Goal: Information Seeking & Learning: Learn about a topic

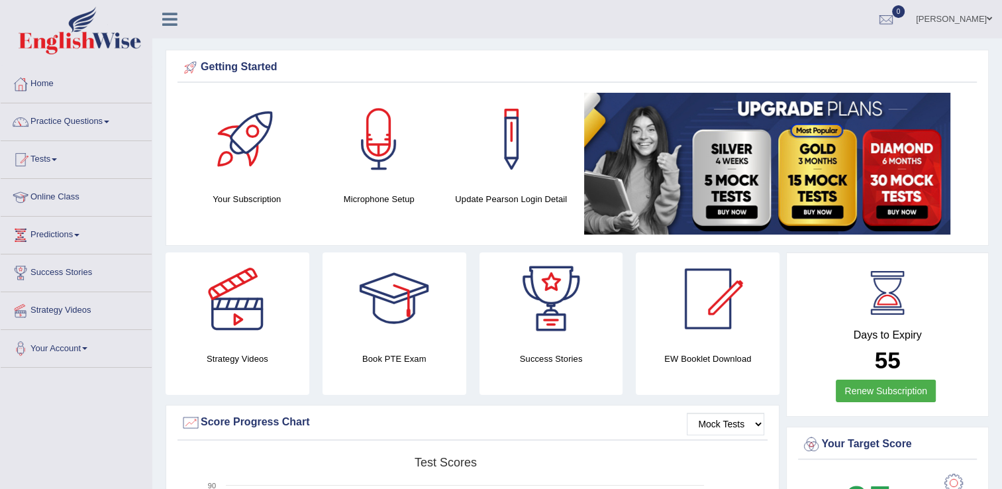
click at [83, 123] on link "Practice Questions" at bounding box center [76, 119] width 151 height 33
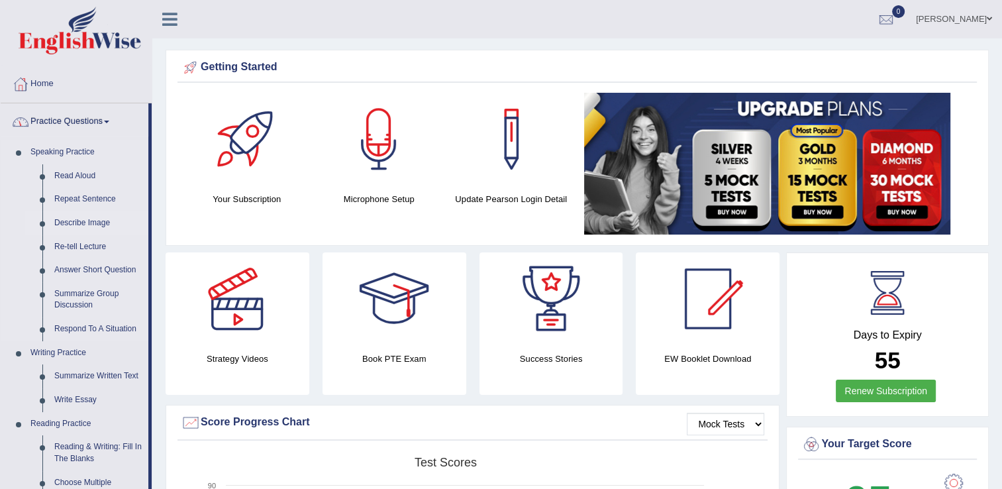
click at [101, 218] on link "Describe Image" at bounding box center [98, 223] width 100 height 24
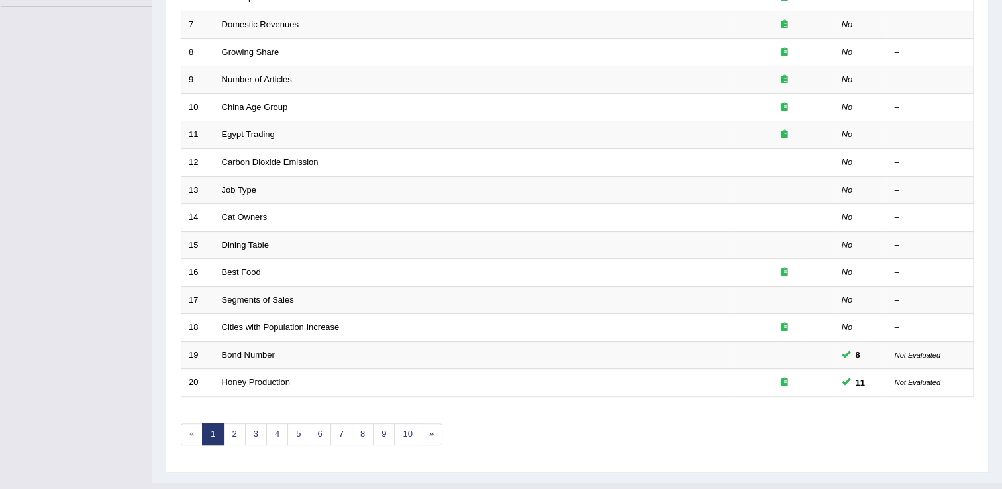
scroll to position [384, 0]
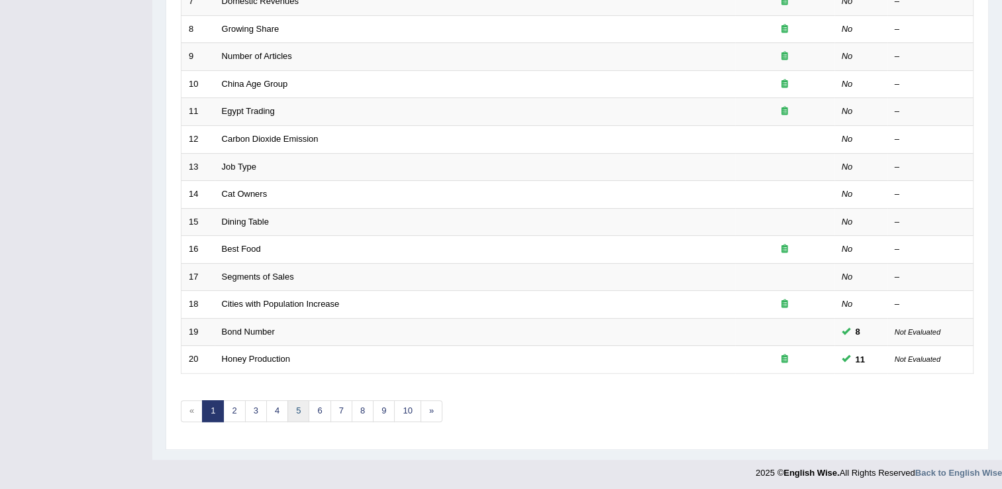
click at [288, 406] on link "5" at bounding box center [299, 411] width 22 height 22
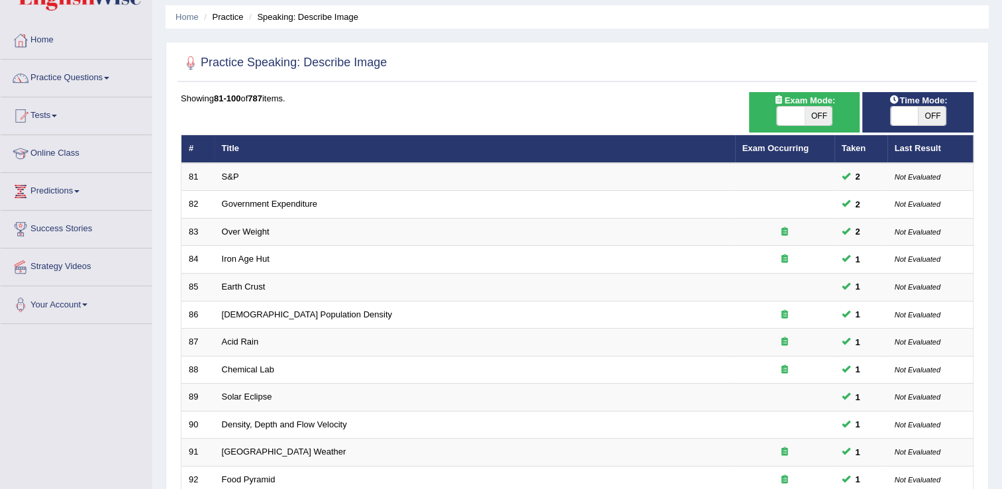
scroll to position [384, 0]
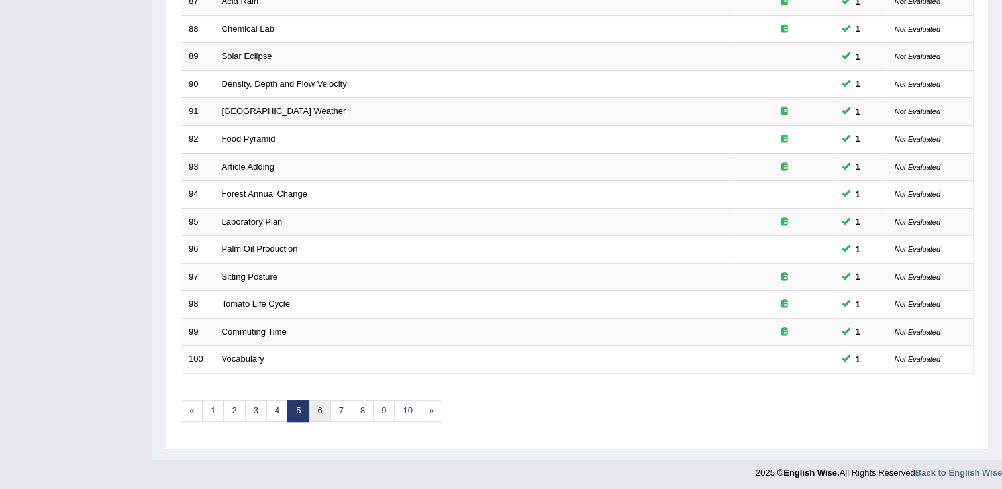
click at [320, 409] on link "6" at bounding box center [320, 411] width 22 height 22
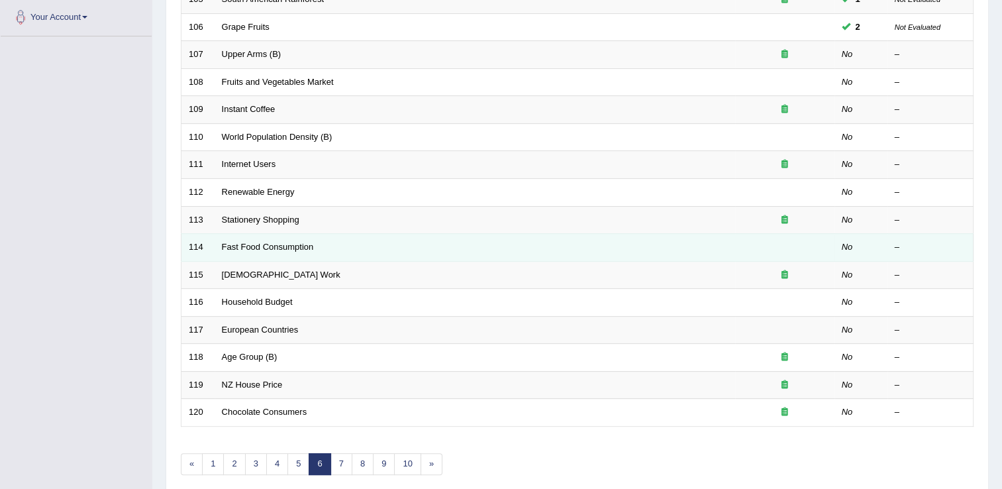
scroll to position [384, 0]
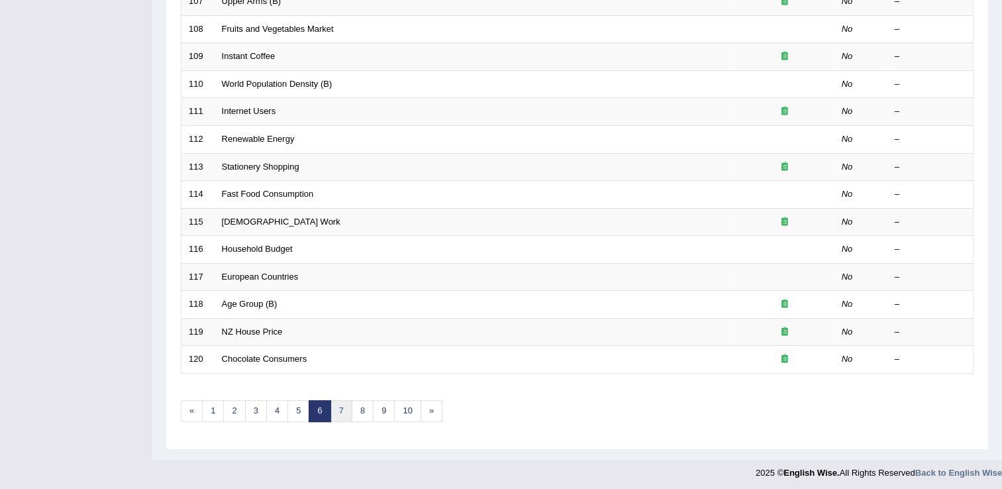
click at [331, 413] on link "7" at bounding box center [342, 411] width 22 height 22
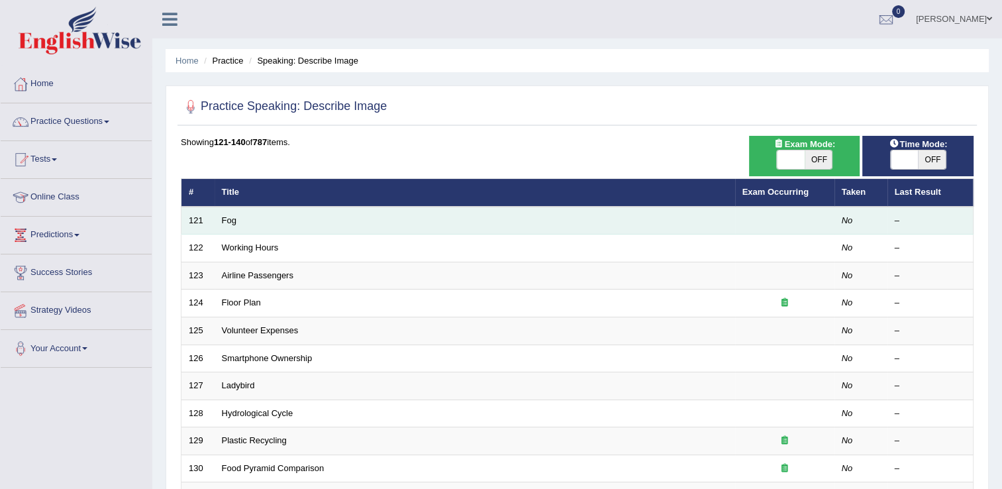
click at [290, 229] on td "Fog" at bounding box center [475, 221] width 521 height 28
click at [270, 230] on td "Fog" at bounding box center [475, 221] width 521 height 28
click at [225, 217] on link "Fog" at bounding box center [229, 220] width 15 height 10
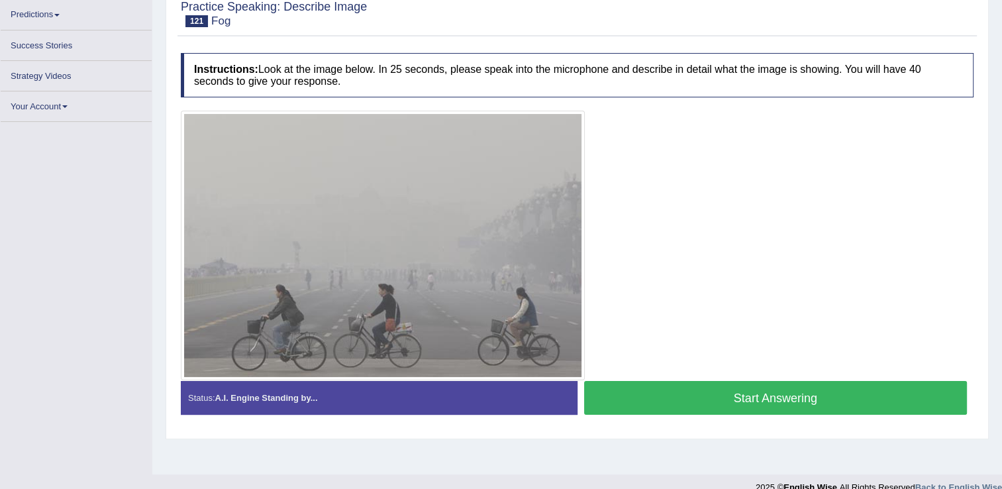
scroll to position [207, 0]
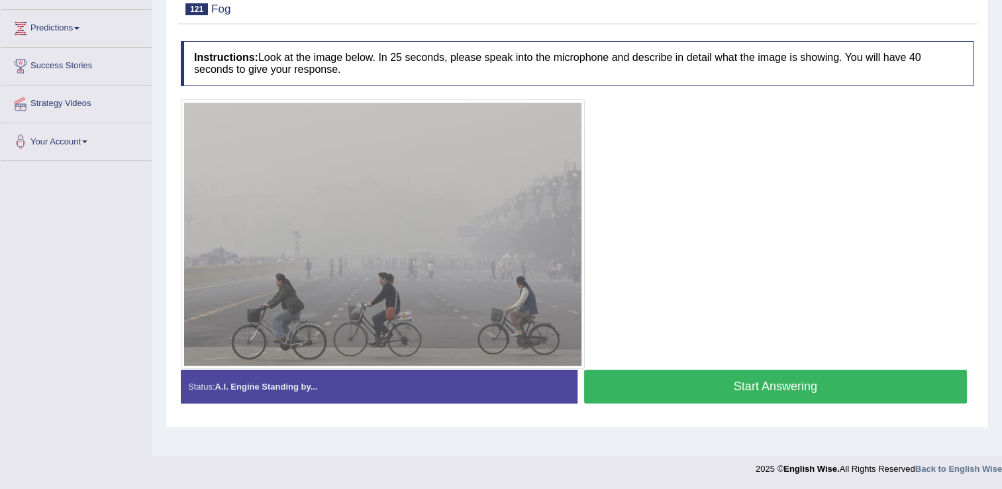
click at [700, 388] on button "Start Answering" at bounding box center [776, 387] width 384 height 34
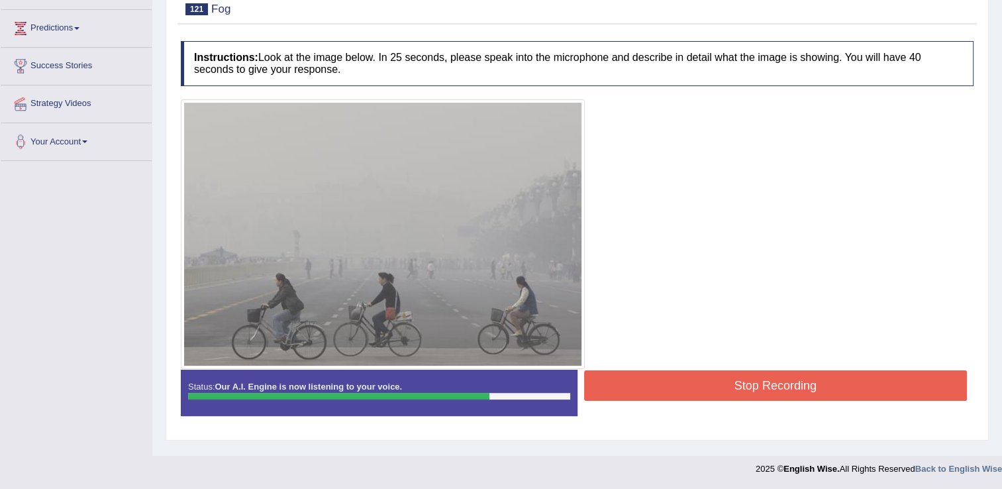
click at [703, 386] on button "Stop Recording" at bounding box center [776, 385] width 384 height 30
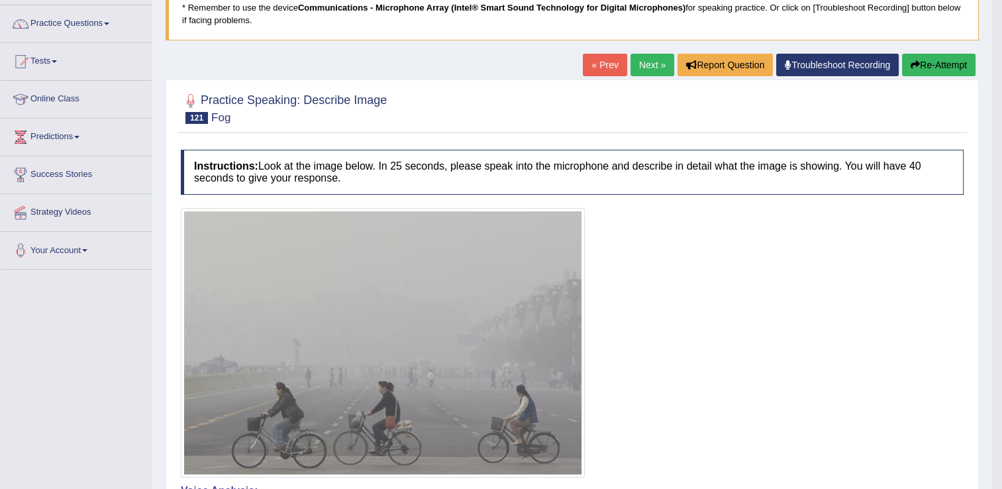
scroll to position [74, 0]
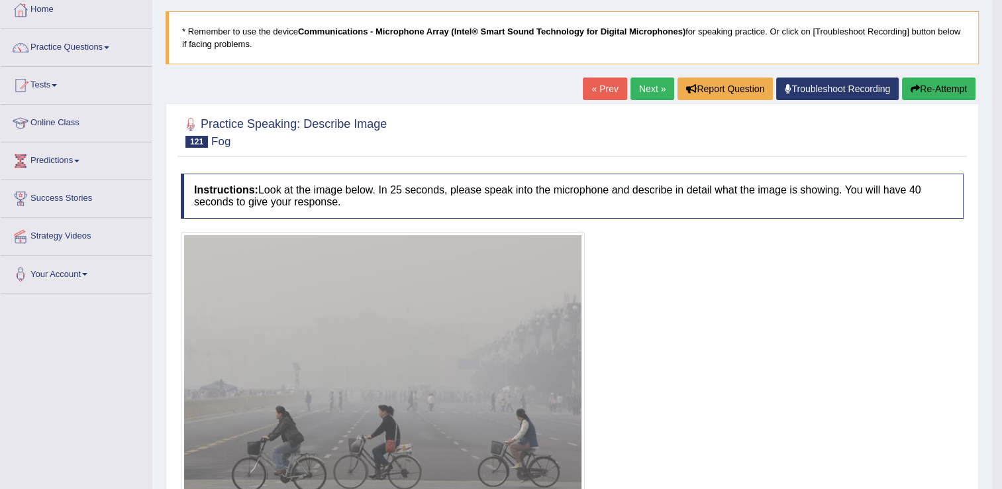
click at [647, 97] on link "Next »" at bounding box center [653, 89] width 44 height 23
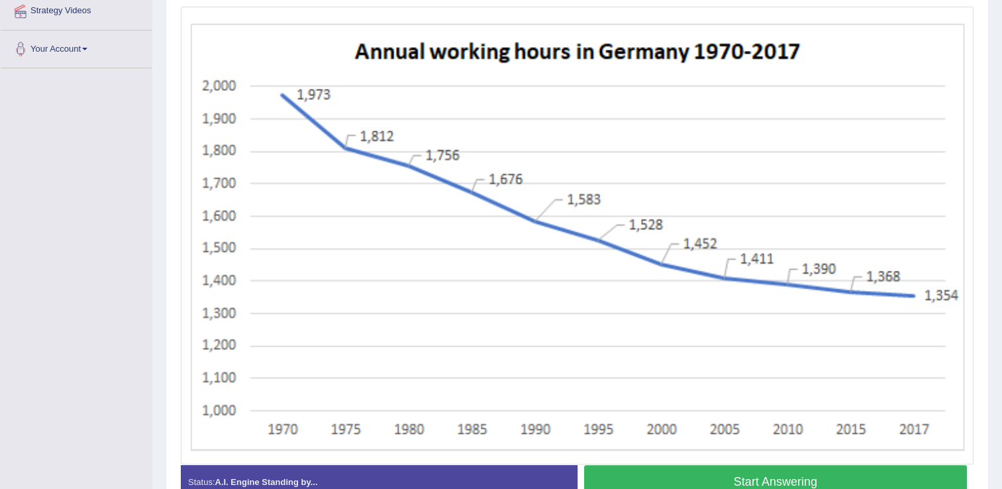
scroll to position [376, 0]
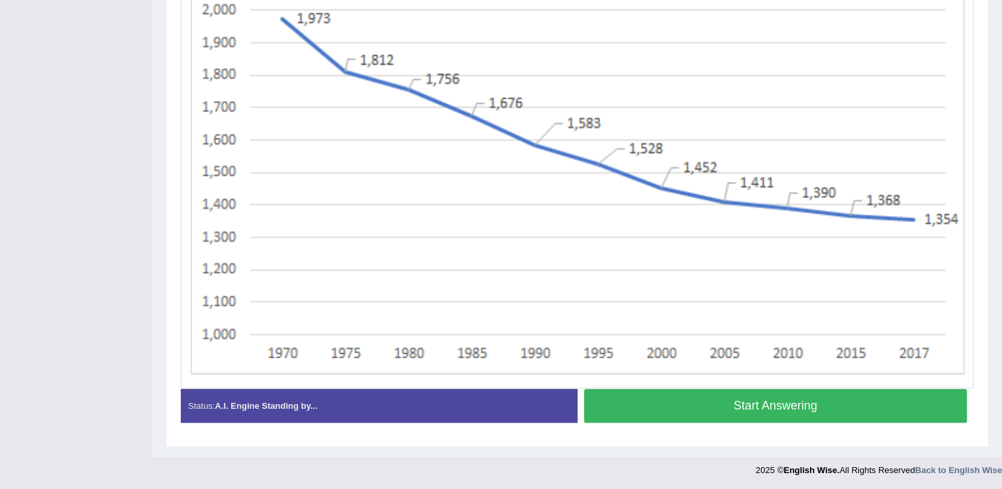
click at [843, 405] on button "Start Answering" at bounding box center [776, 406] width 384 height 34
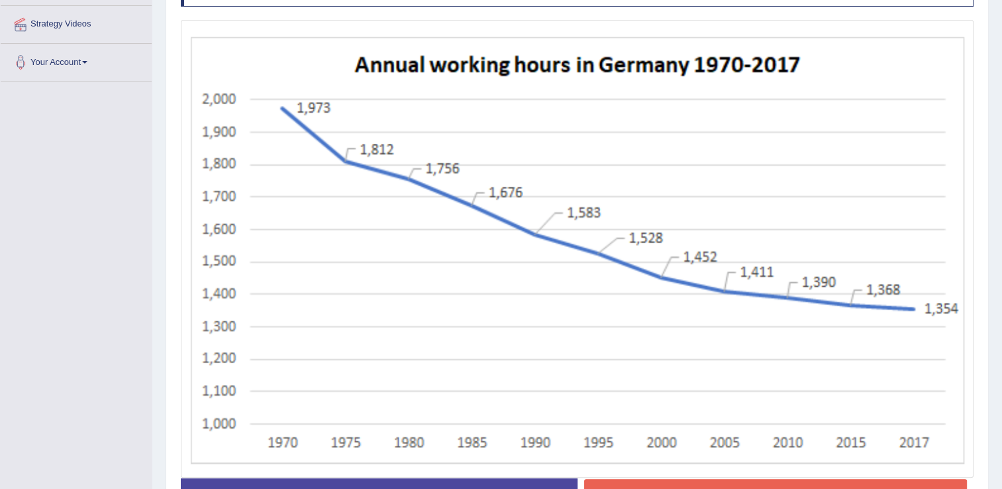
scroll to position [309, 0]
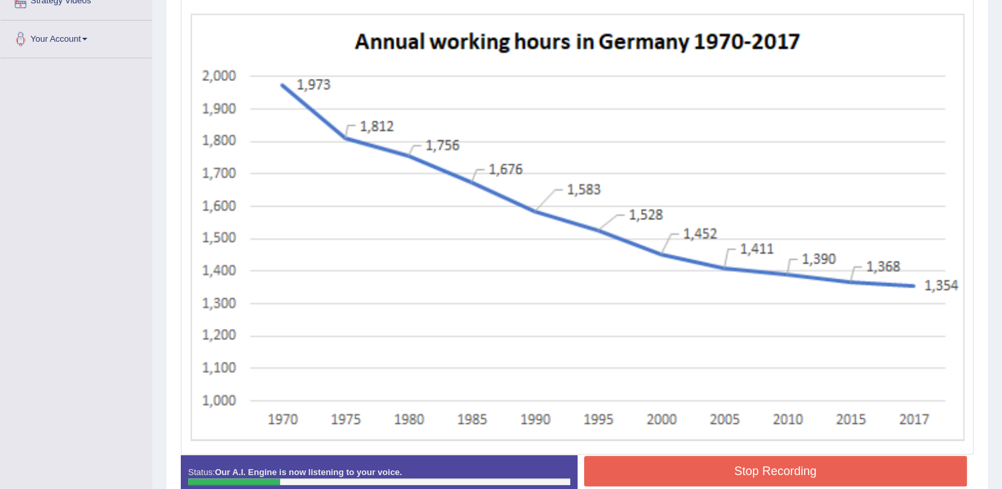
click at [801, 478] on button "Stop Recording" at bounding box center [776, 471] width 384 height 30
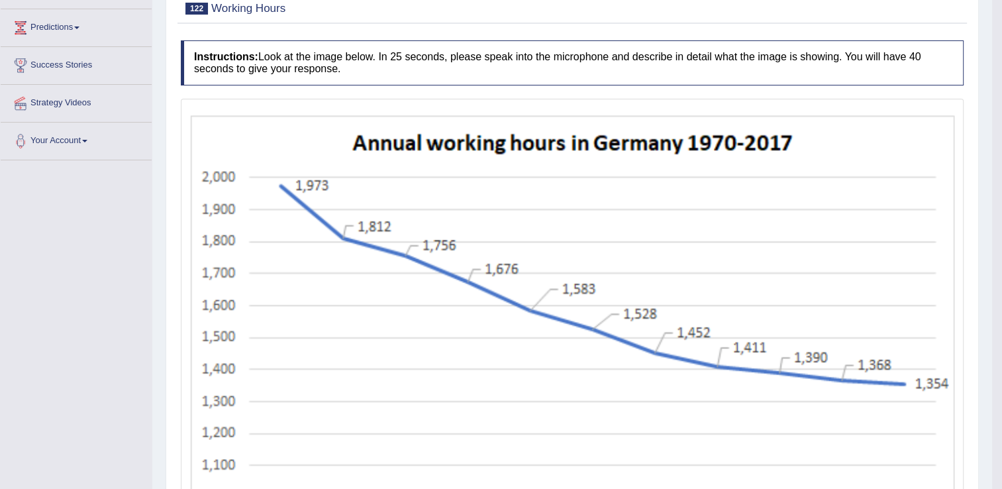
scroll to position [44, 0]
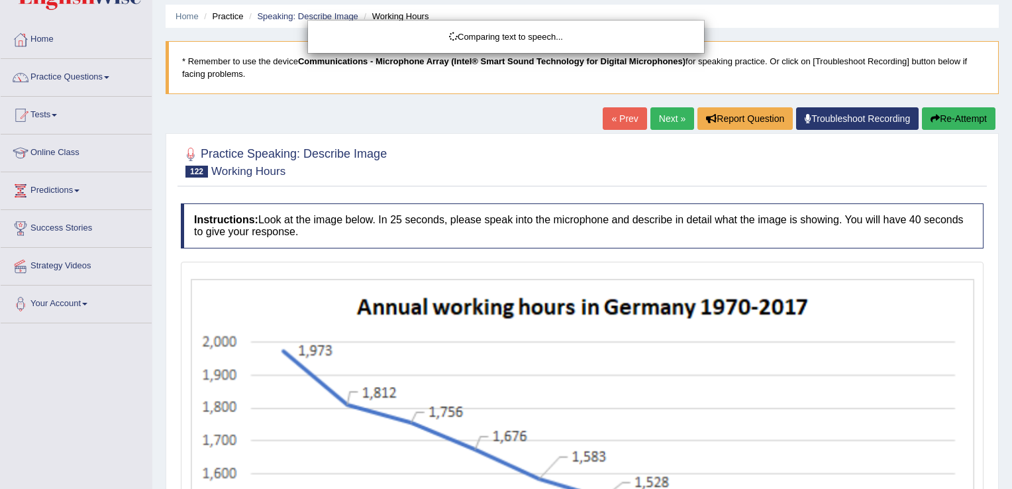
click at [963, 110] on div "Comparing text to speech..." at bounding box center [506, 244] width 1012 height 489
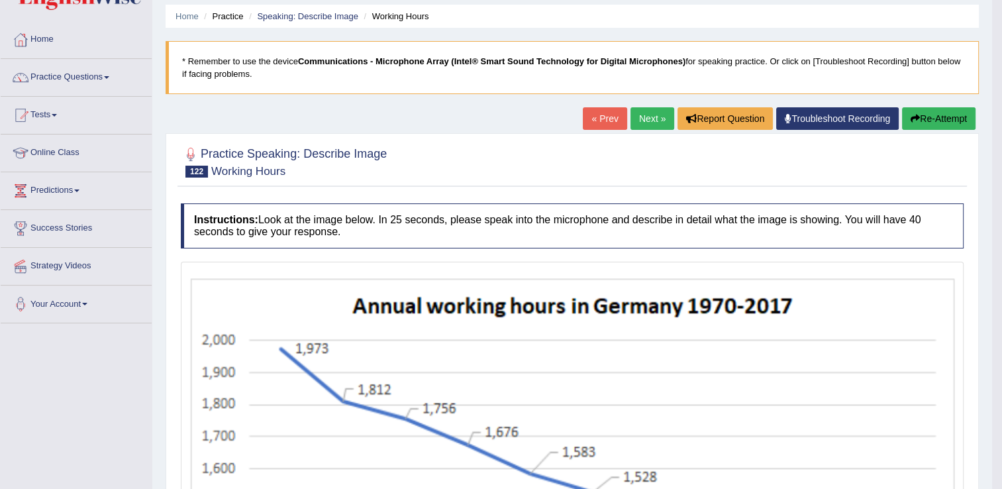
click at [935, 120] on button "Re-Attempt" at bounding box center [939, 118] width 74 height 23
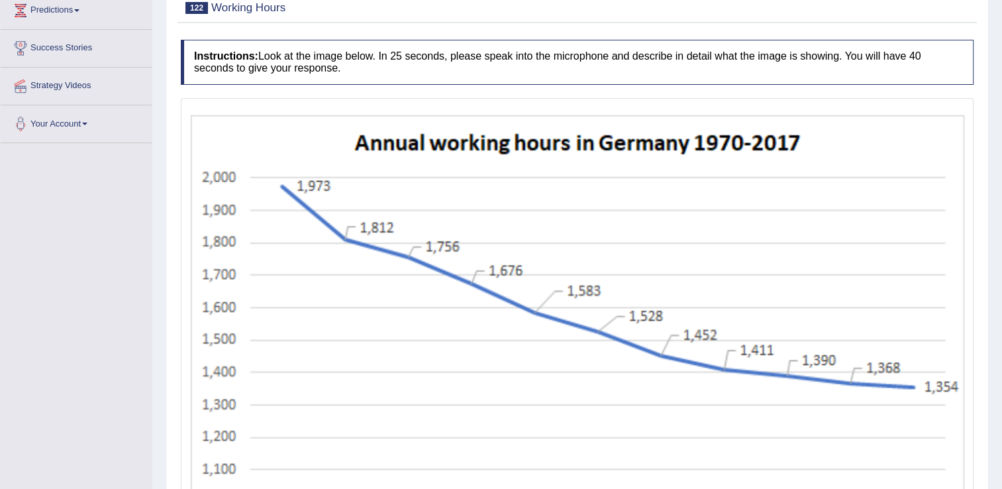
scroll to position [313, 0]
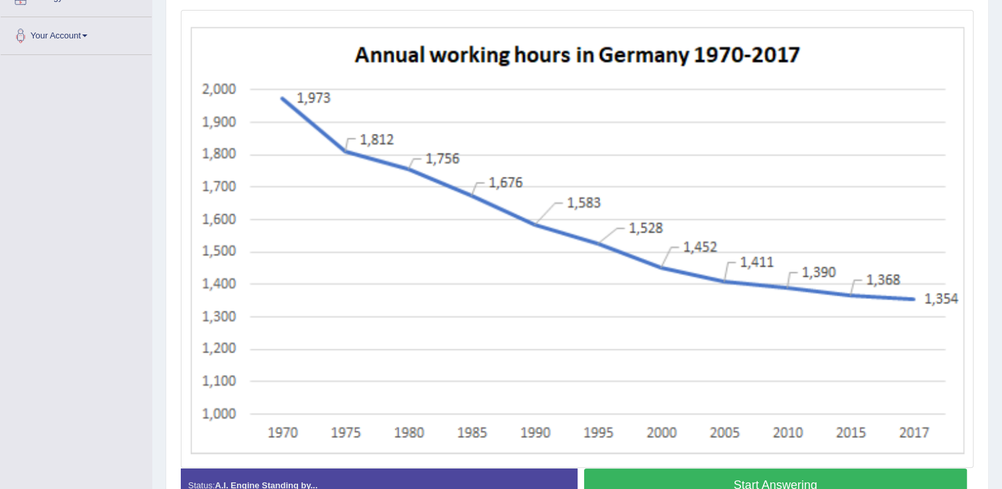
click at [817, 484] on button "Start Answering" at bounding box center [776, 485] width 384 height 34
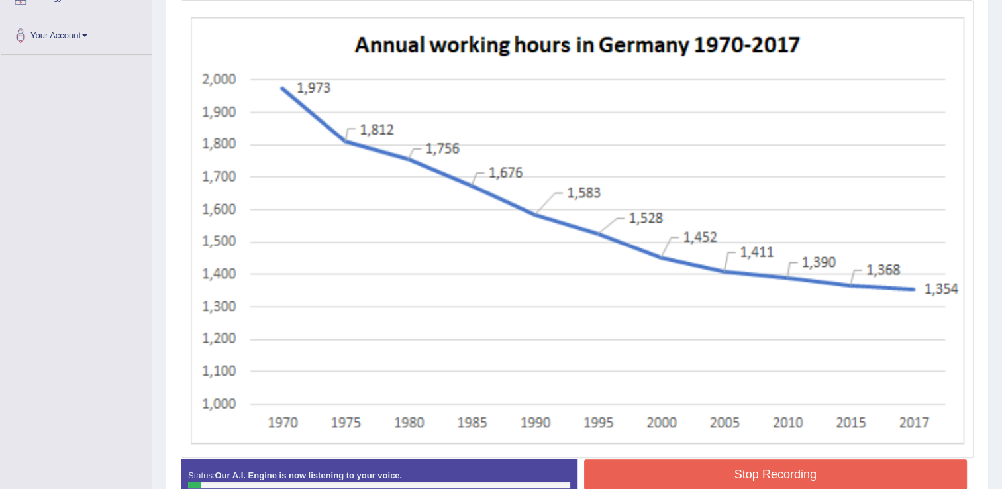
click at [812, 466] on button "Stop Recording" at bounding box center [776, 474] width 384 height 30
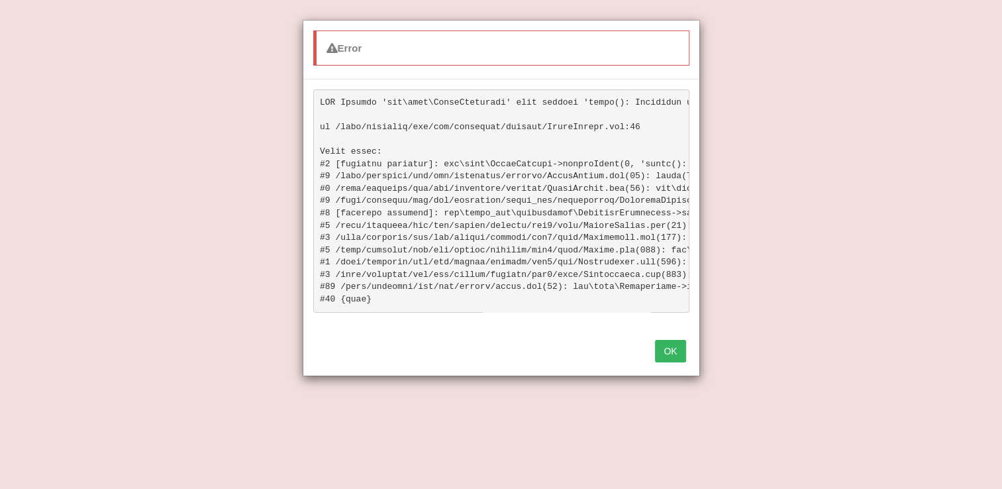
scroll to position [114, 0]
click at [683, 354] on button "OK" at bounding box center [670, 351] width 30 height 23
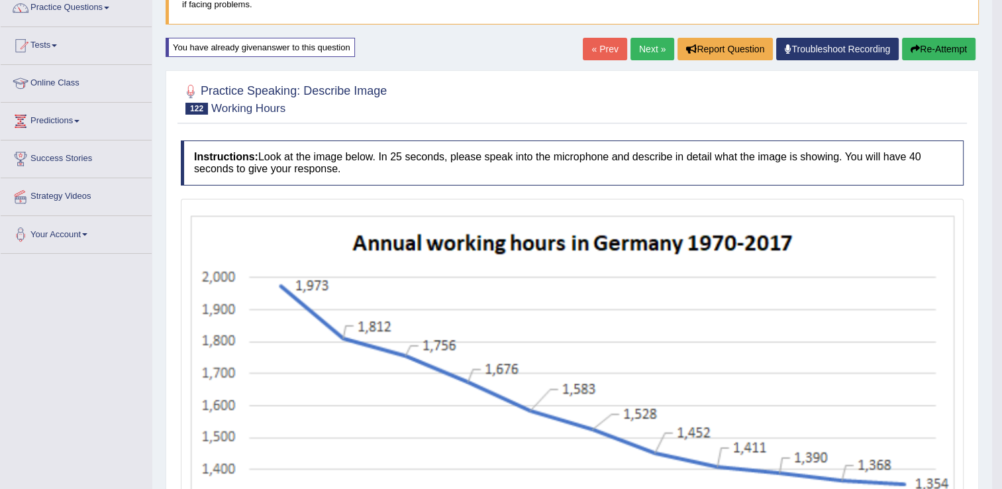
click at [917, 44] on icon "button" at bounding box center [915, 48] width 9 height 9
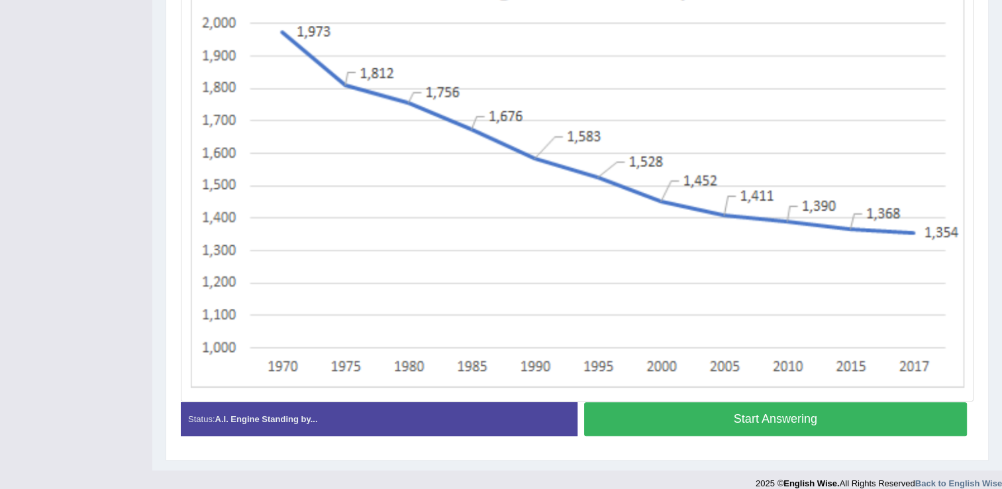
click at [766, 408] on button "Start Answering" at bounding box center [776, 419] width 384 height 34
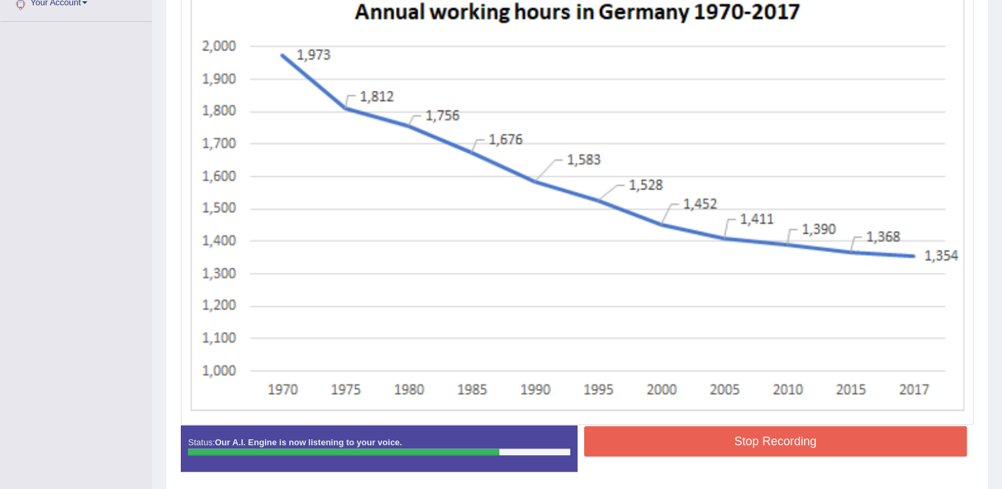
scroll to position [369, 0]
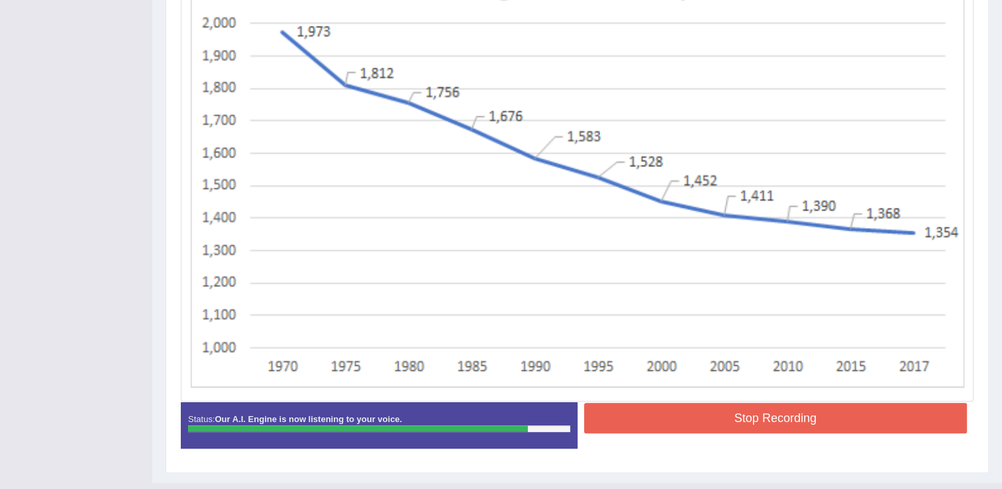
click at [805, 409] on button "Stop Recording" at bounding box center [776, 418] width 384 height 30
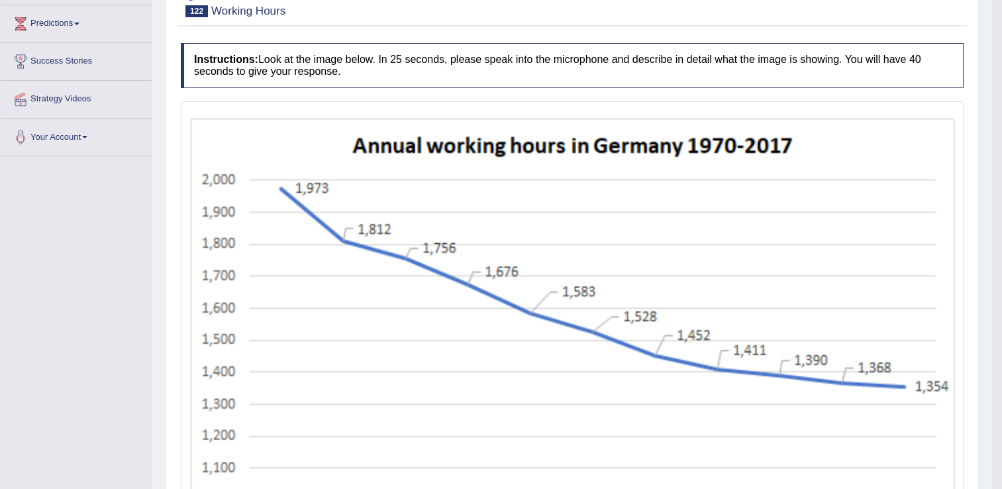
scroll to position [136, 0]
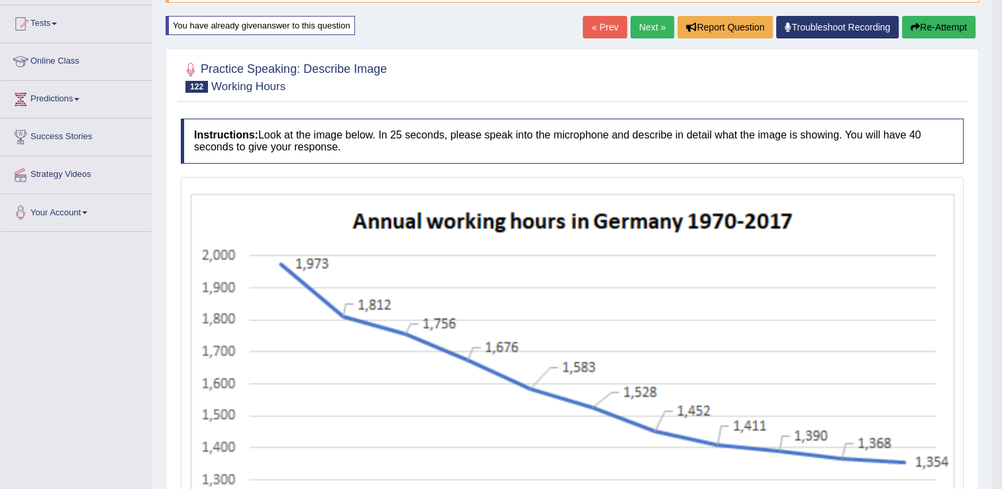
click at [915, 21] on button "Re-Attempt" at bounding box center [939, 27] width 74 height 23
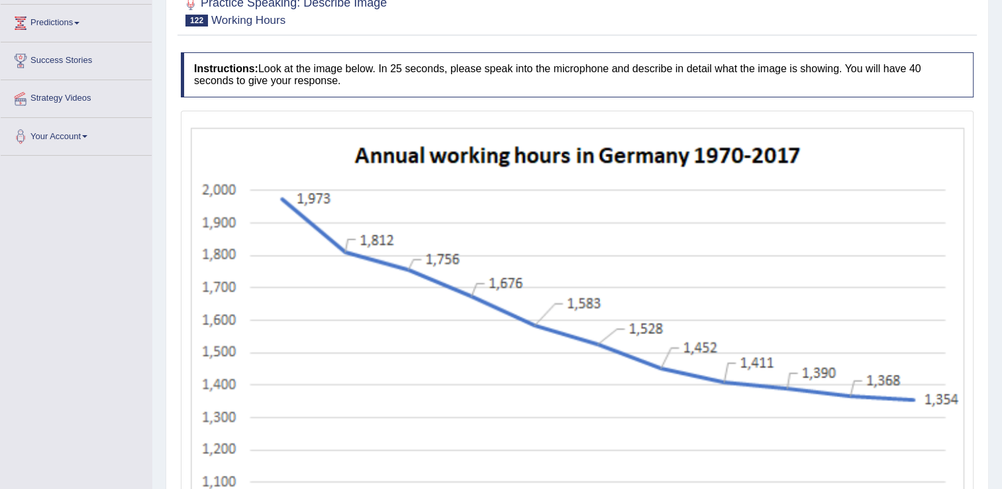
scroll to position [345, 0]
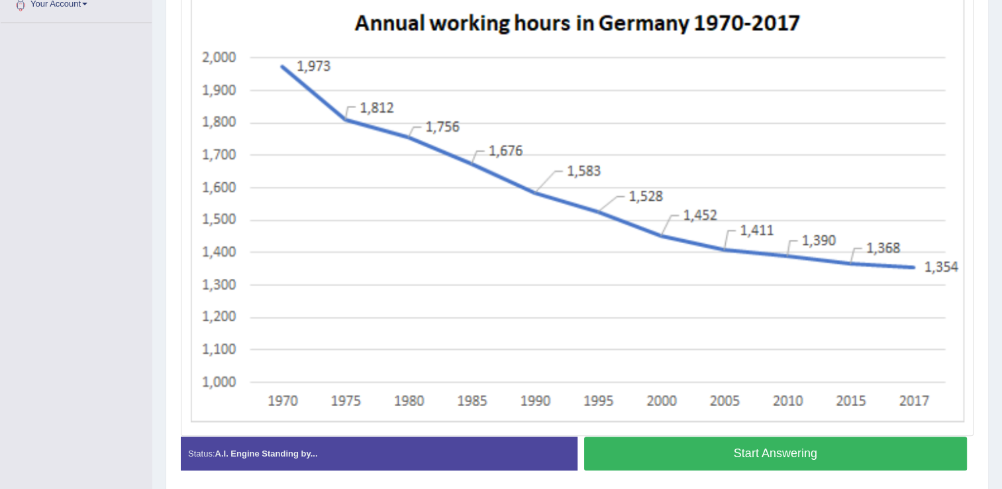
click at [847, 460] on button "Start Answering" at bounding box center [776, 454] width 384 height 34
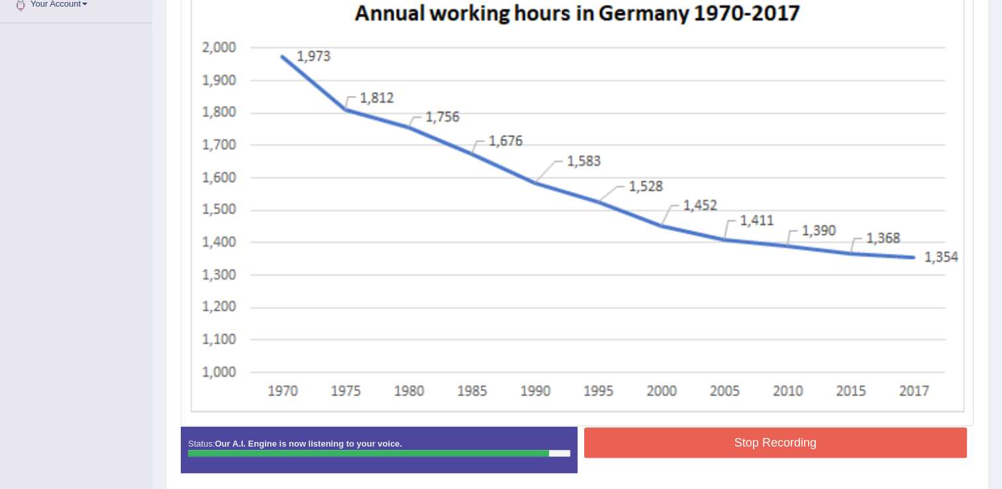
click at [713, 437] on button "Stop Recording" at bounding box center [776, 442] width 384 height 30
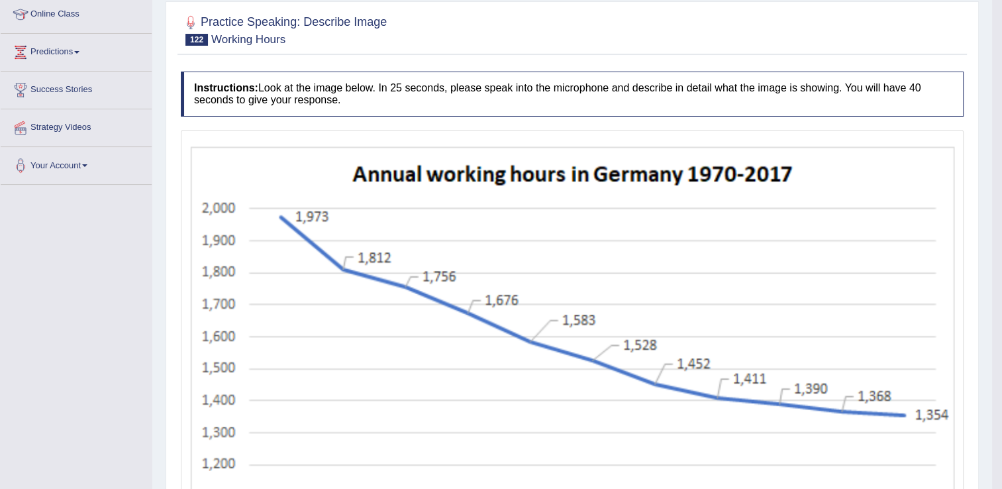
scroll to position [146, 0]
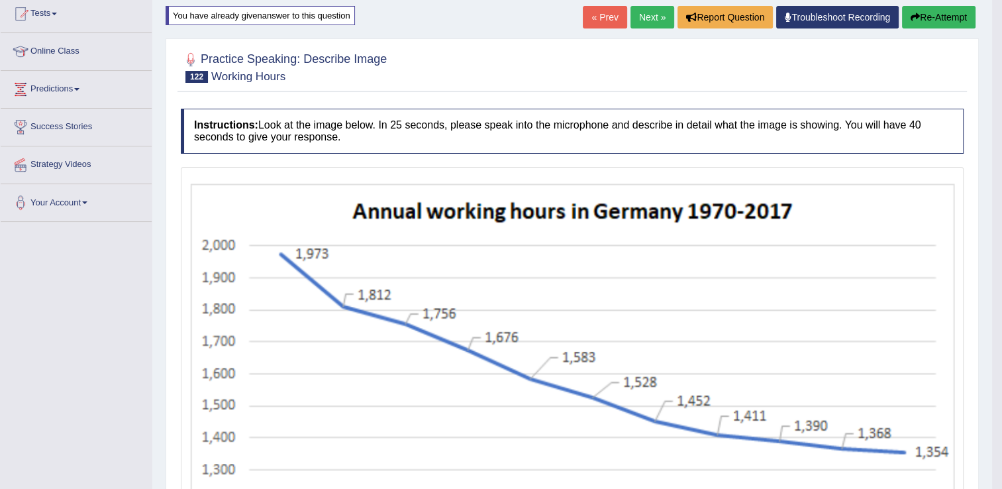
click at [930, 19] on button "Re-Attempt" at bounding box center [939, 17] width 74 height 23
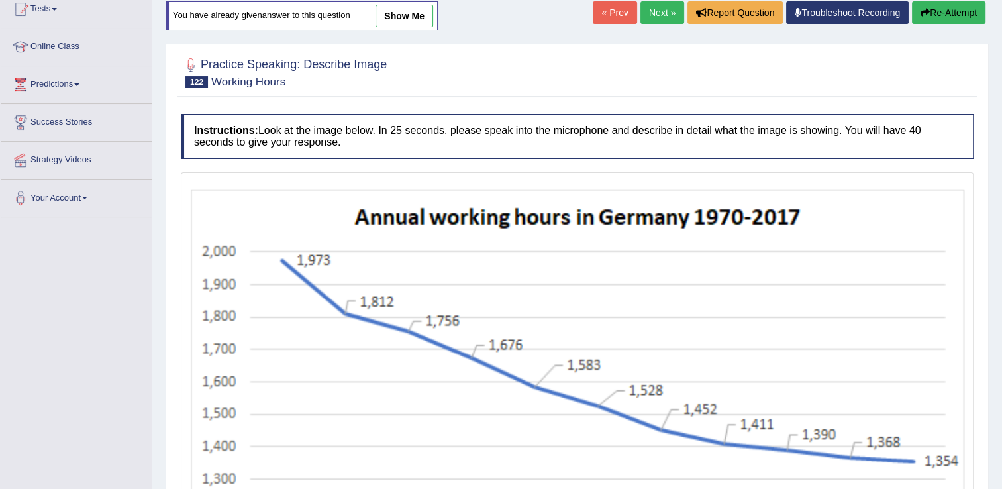
scroll to position [349, 0]
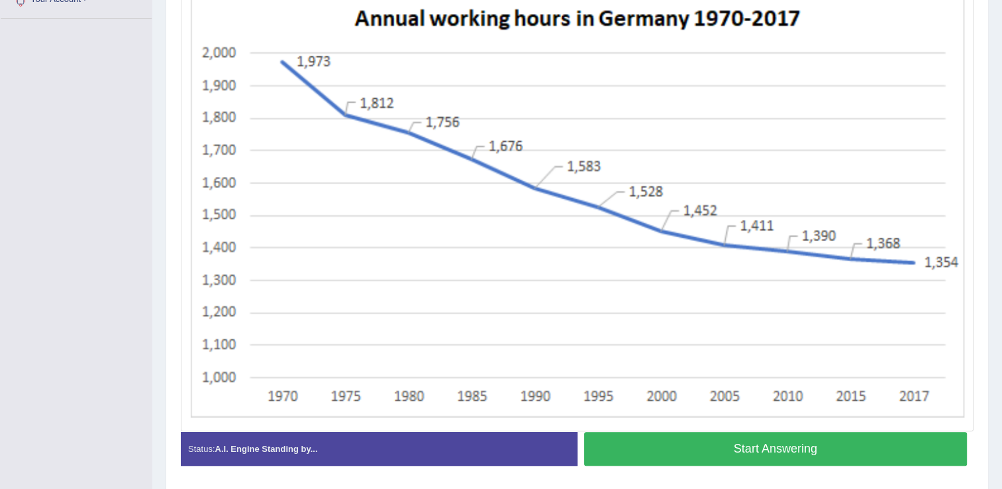
click at [727, 445] on button "Start Answering" at bounding box center [776, 449] width 384 height 34
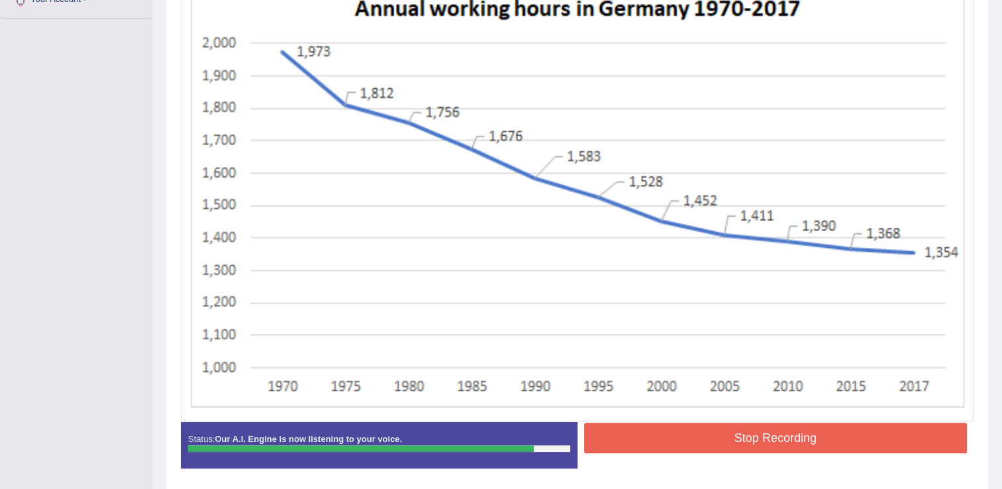
click at [720, 433] on button "Stop Recording" at bounding box center [776, 438] width 384 height 30
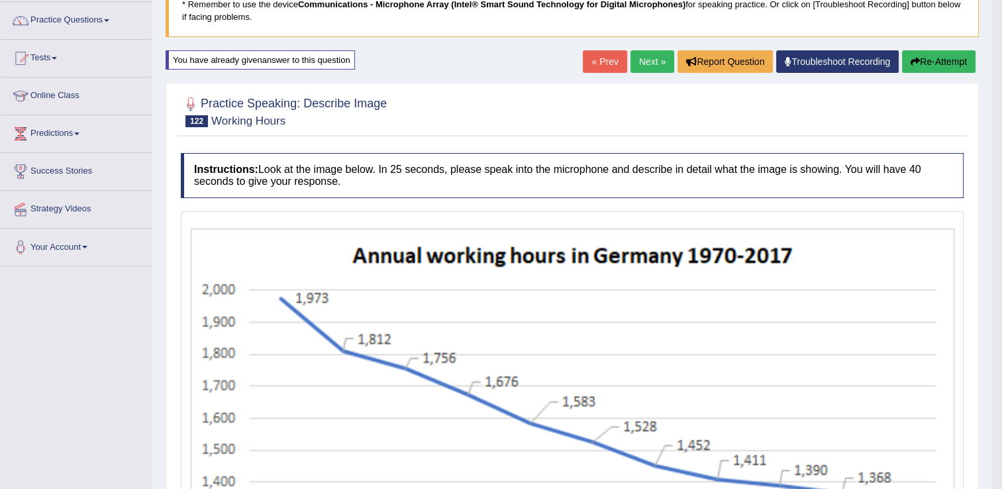
scroll to position [70, 0]
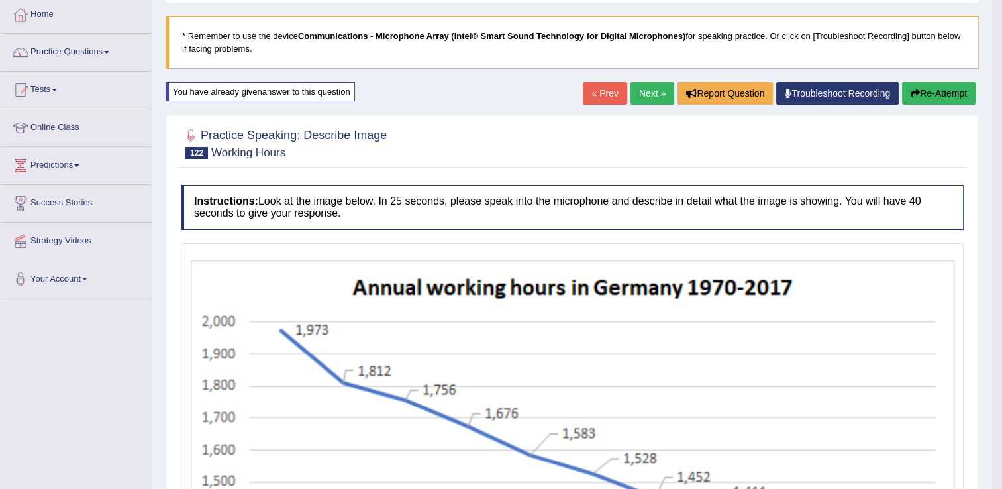
click at [932, 93] on button "Re-Attempt" at bounding box center [939, 93] width 74 height 23
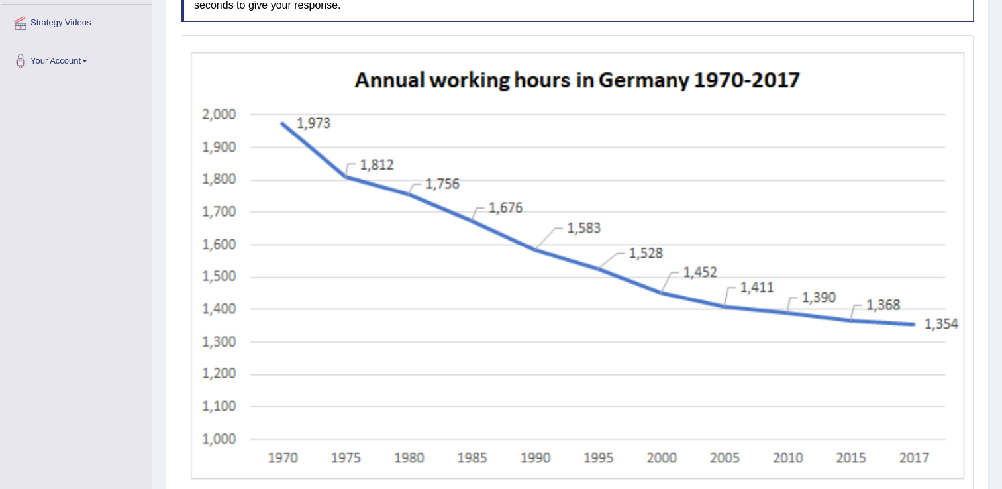
scroll to position [392, 0]
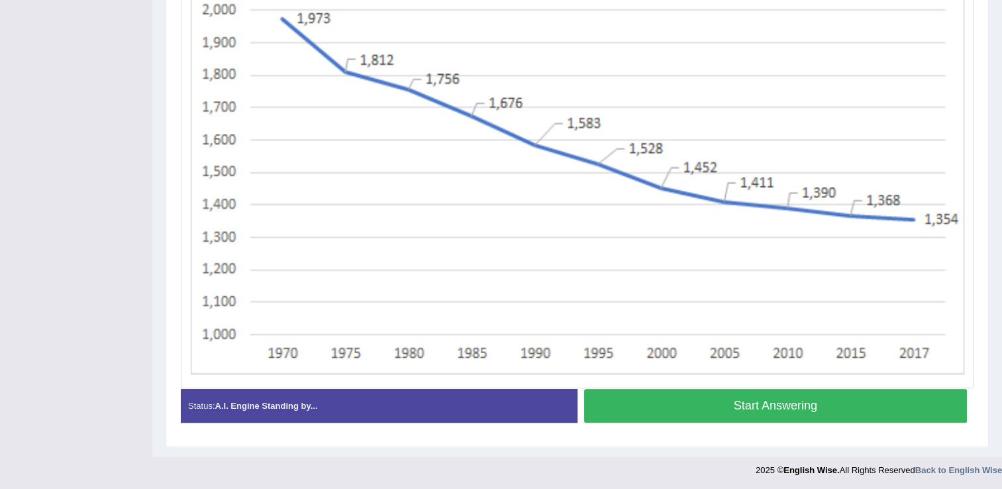
click at [723, 417] on button "Start Answering" at bounding box center [776, 406] width 384 height 34
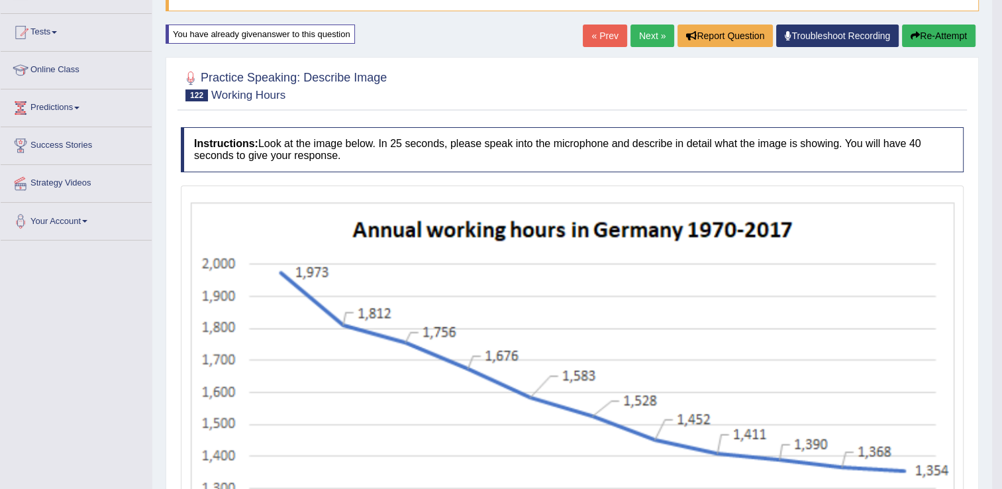
scroll to position [50, 0]
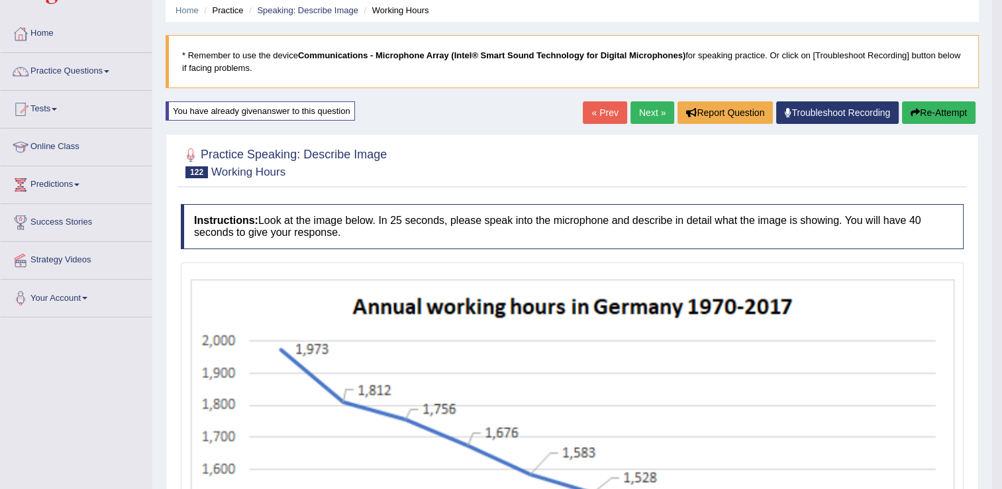
click at [924, 115] on button "Re-Attempt" at bounding box center [939, 112] width 74 height 23
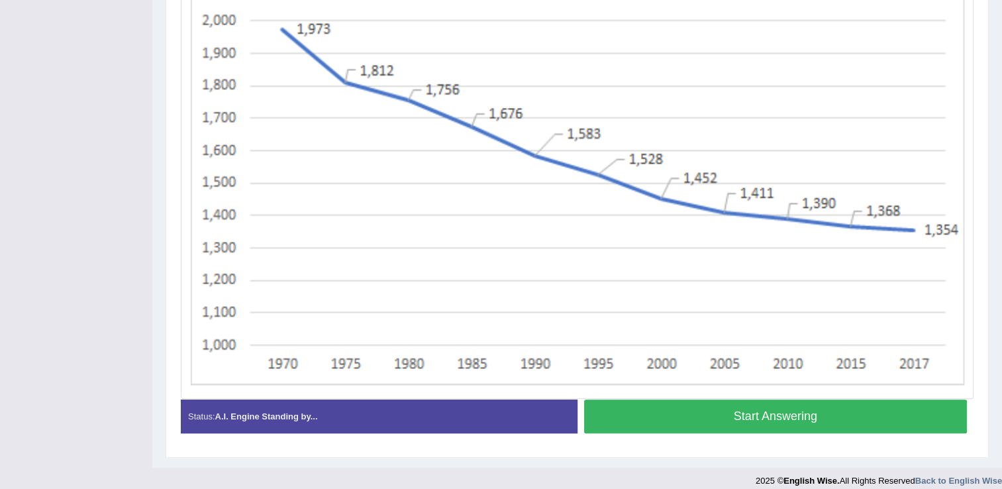
click at [802, 407] on button "Start Answering" at bounding box center [776, 416] width 384 height 34
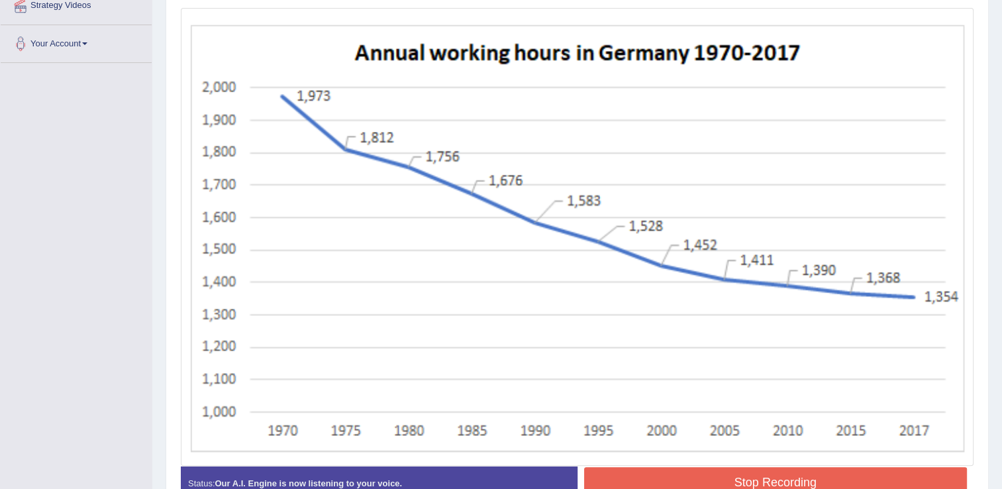
scroll to position [372, 0]
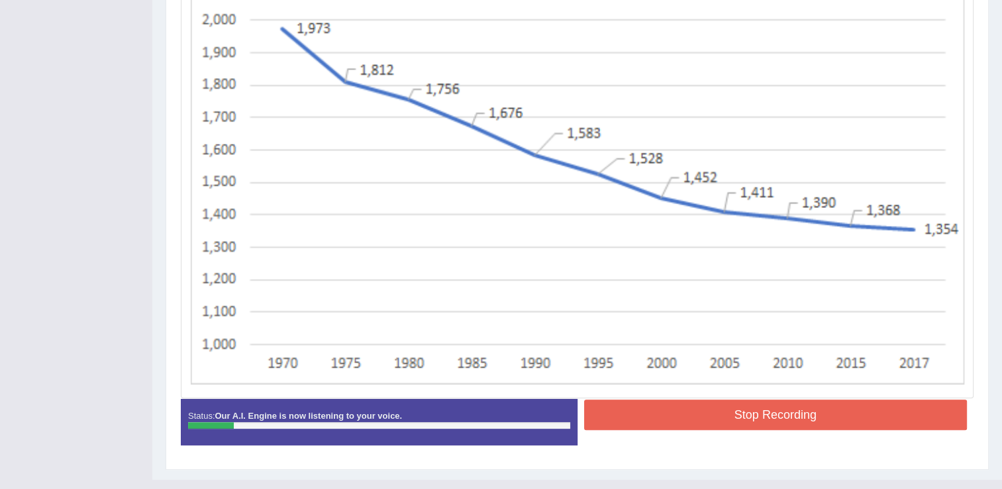
click at [790, 413] on button "Stop Recording" at bounding box center [776, 414] width 384 height 30
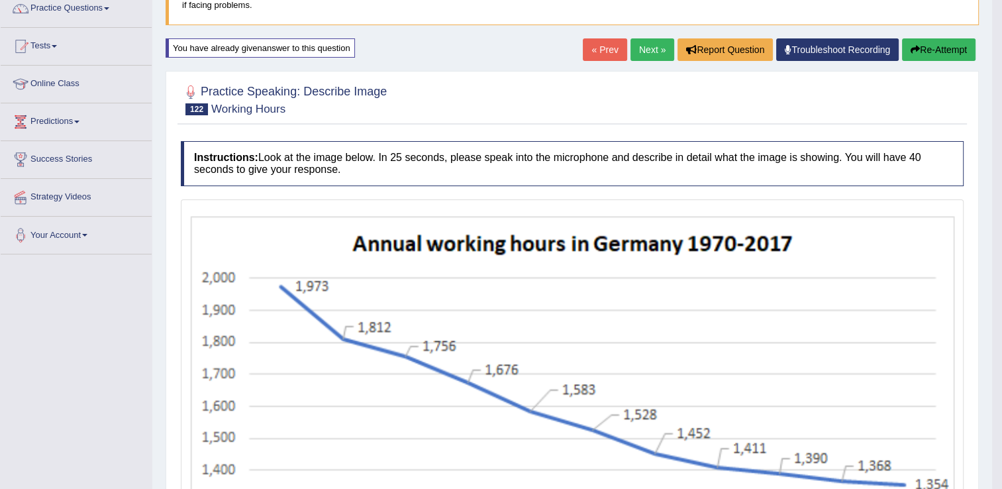
scroll to position [107, 0]
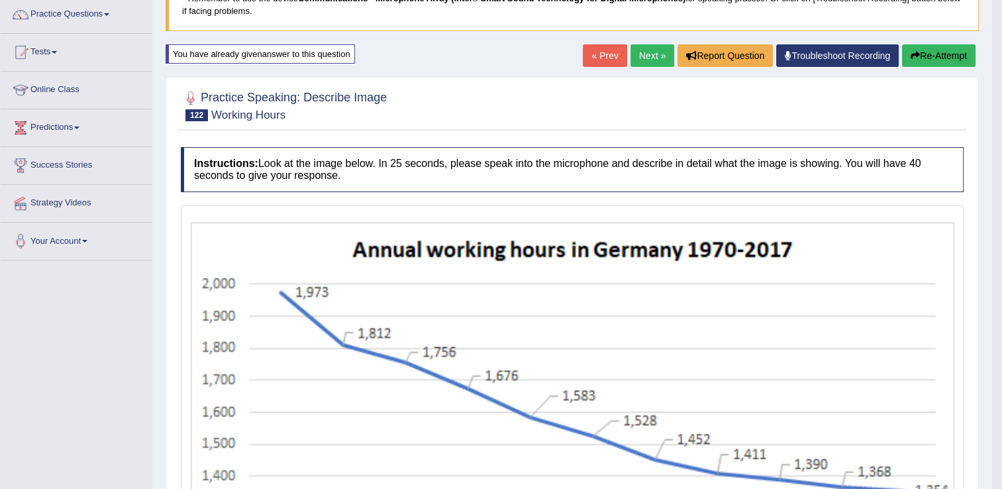
click at [921, 49] on button "Re-Attempt" at bounding box center [939, 55] width 74 height 23
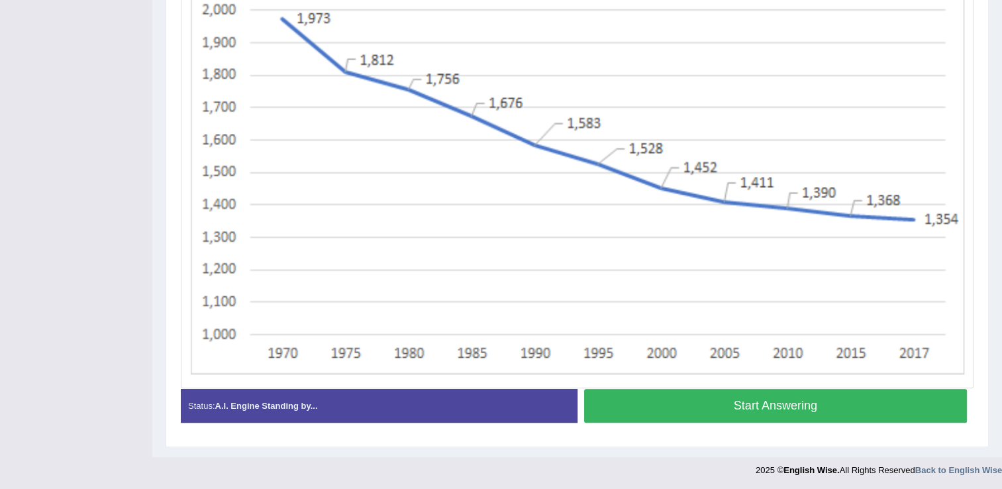
click at [814, 398] on button "Start Answering" at bounding box center [776, 406] width 384 height 34
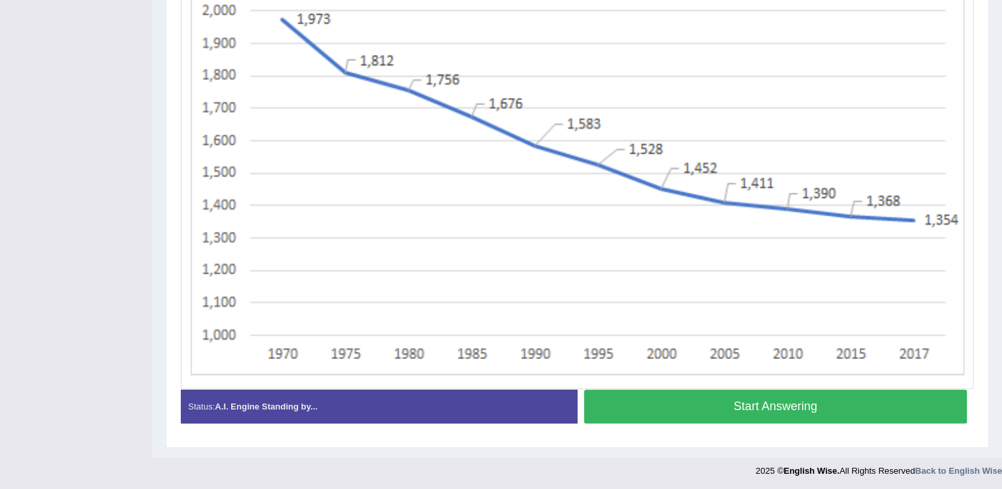
scroll to position [315, 0]
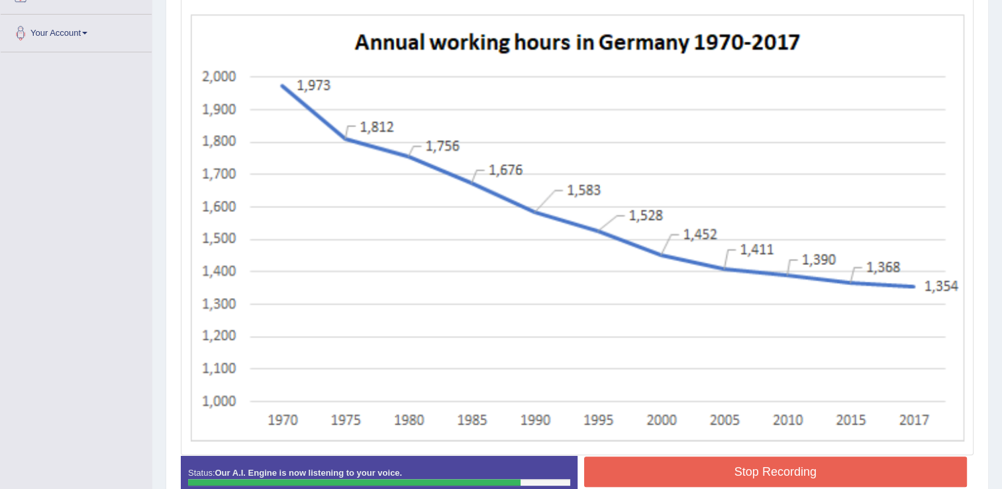
click at [718, 462] on button "Stop Recording" at bounding box center [776, 471] width 384 height 30
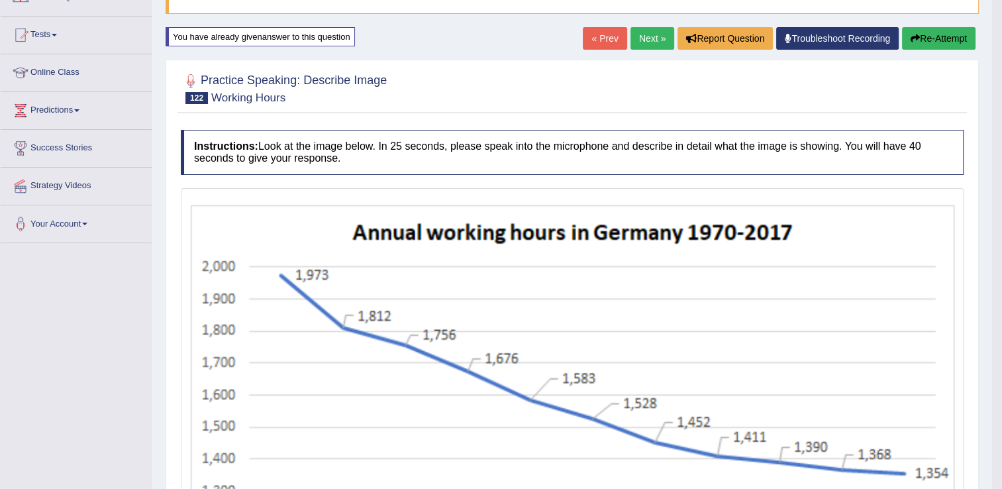
scroll to position [0, 0]
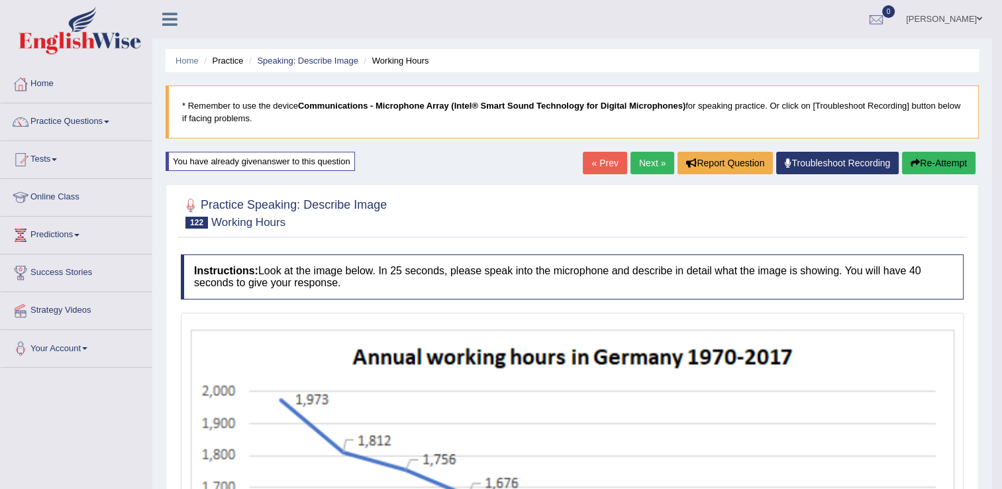
click at [665, 161] on link "Next »" at bounding box center [653, 163] width 44 height 23
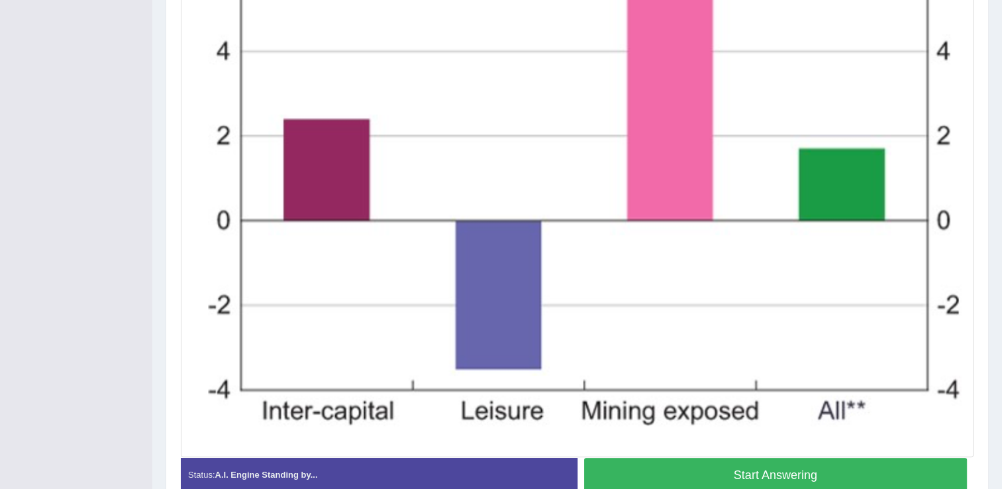
scroll to position [580, 0]
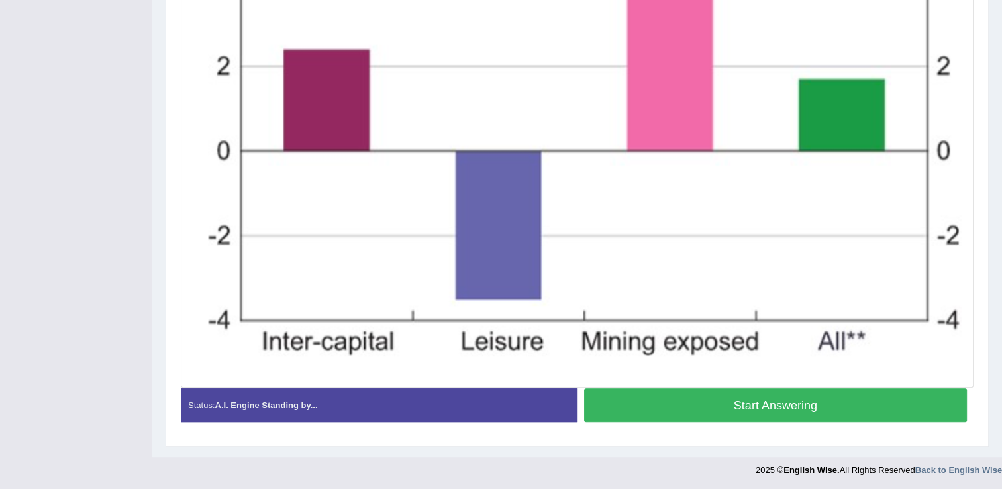
click at [811, 398] on button "Start Answering" at bounding box center [776, 405] width 384 height 34
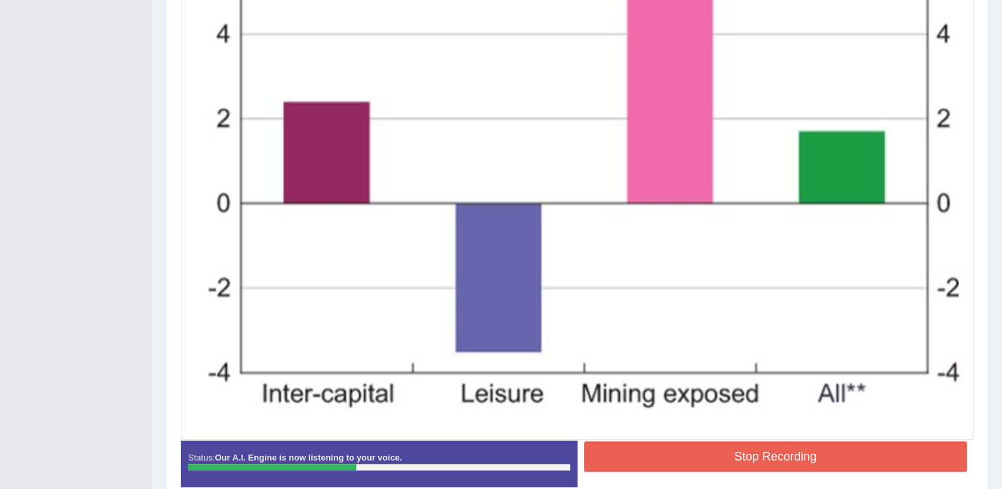
scroll to position [514, 0]
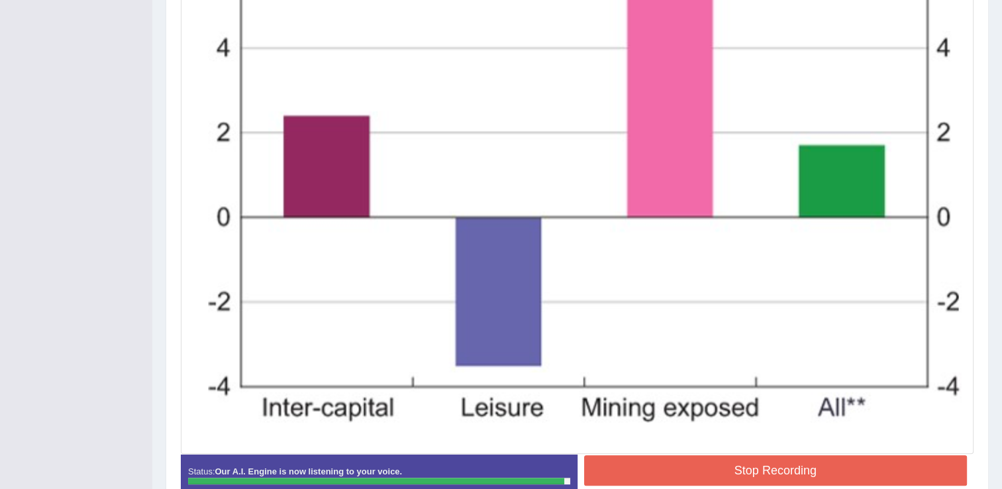
click at [723, 460] on button "Stop Recording" at bounding box center [776, 470] width 384 height 30
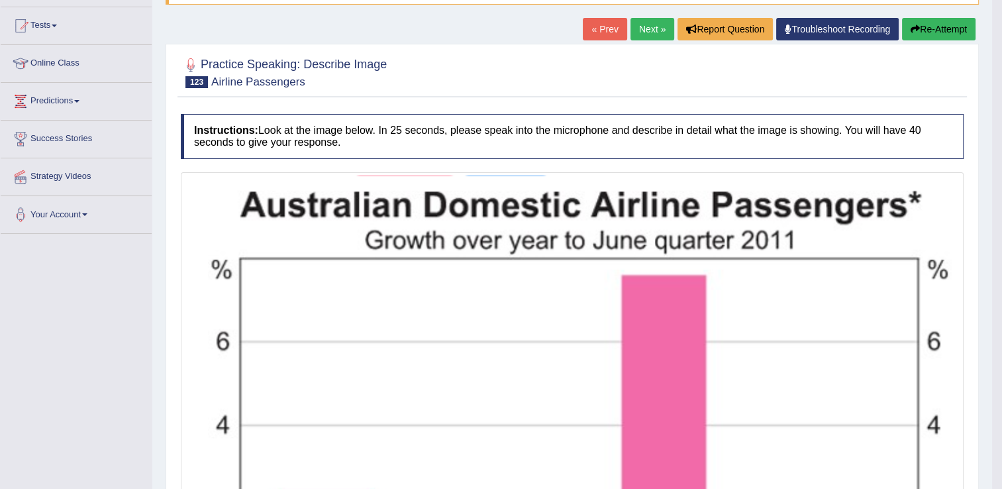
scroll to position [133, 0]
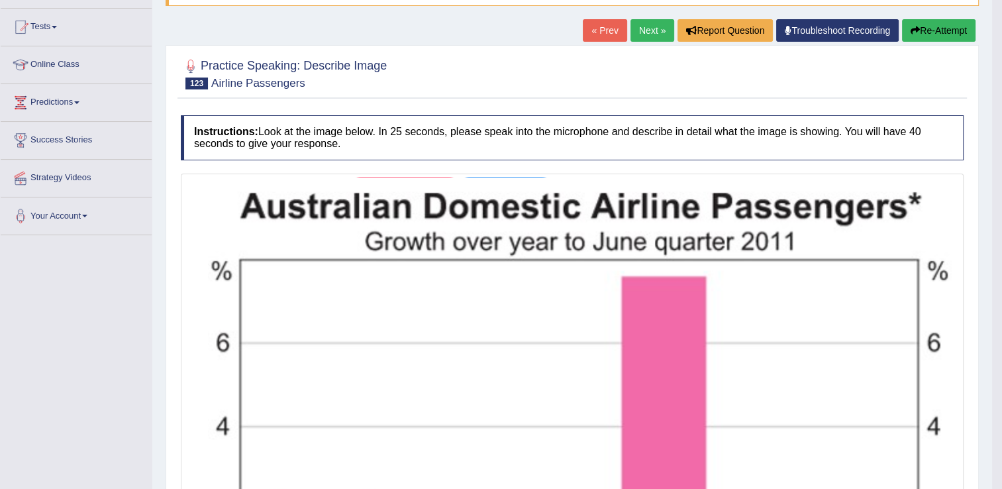
click at [645, 31] on link "Next »" at bounding box center [653, 30] width 44 height 23
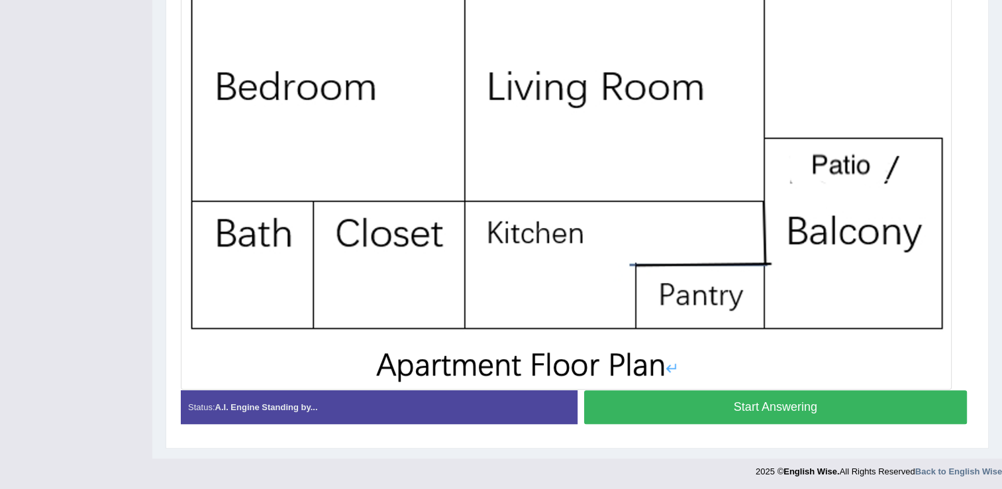
scroll to position [384, 0]
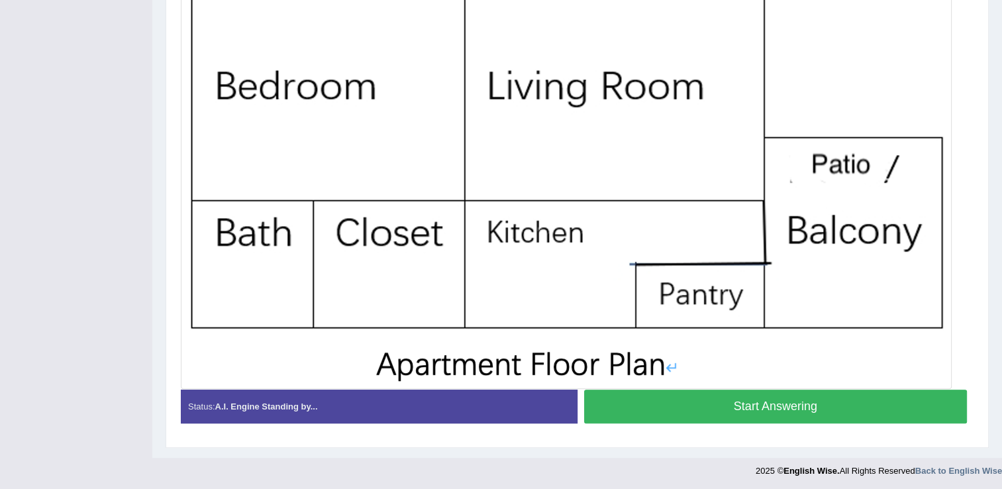
click at [734, 392] on button "Start Answering" at bounding box center [776, 407] width 384 height 34
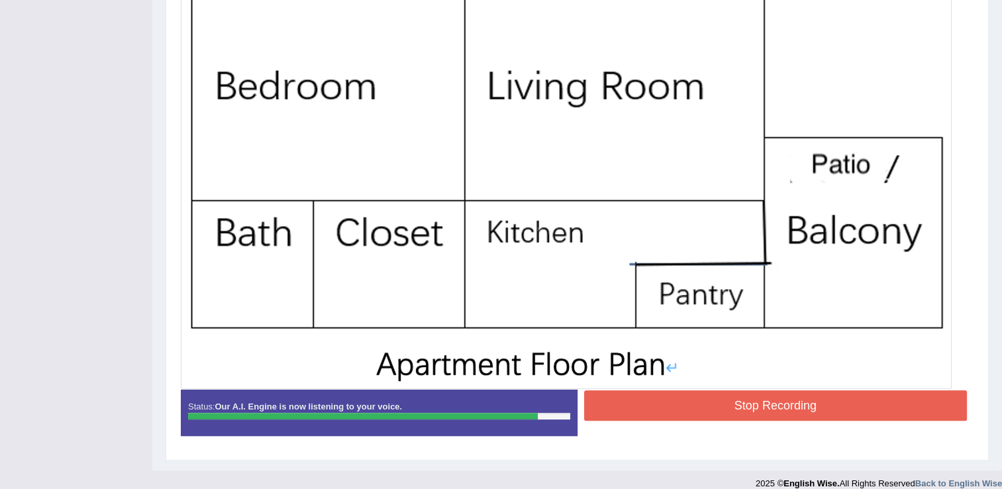
click at [660, 404] on button "Stop Recording" at bounding box center [776, 405] width 384 height 30
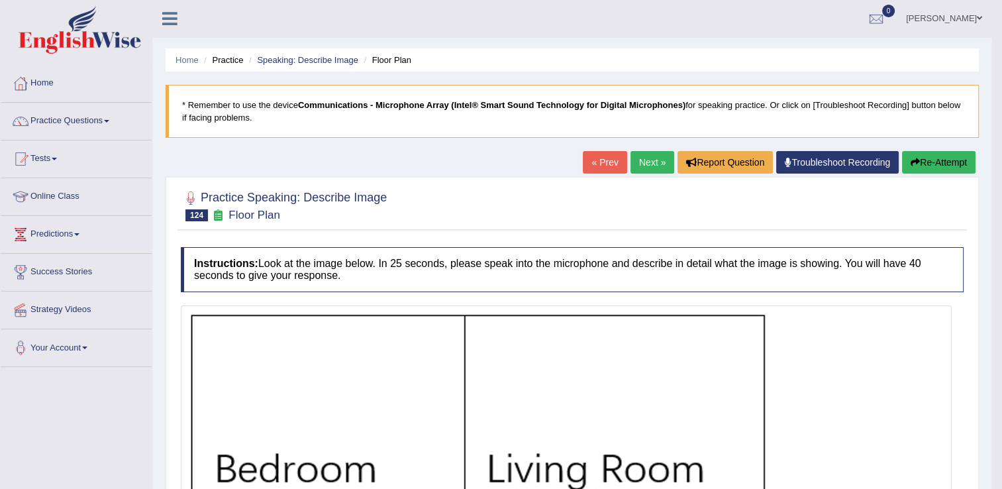
scroll to position [0, 0]
click at [914, 158] on icon "button" at bounding box center [915, 162] width 9 height 9
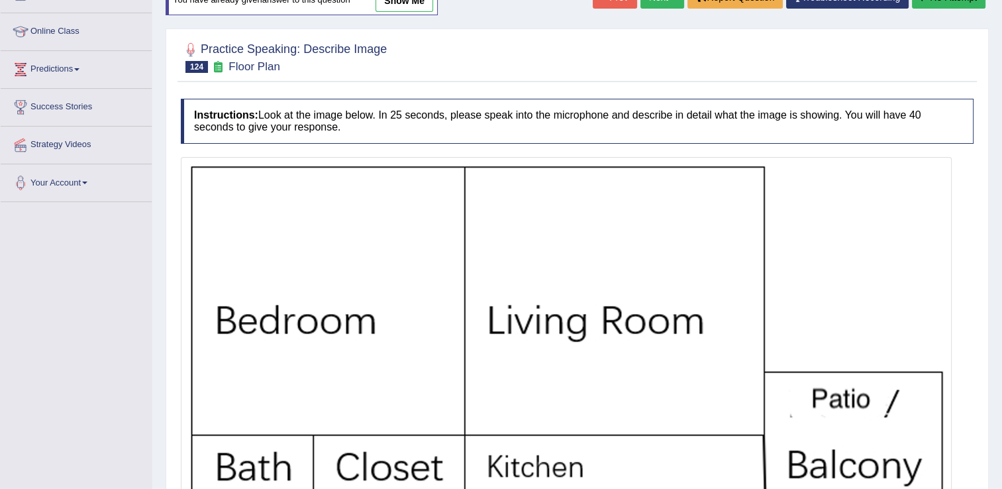
scroll to position [331, 0]
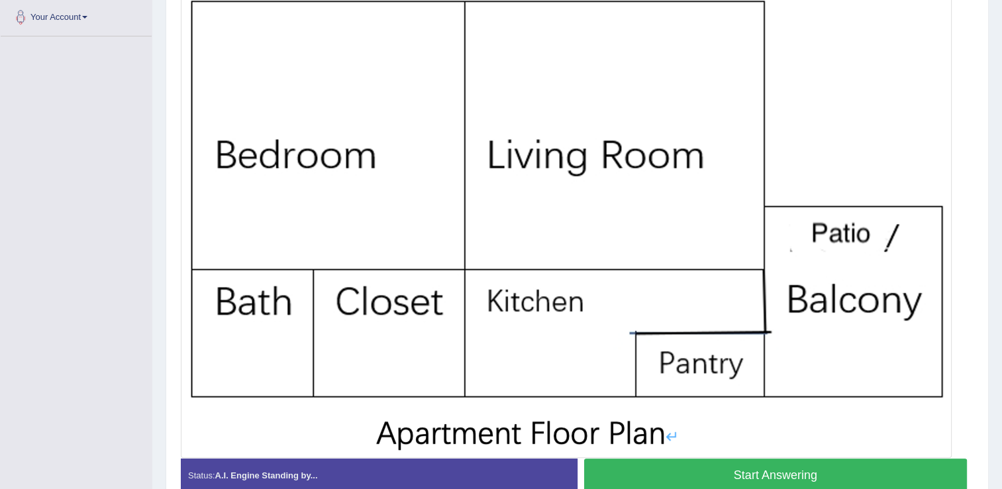
click at [813, 469] on button "Start Answering" at bounding box center [776, 475] width 384 height 34
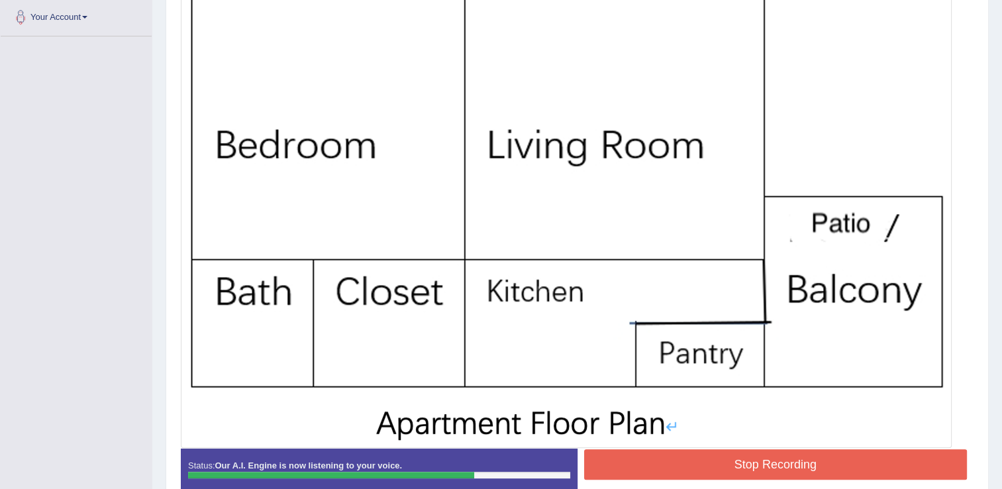
click at [713, 470] on button "Stop Recording" at bounding box center [776, 464] width 384 height 30
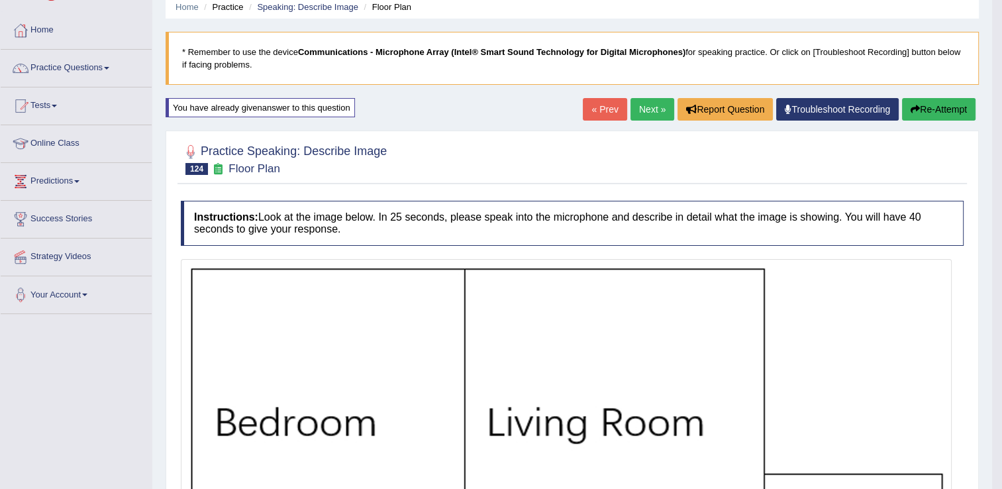
scroll to position [0, 0]
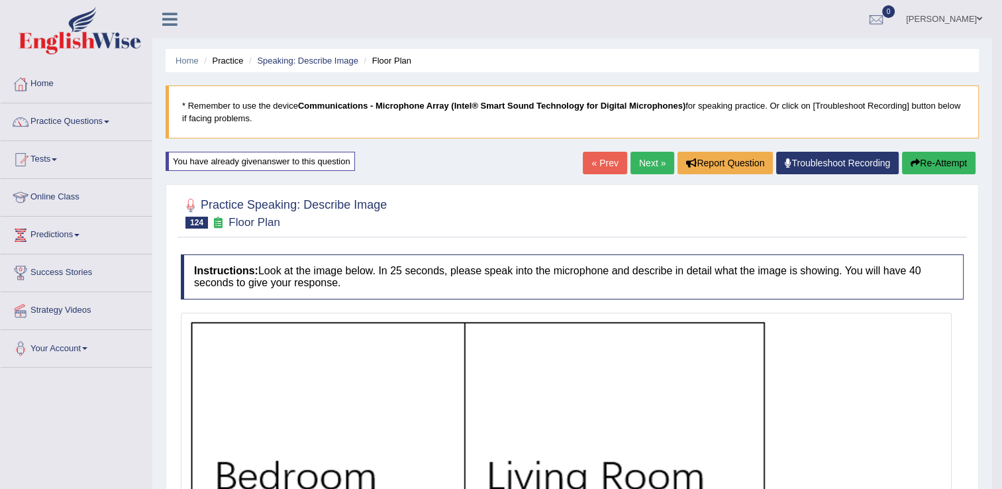
click at [655, 165] on link "Next »" at bounding box center [653, 163] width 44 height 23
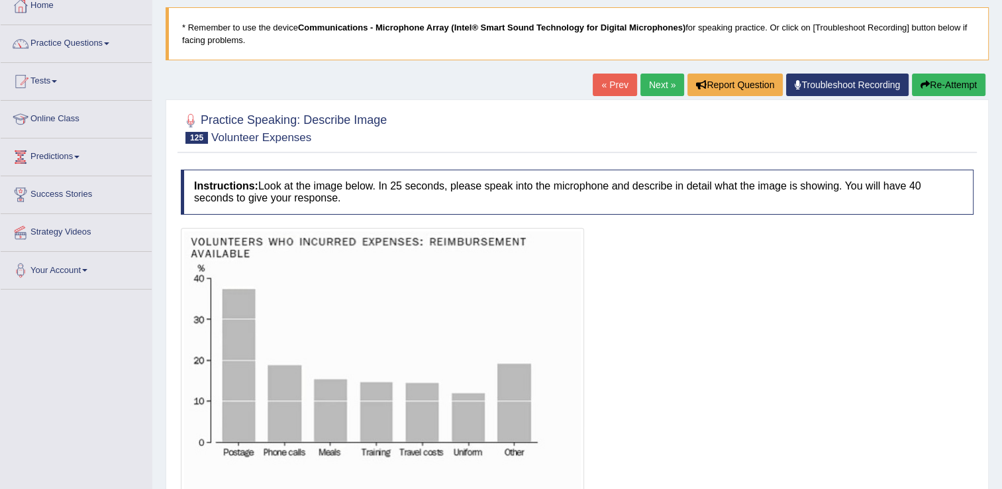
scroll to position [133, 0]
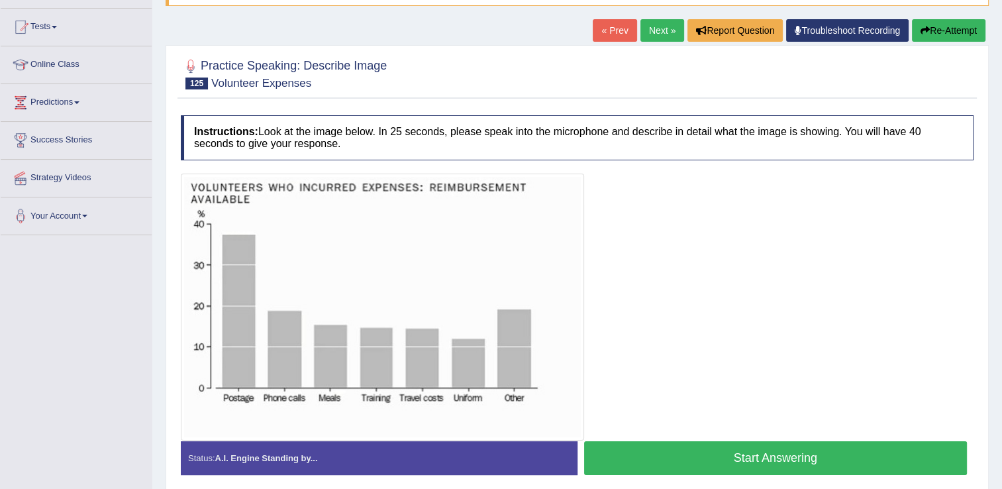
click at [740, 466] on button "Start Answering" at bounding box center [776, 458] width 384 height 34
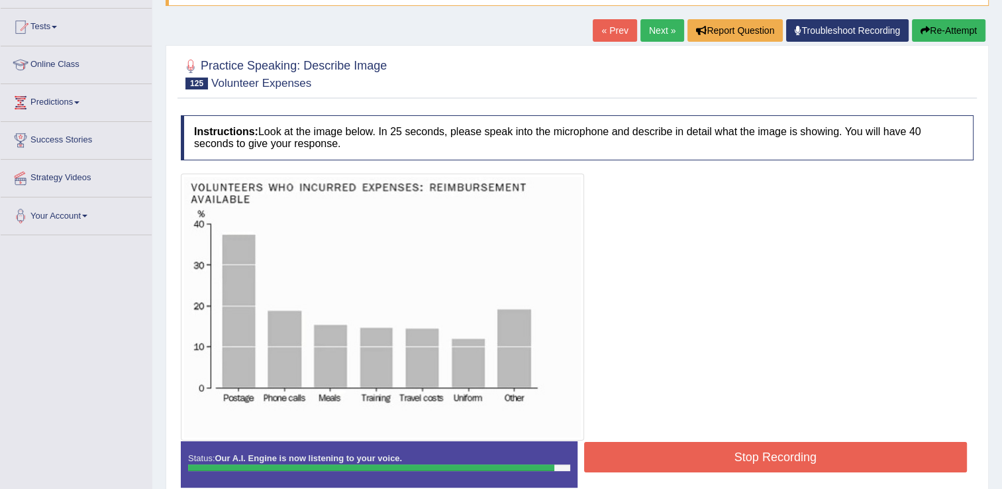
click at [667, 453] on button "Stop Recording" at bounding box center [776, 457] width 384 height 30
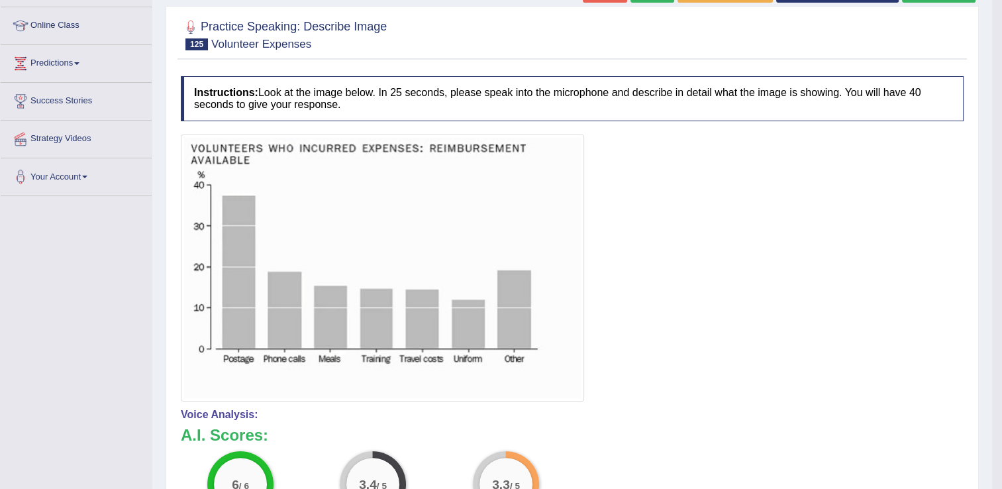
scroll to position [0, 0]
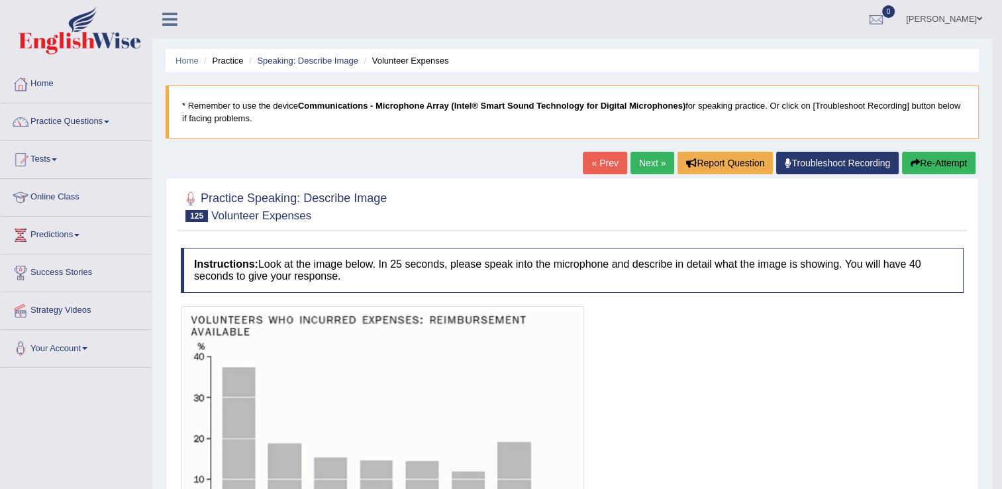
click at [656, 167] on link "Next »" at bounding box center [653, 163] width 44 height 23
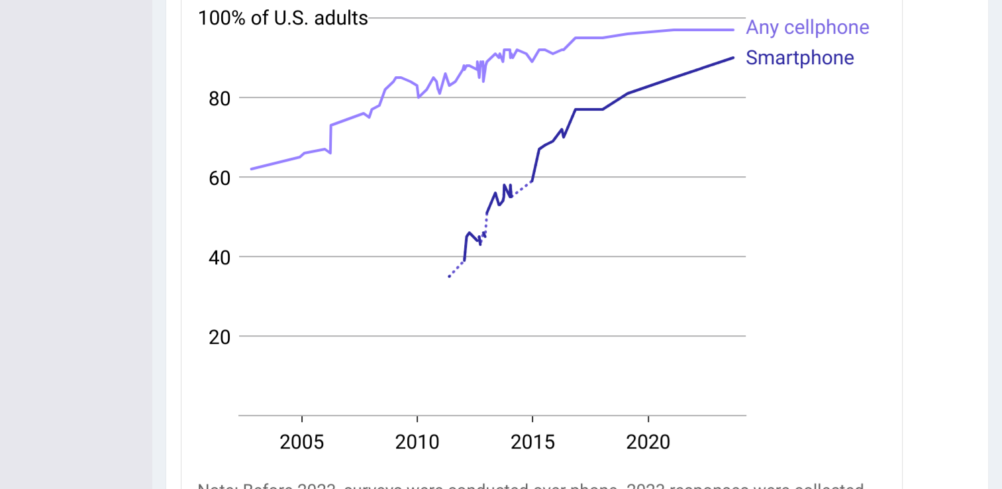
scroll to position [572, 0]
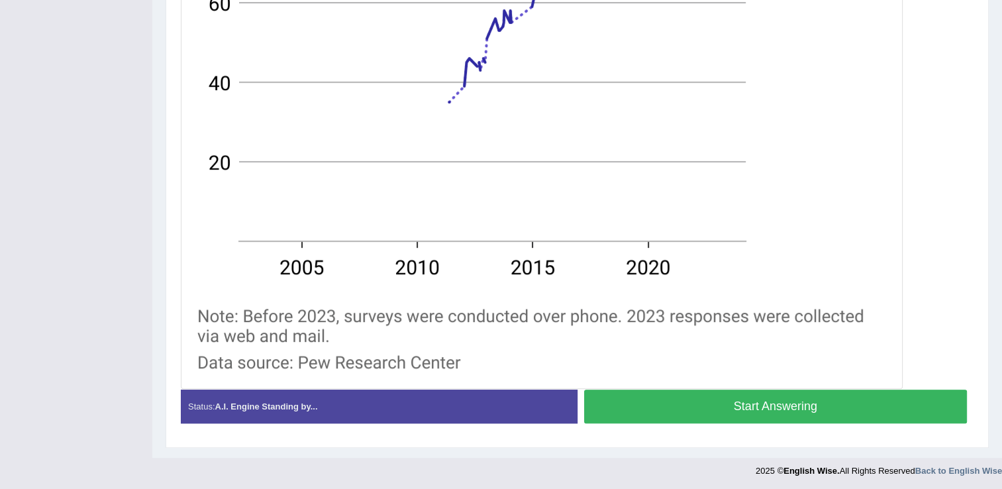
click at [675, 398] on button "Start Answering" at bounding box center [776, 407] width 384 height 34
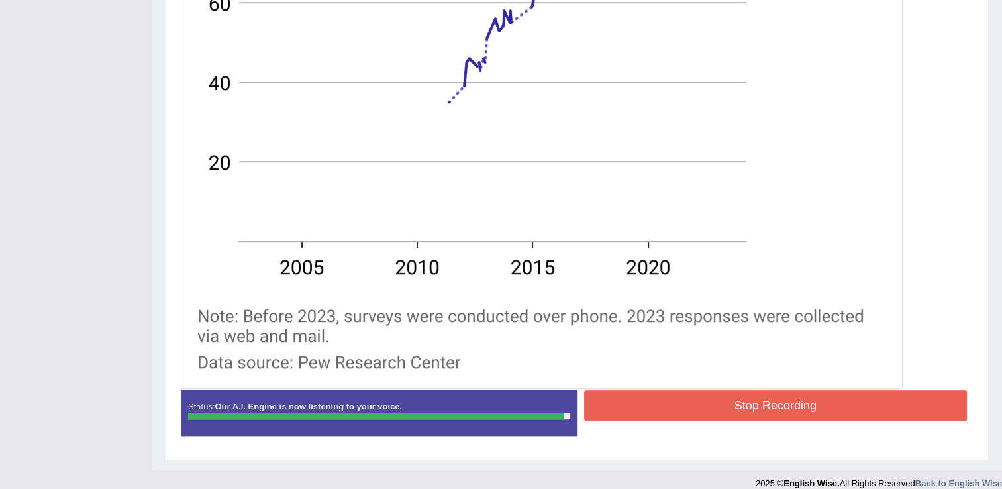
click at [725, 403] on button "Stop Recording" at bounding box center [776, 405] width 384 height 30
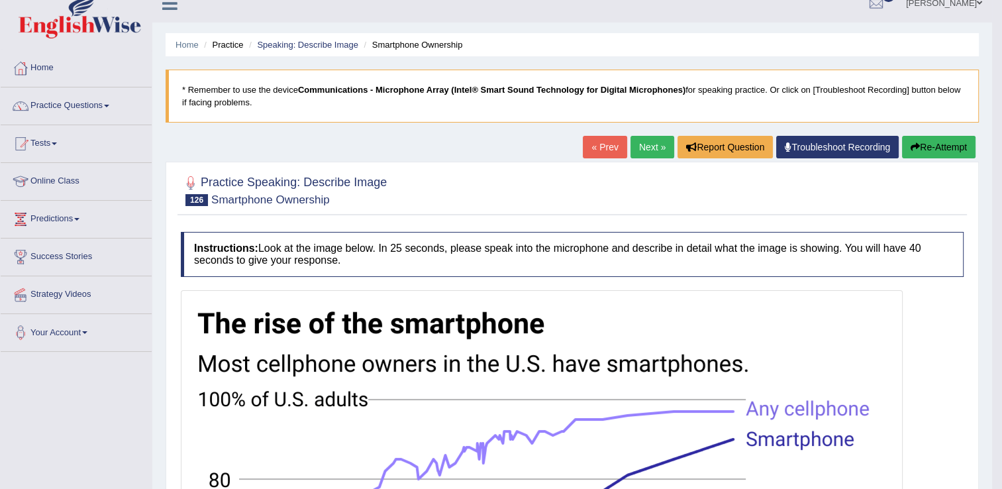
scroll to position [133, 0]
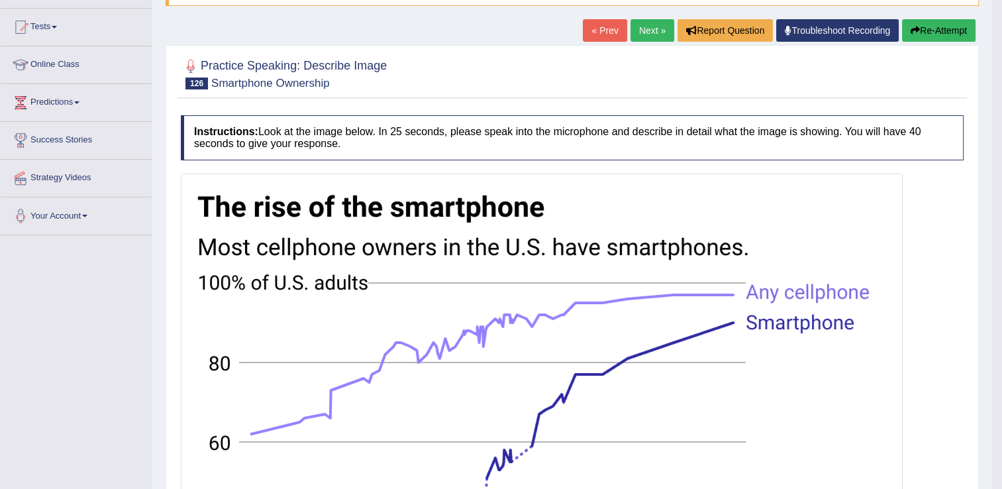
click at [919, 27] on button "Re-Attempt" at bounding box center [939, 30] width 74 height 23
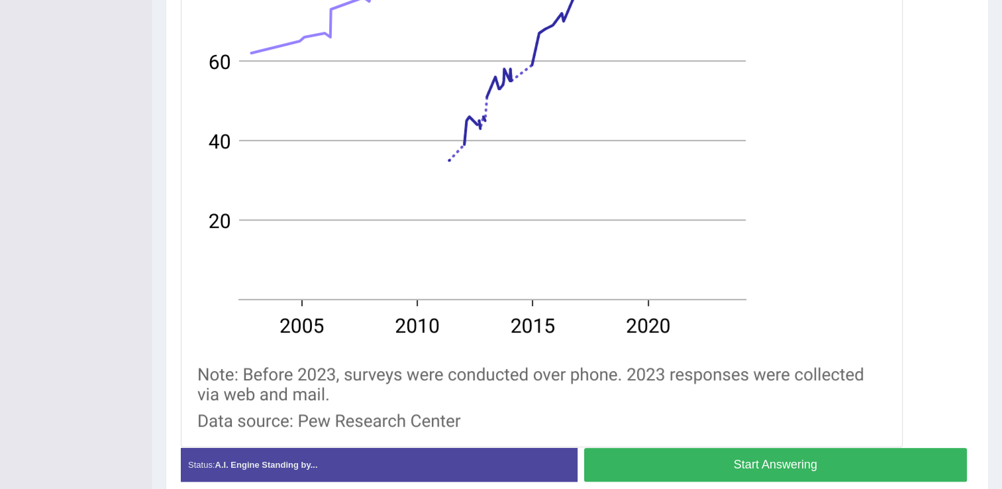
click at [749, 458] on button "Start Answering" at bounding box center [776, 465] width 384 height 34
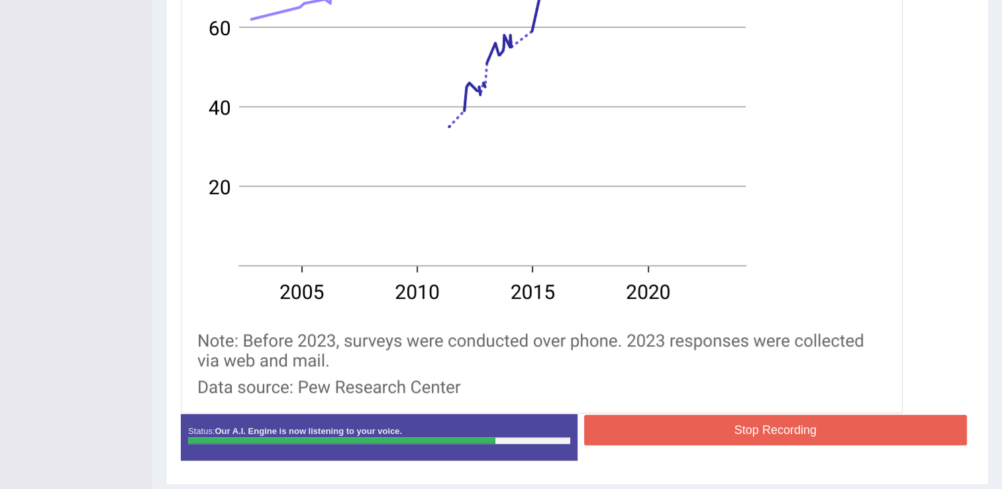
scroll to position [586, 0]
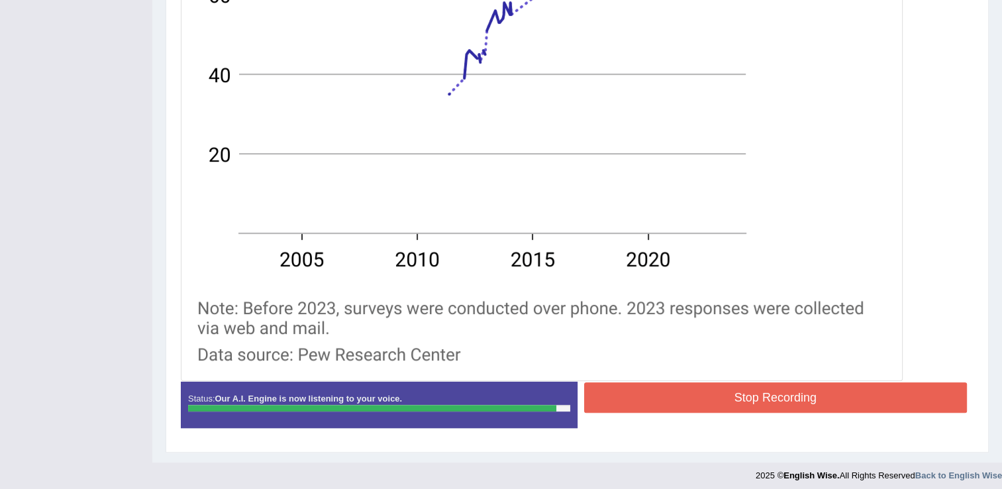
click at [673, 391] on button "Stop Recording" at bounding box center [776, 397] width 384 height 30
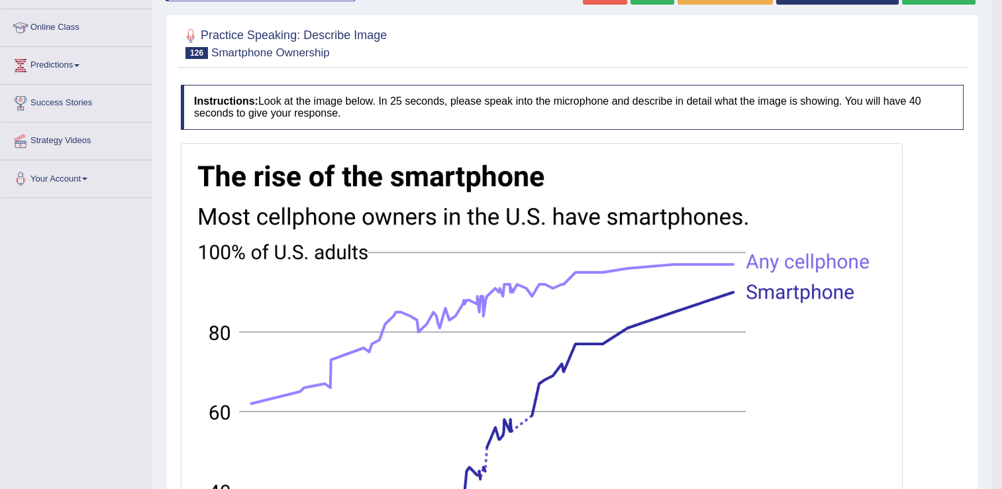
scroll to position [123, 0]
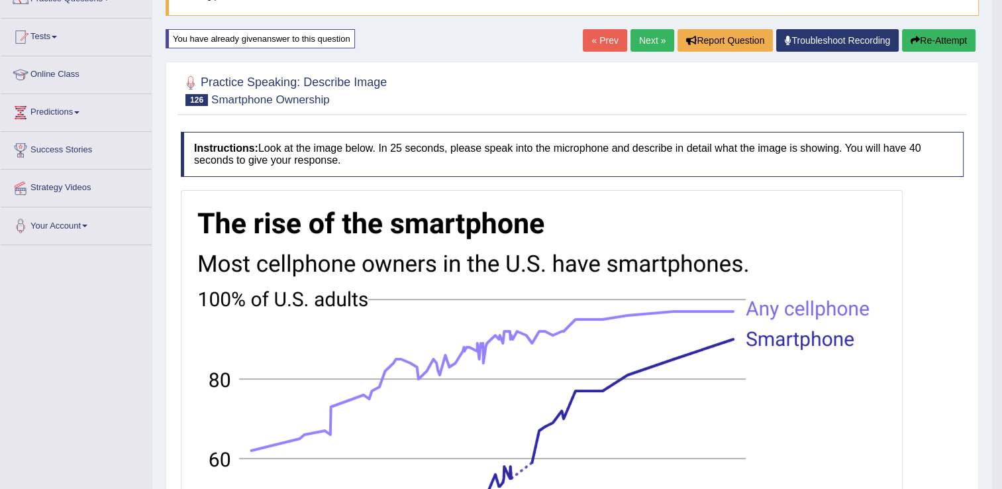
click at [644, 50] on link "Next »" at bounding box center [653, 40] width 44 height 23
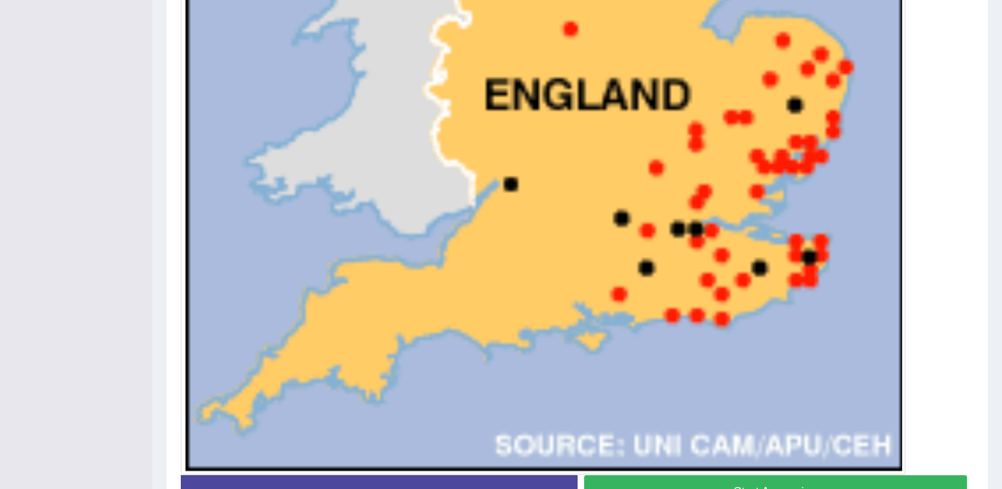
scroll to position [663, 0]
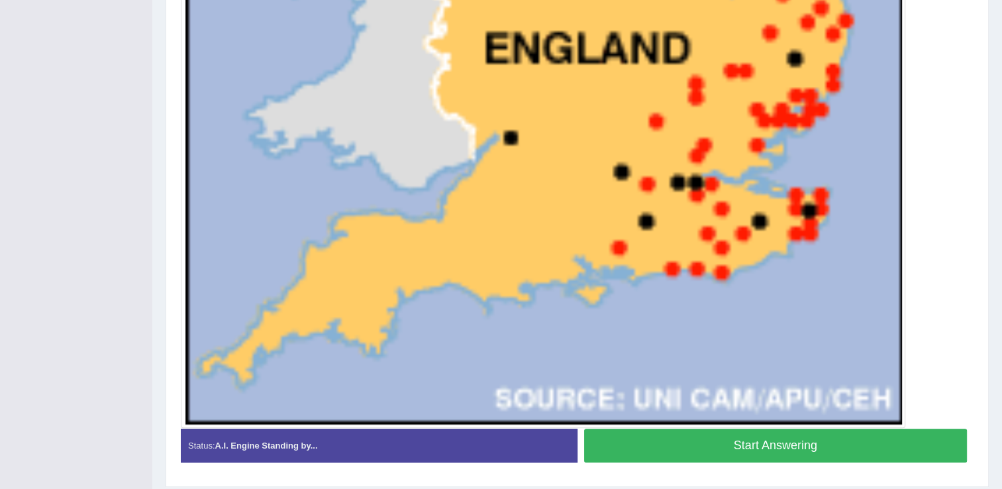
click at [715, 439] on button "Start Answering" at bounding box center [776, 446] width 384 height 34
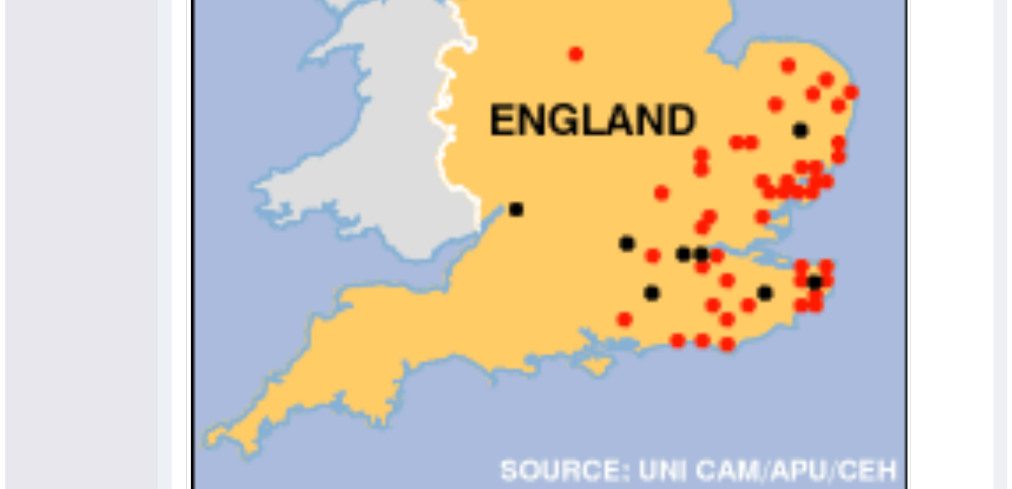
scroll to position [648, 0]
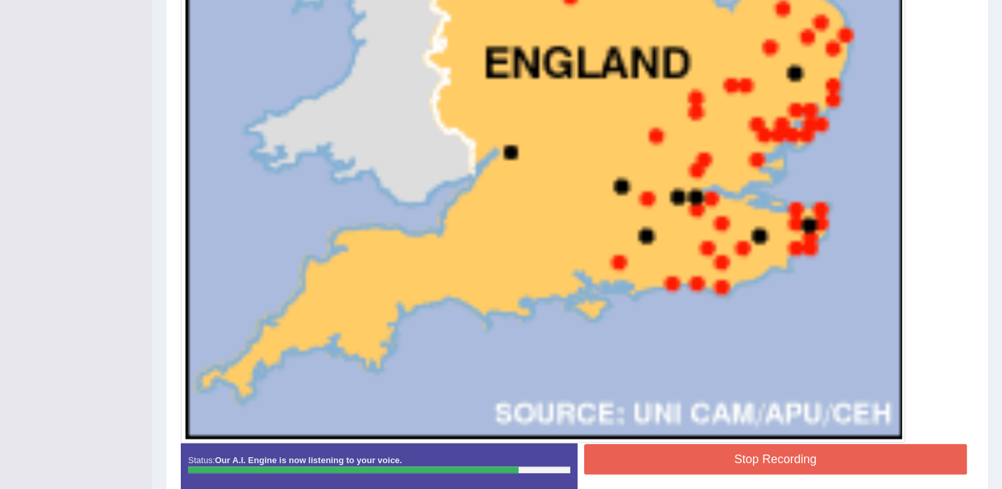
click at [759, 457] on button "Stop Recording" at bounding box center [776, 459] width 384 height 30
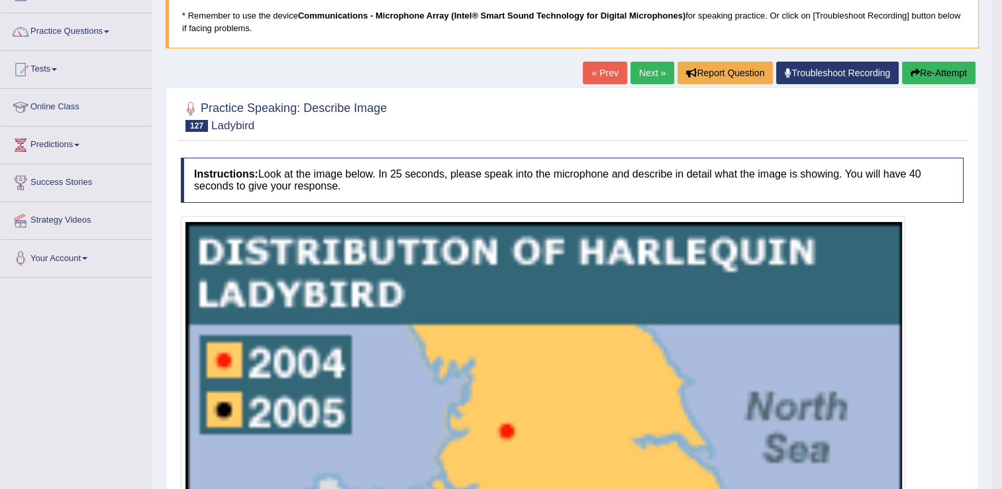
scroll to position [122, 0]
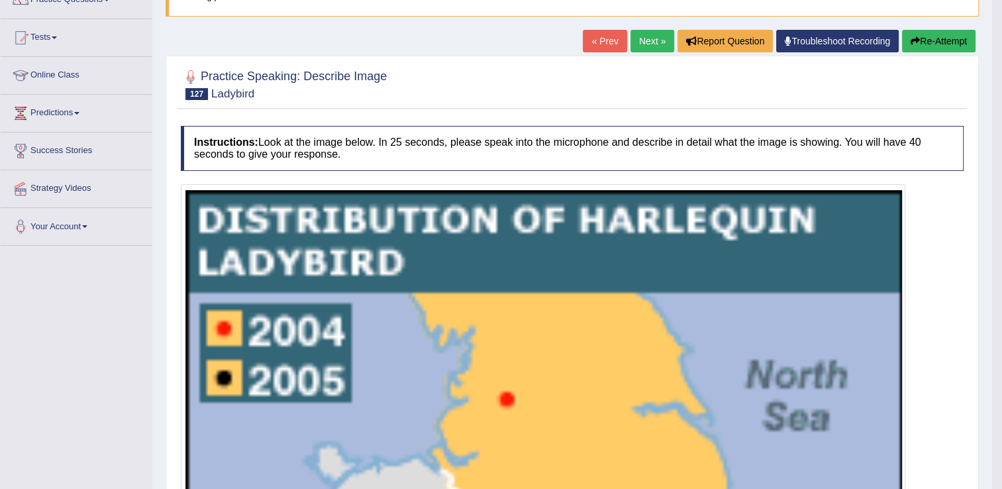
click at [935, 41] on button "Re-Attempt" at bounding box center [939, 41] width 74 height 23
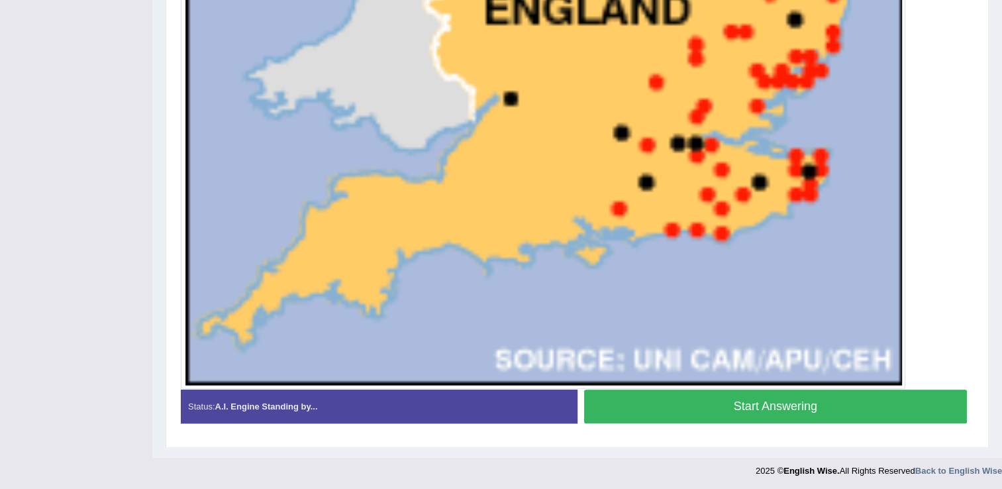
click at [803, 407] on button "Start Answering" at bounding box center [776, 407] width 384 height 34
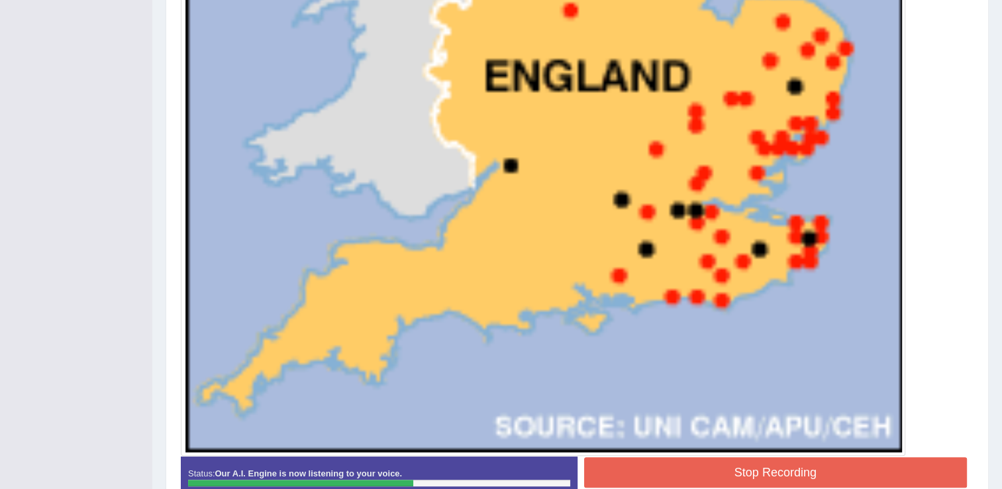
scroll to position [642, 0]
click at [784, 468] on button "Stop Recording" at bounding box center [776, 471] width 384 height 30
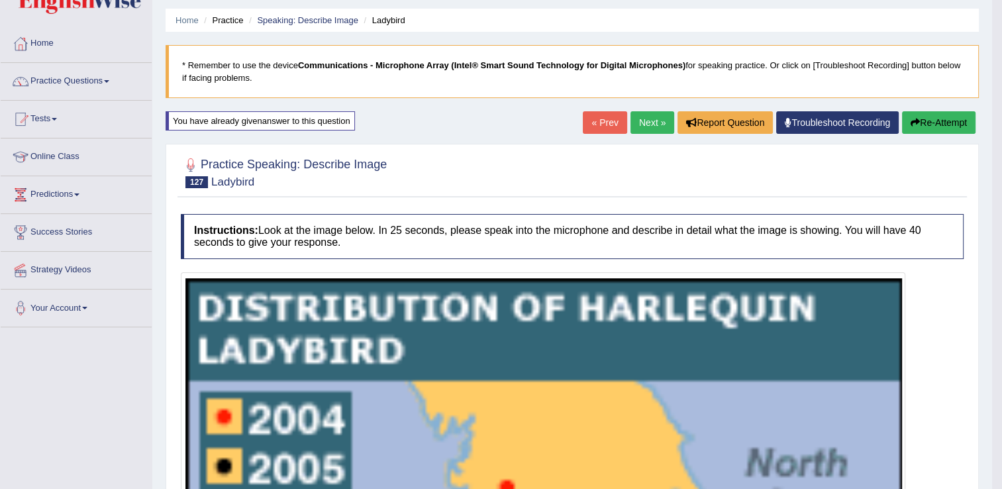
scroll to position [0, 0]
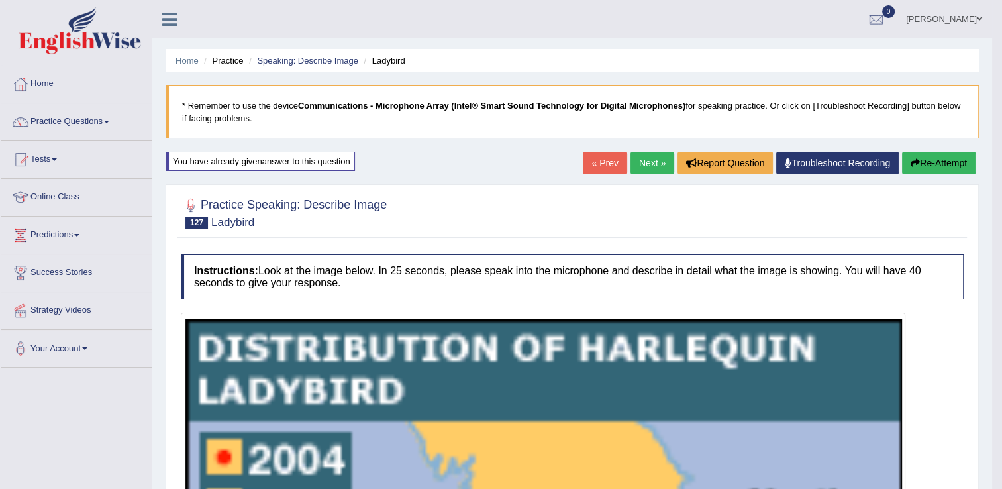
click at [919, 160] on button "Re-Attempt" at bounding box center [939, 163] width 74 height 23
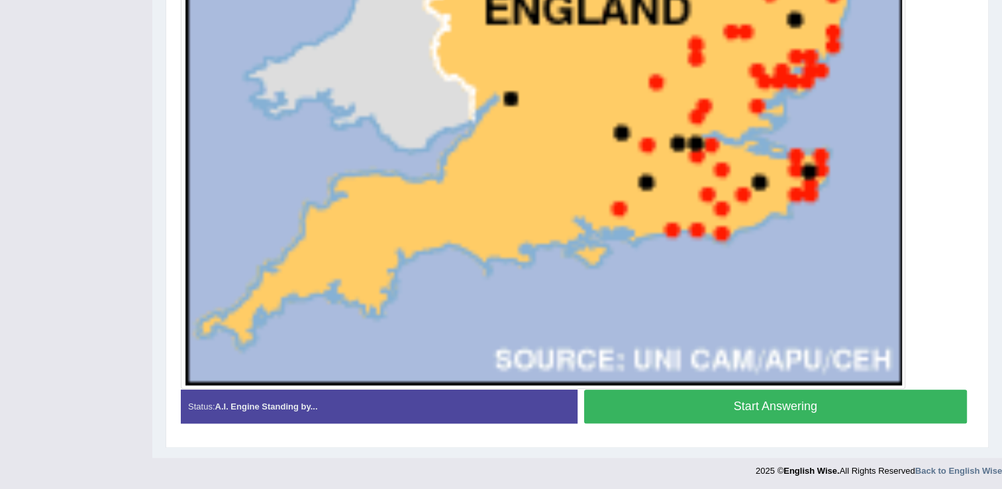
click at [761, 409] on button "Start Answering" at bounding box center [776, 407] width 384 height 34
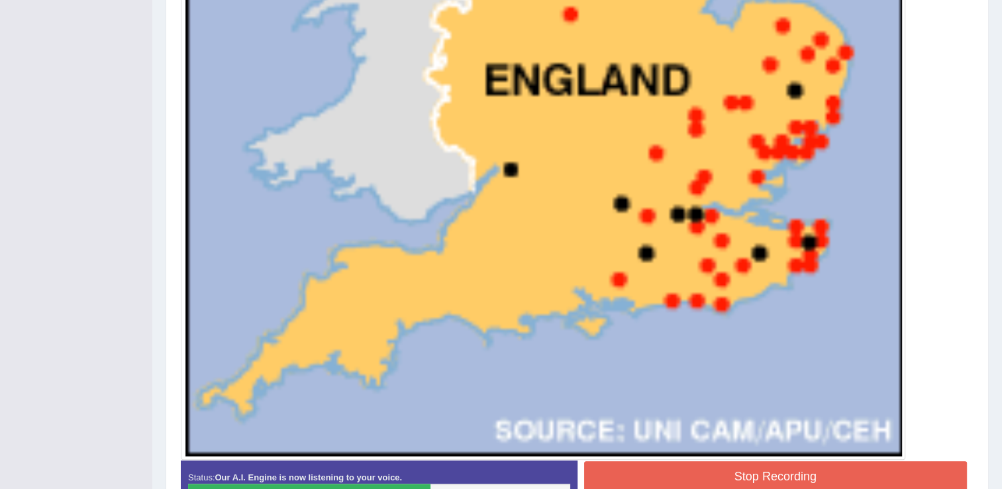
scroll to position [708, 0]
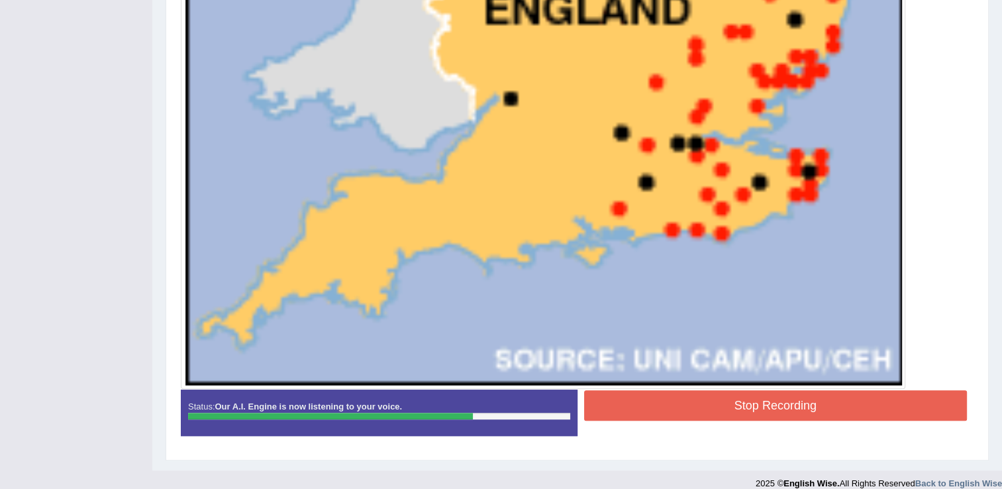
click at [765, 396] on button "Stop Recording" at bounding box center [776, 405] width 384 height 30
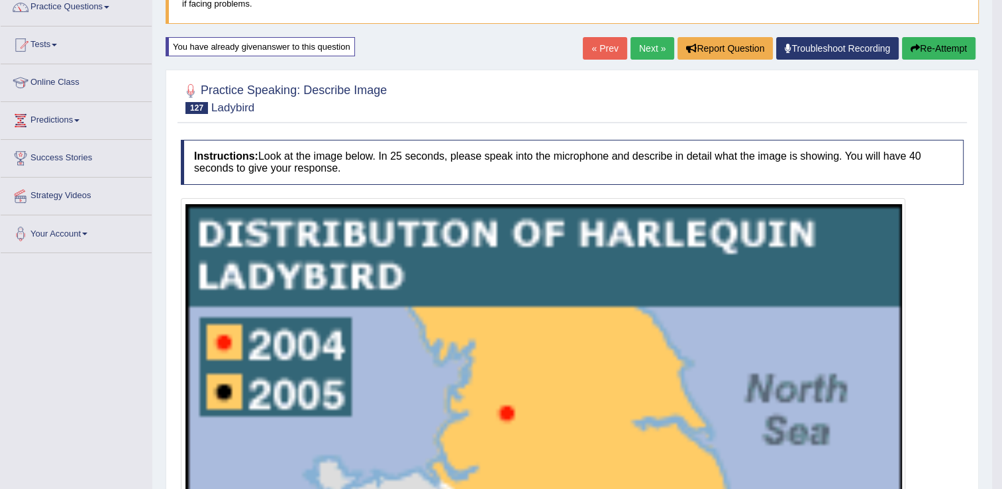
scroll to position [46, 0]
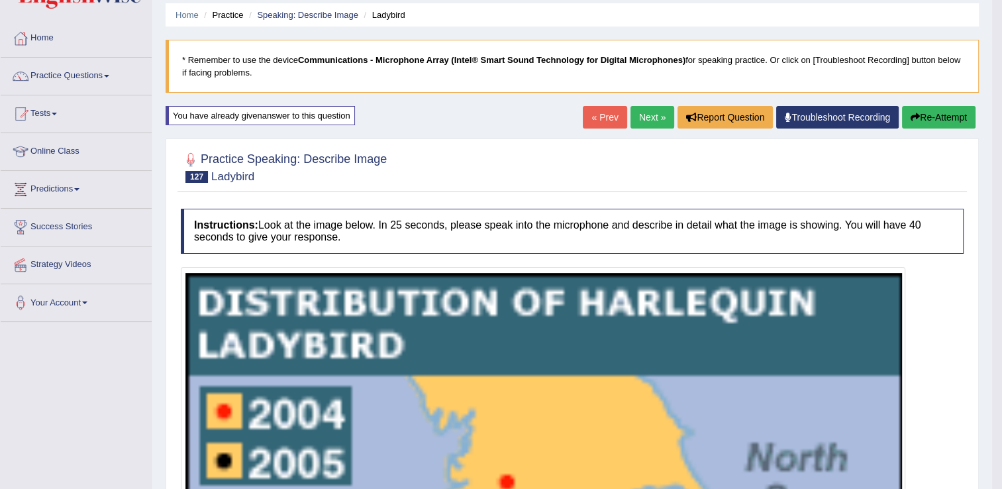
click at [661, 113] on link "Next »" at bounding box center [653, 117] width 44 height 23
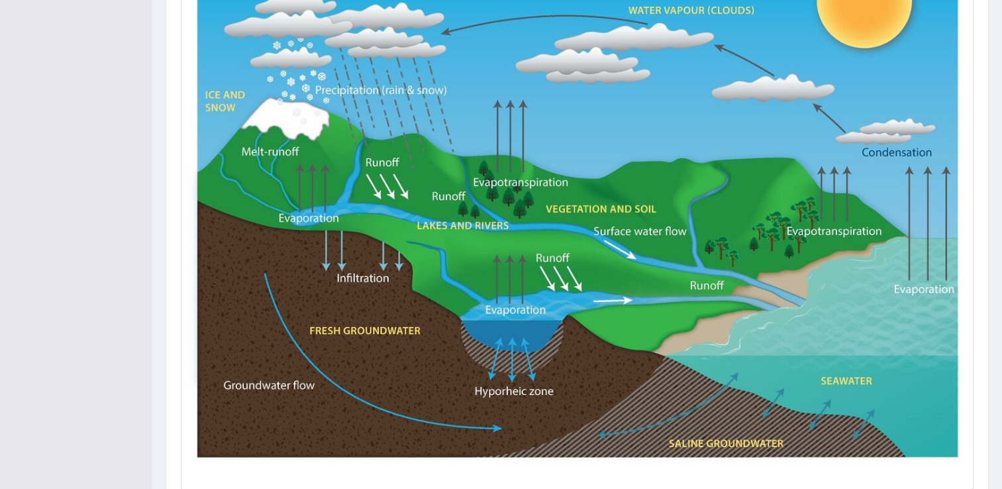
scroll to position [464, 0]
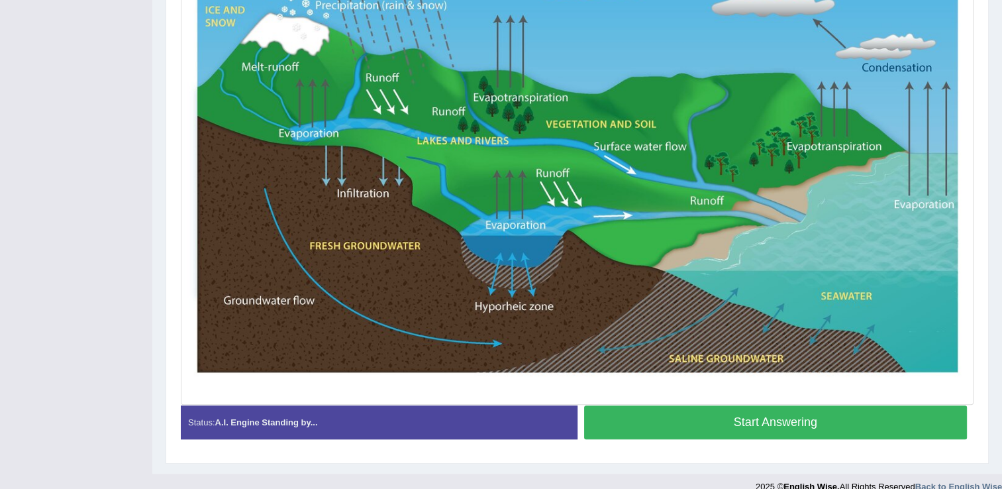
click at [797, 417] on button "Start Answering" at bounding box center [776, 422] width 384 height 34
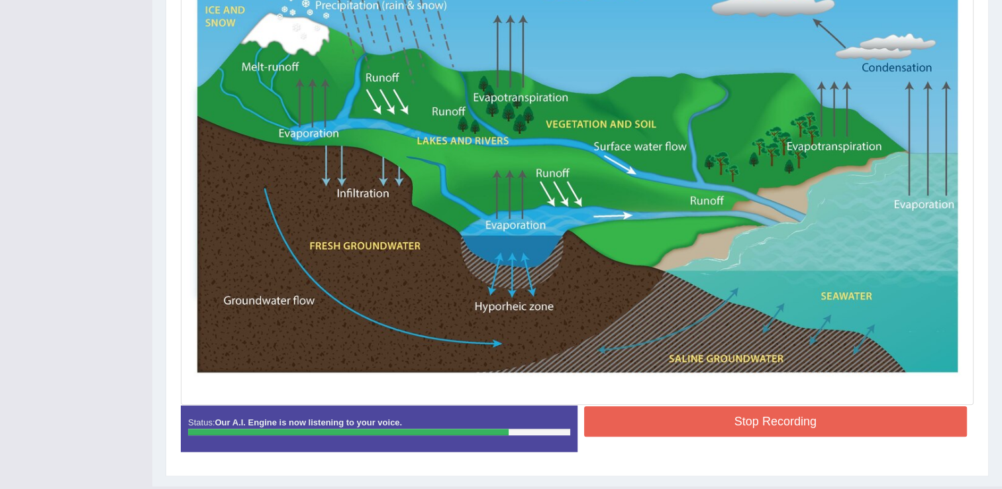
click at [761, 415] on button "Stop Recording" at bounding box center [776, 421] width 384 height 30
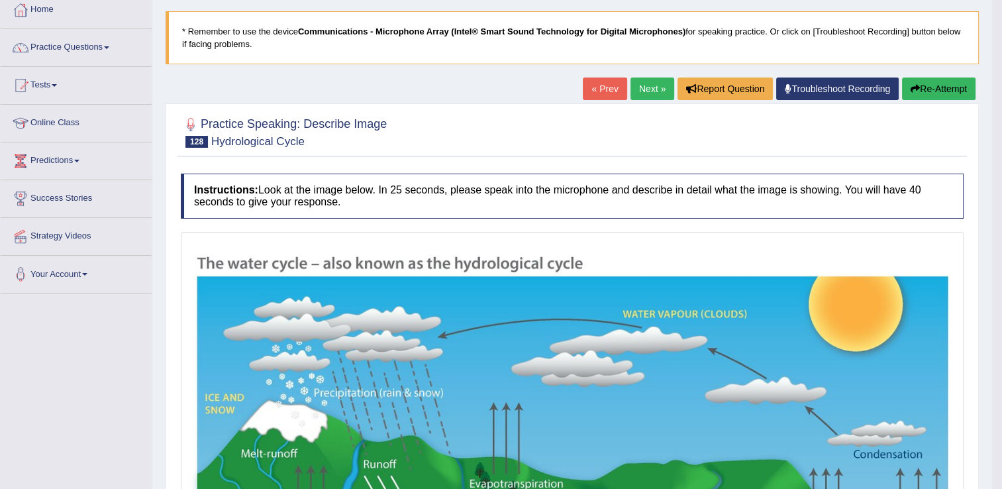
scroll to position [66, 0]
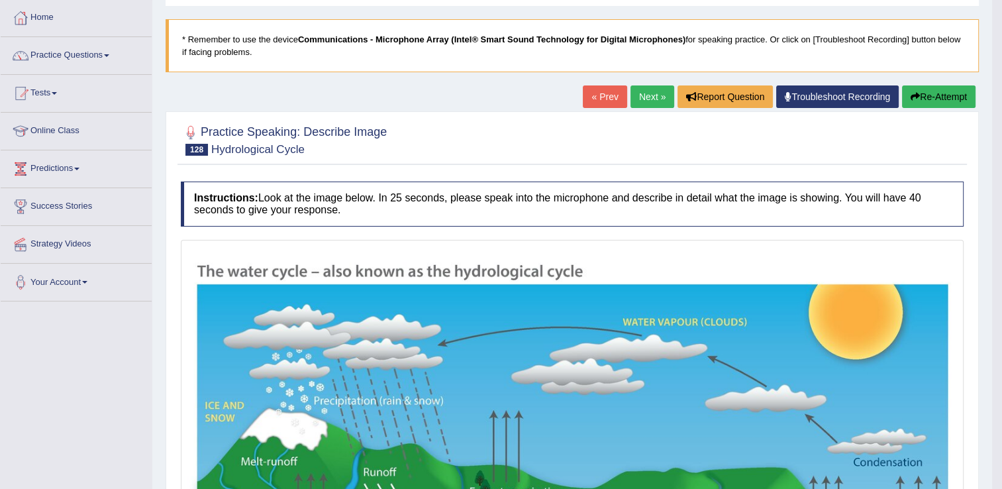
click at [647, 99] on link "Next »" at bounding box center [653, 96] width 44 height 23
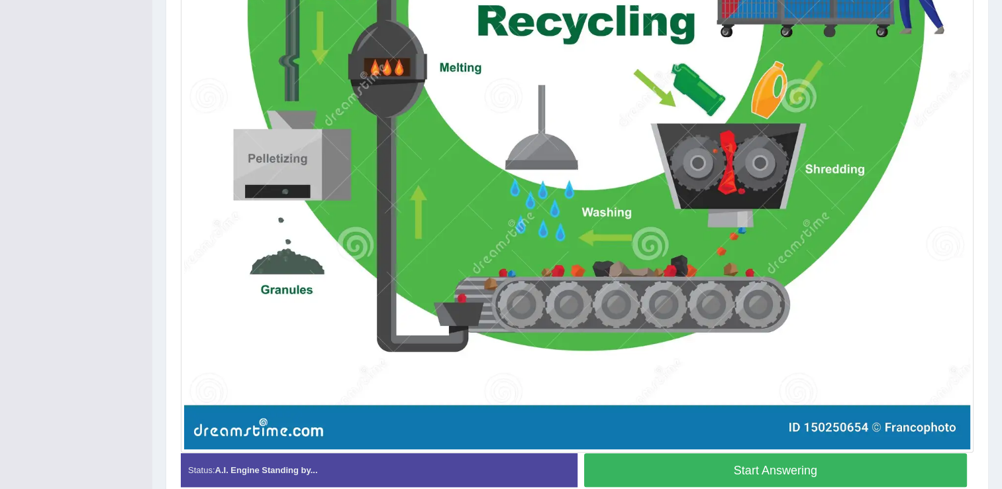
scroll to position [755, 0]
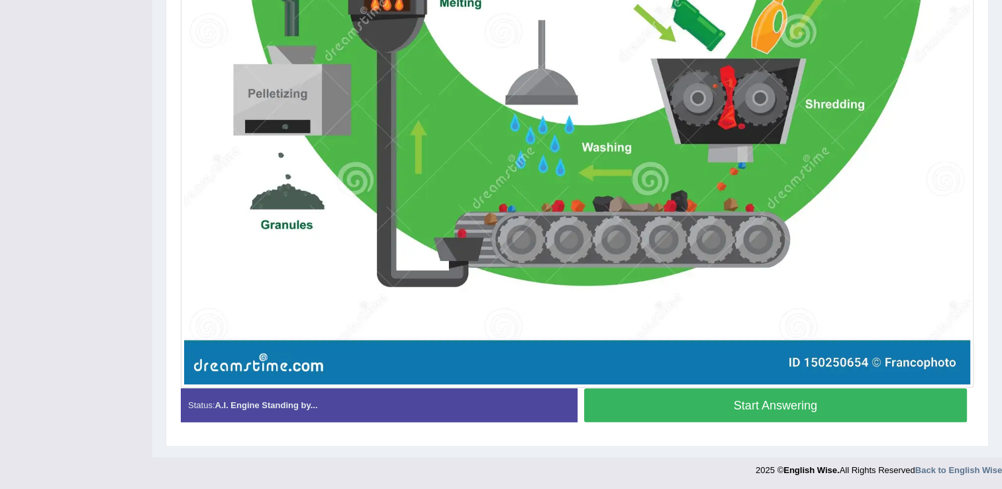
click at [797, 397] on button "Start Answering" at bounding box center [776, 405] width 384 height 34
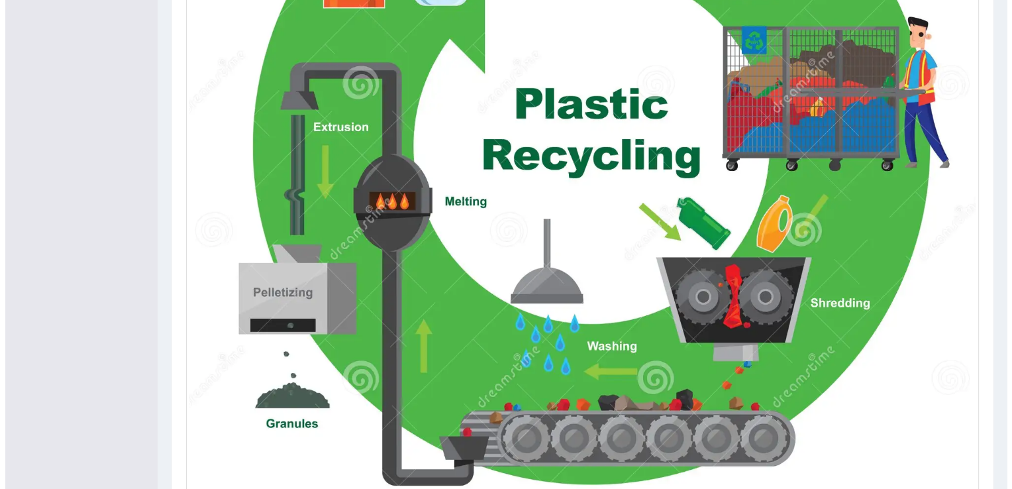
scroll to position [689, 0]
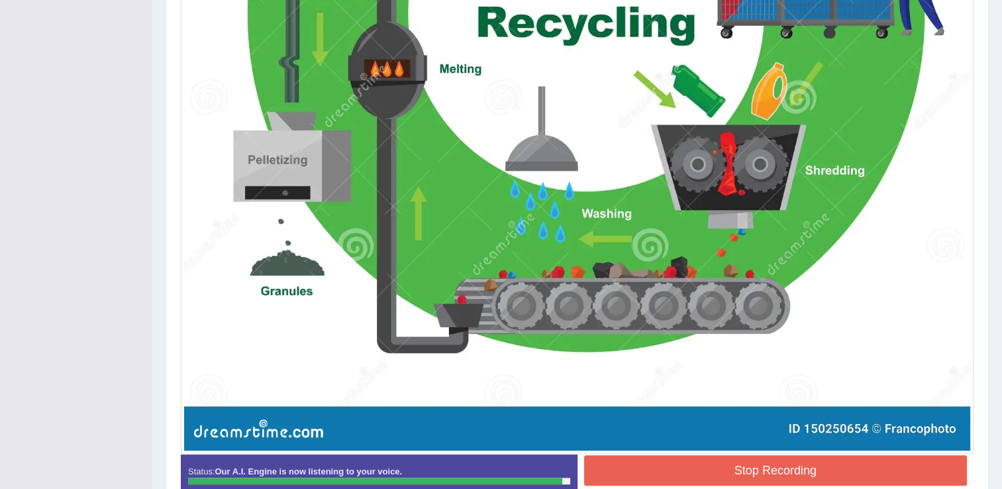
click at [737, 468] on button "Stop Recording" at bounding box center [776, 470] width 384 height 30
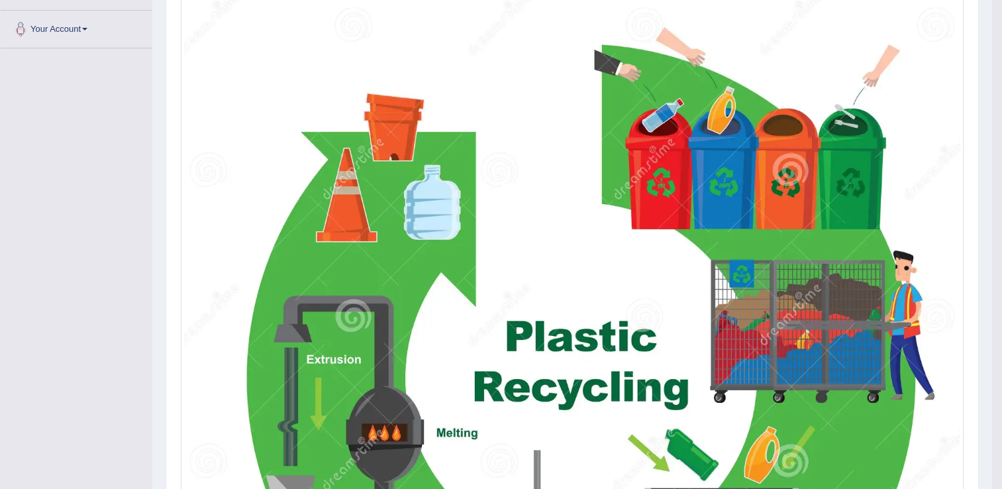
scroll to position [159, 0]
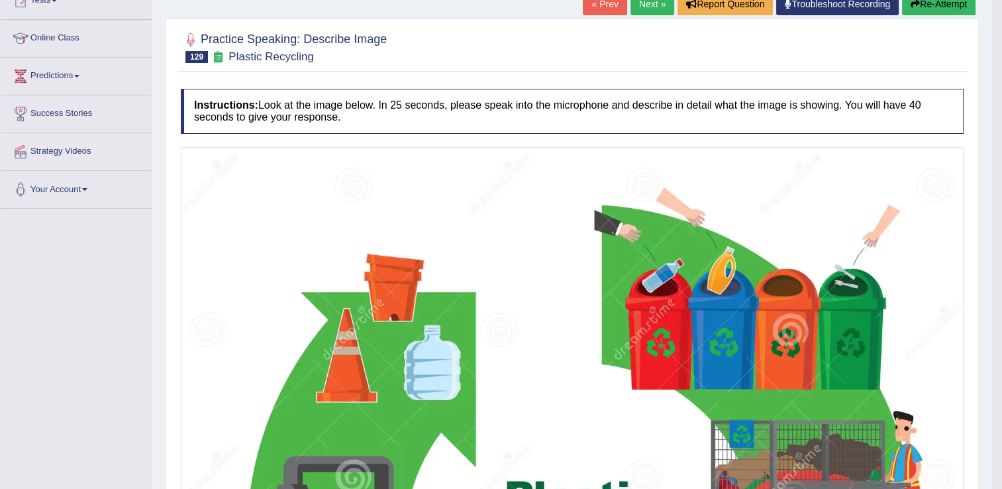
click at [958, 2] on button "Re-Attempt" at bounding box center [939, 4] width 74 height 23
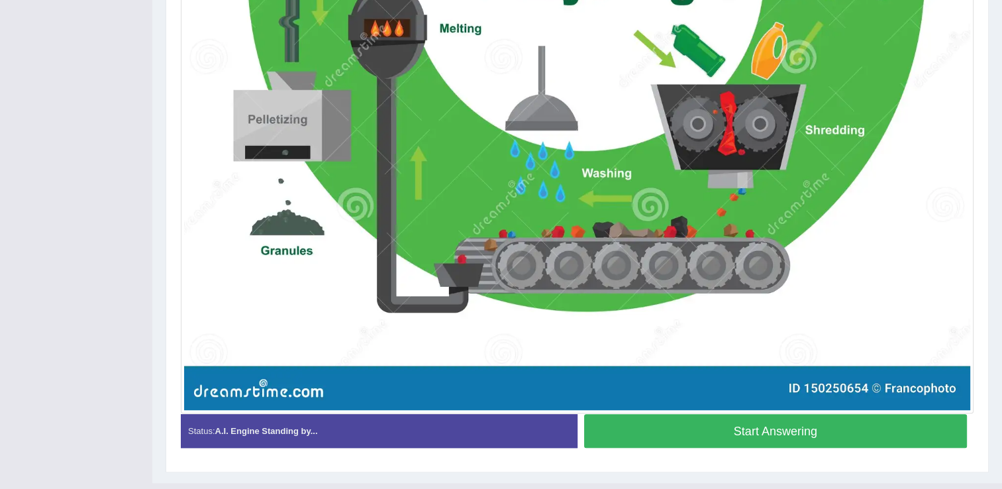
click at [811, 425] on button "Start Answering" at bounding box center [776, 431] width 384 height 34
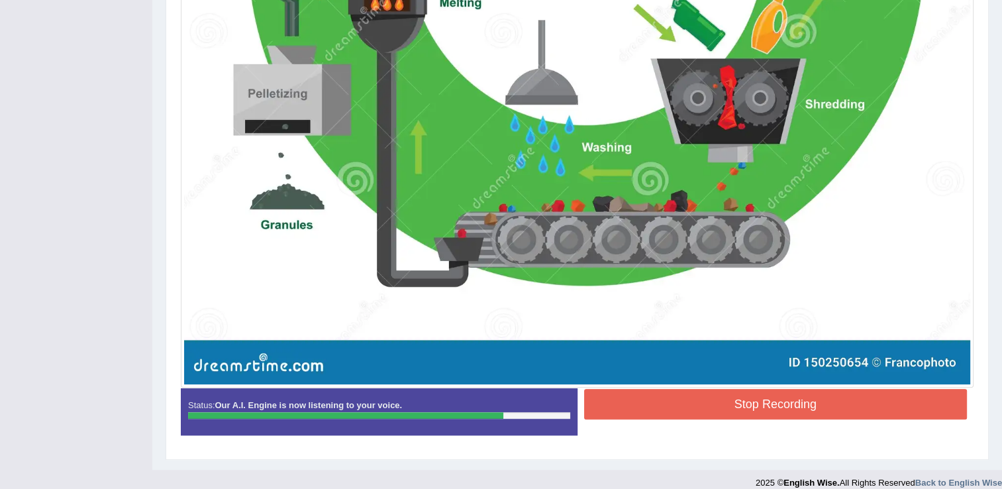
scroll to position [774, 0]
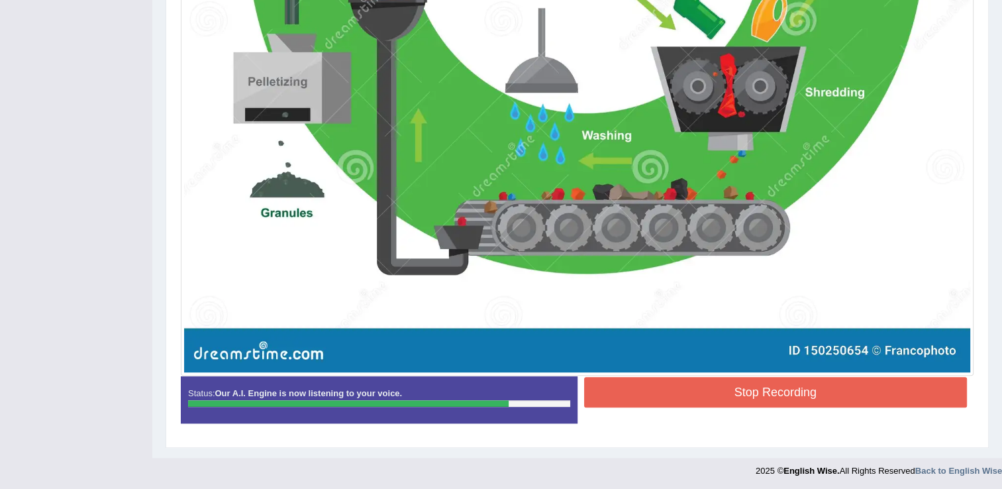
click at [684, 386] on button "Stop Recording" at bounding box center [776, 392] width 384 height 30
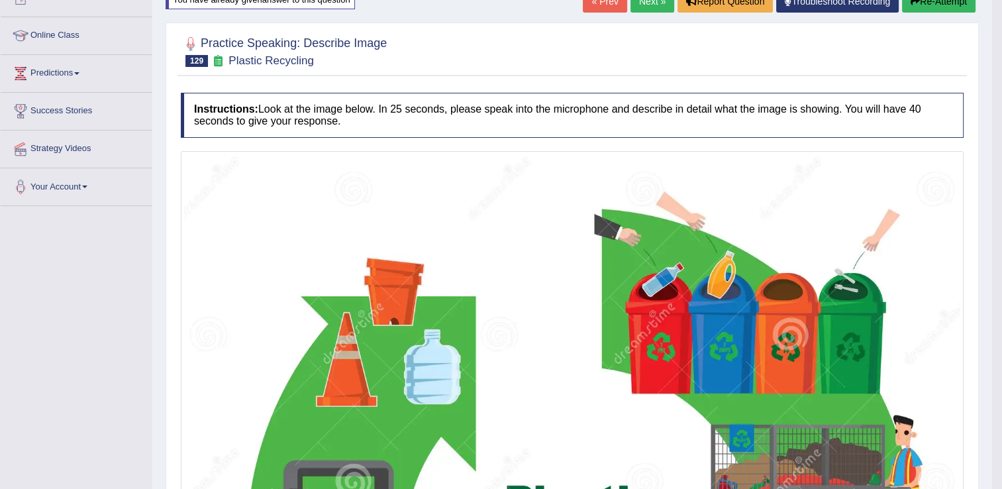
scroll to position [0, 0]
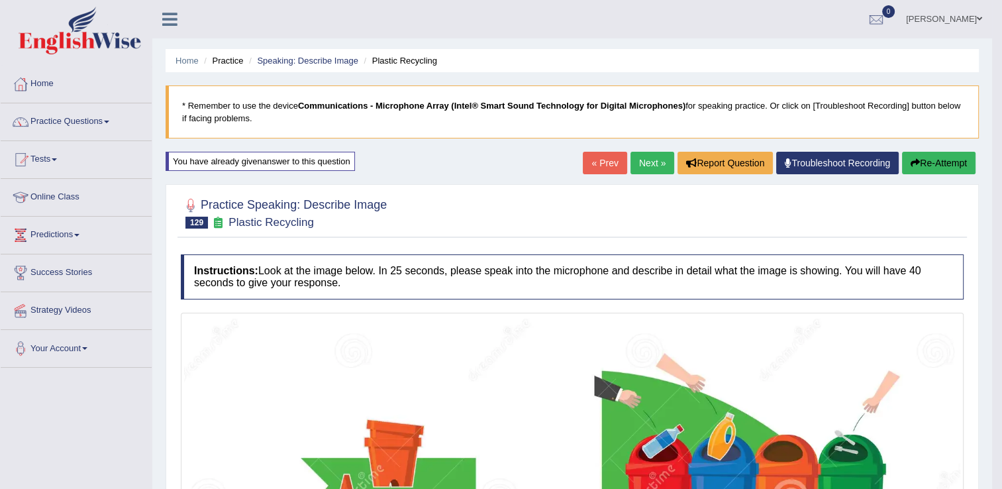
click at [643, 162] on link "Next »" at bounding box center [653, 163] width 44 height 23
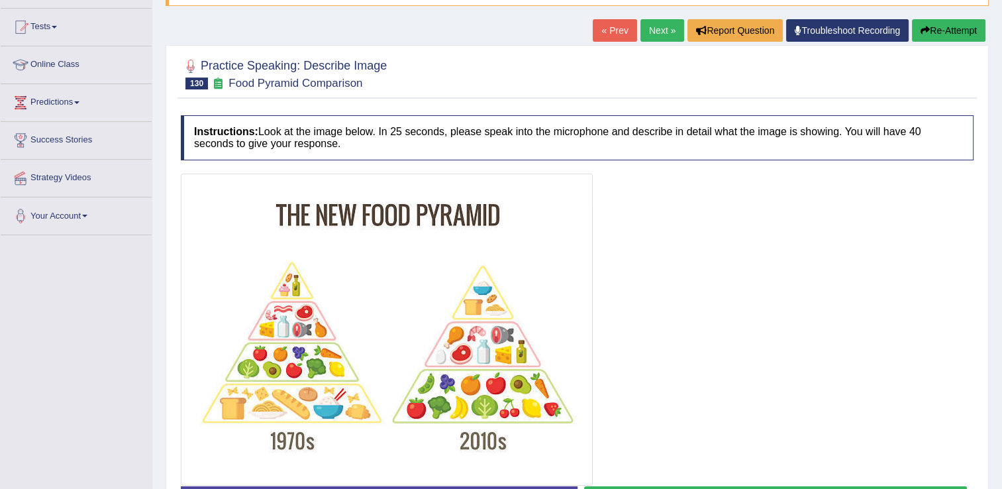
scroll to position [229, 0]
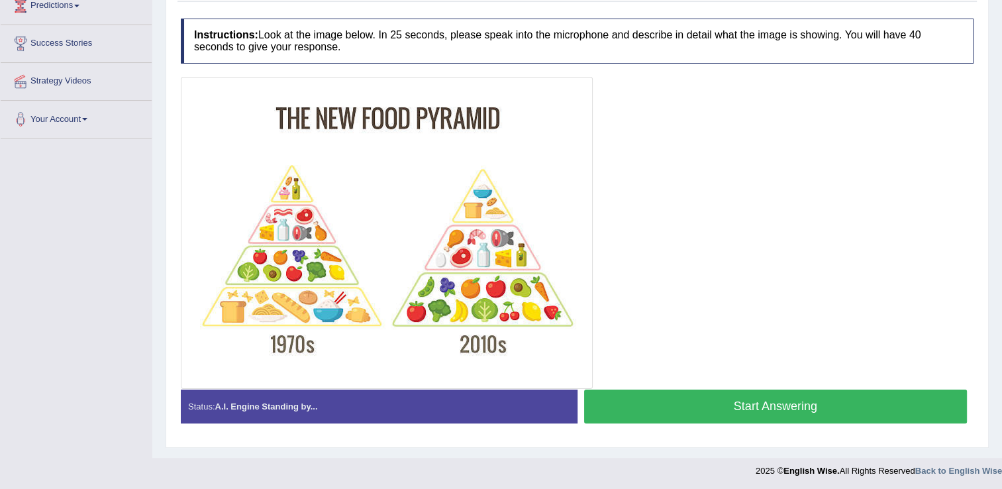
click at [747, 394] on button "Start Answering" at bounding box center [776, 407] width 384 height 34
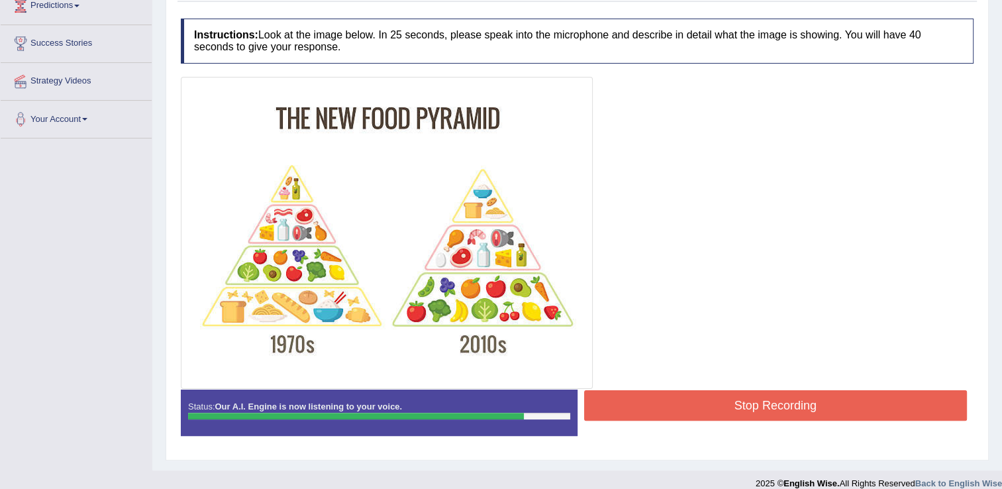
click at [712, 405] on button "Stop Recording" at bounding box center [776, 405] width 384 height 30
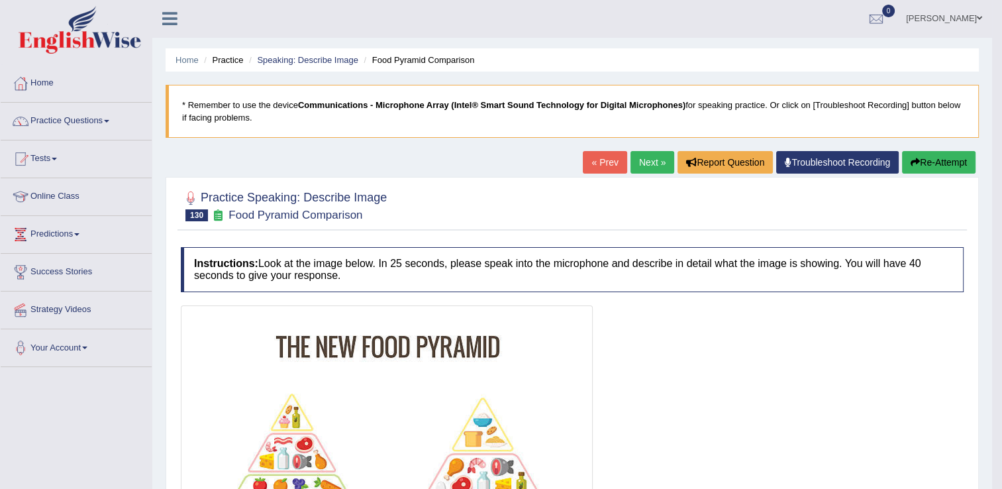
scroll to position [0, 0]
click at [649, 160] on link "Next »" at bounding box center [653, 163] width 44 height 23
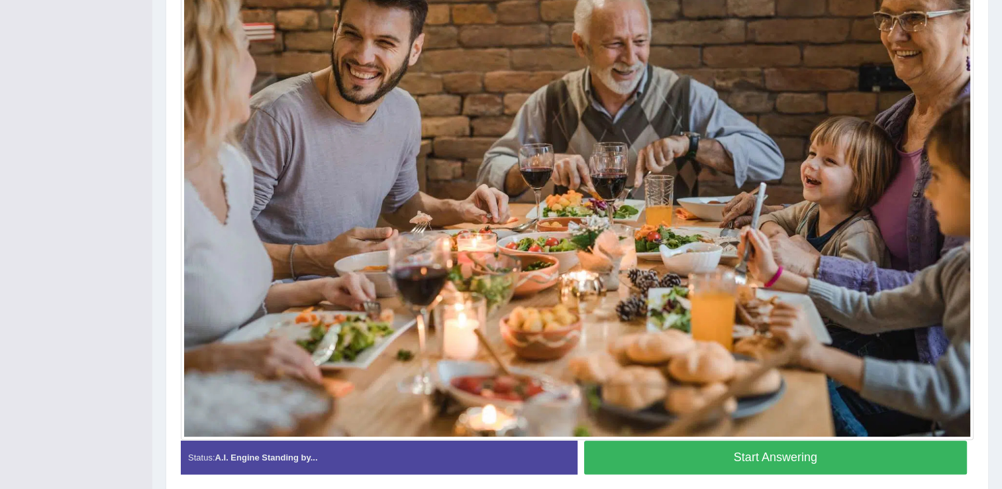
scroll to position [449, 0]
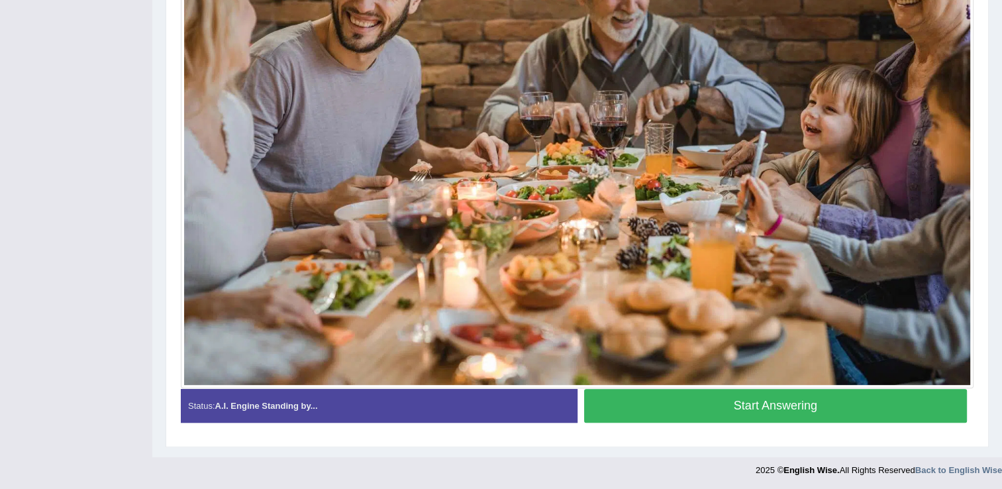
click at [748, 400] on button "Start Answering" at bounding box center [776, 406] width 384 height 34
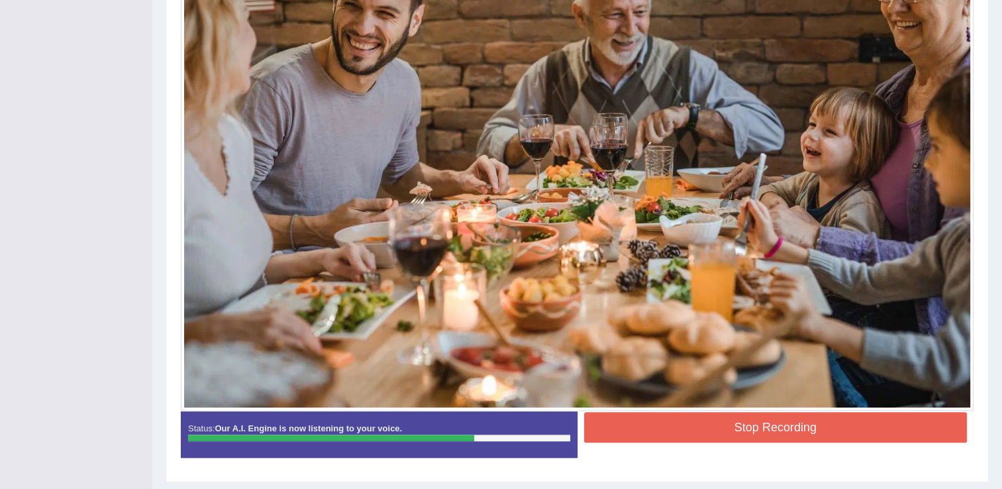
scroll to position [395, 0]
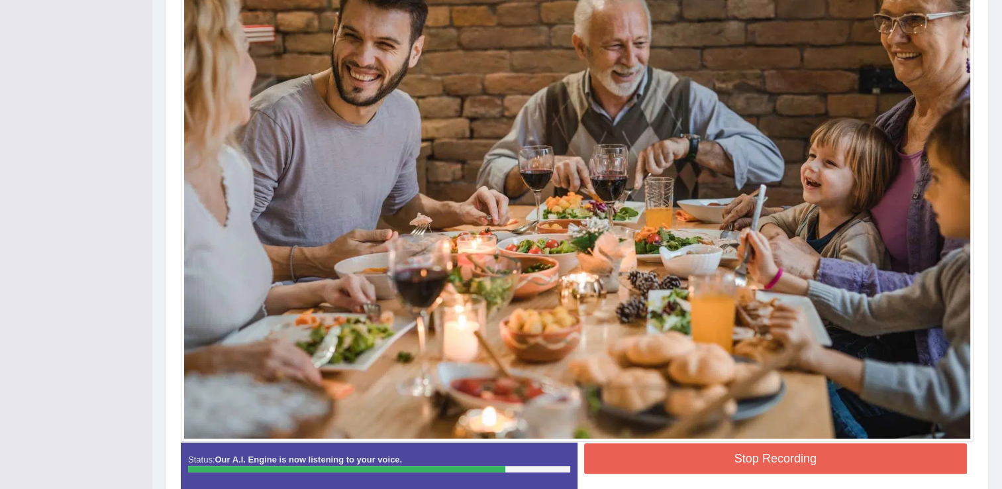
click at [747, 454] on button "Stop Recording" at bounding box center [776, 458] width 384 height 30
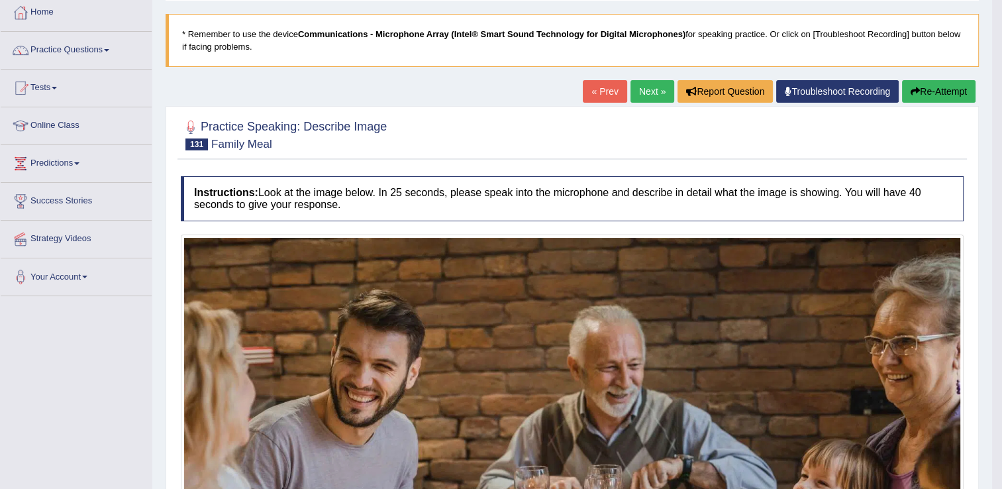
scroll to position [69, 0]
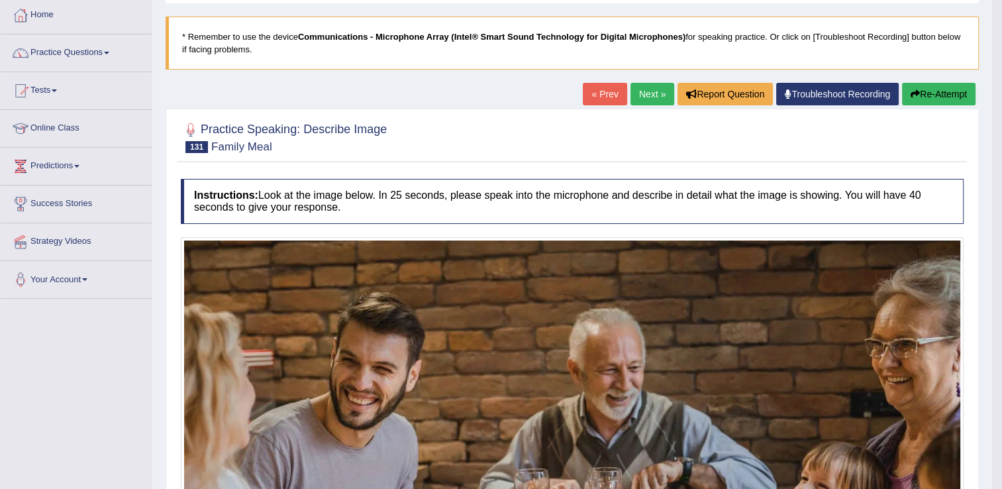
click at [638, 84] on link "Next »" at bounding box center [653, 94] width 44 height 23
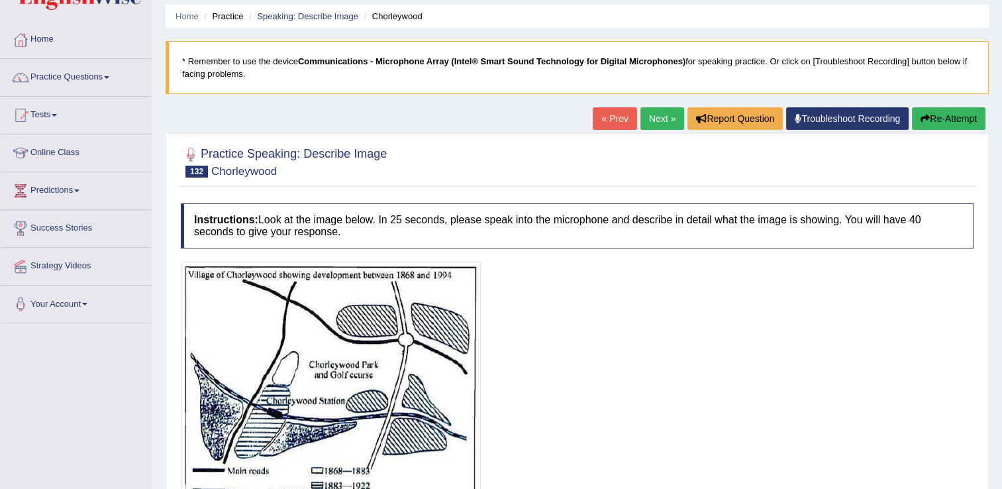
scroll to position [133, 0]
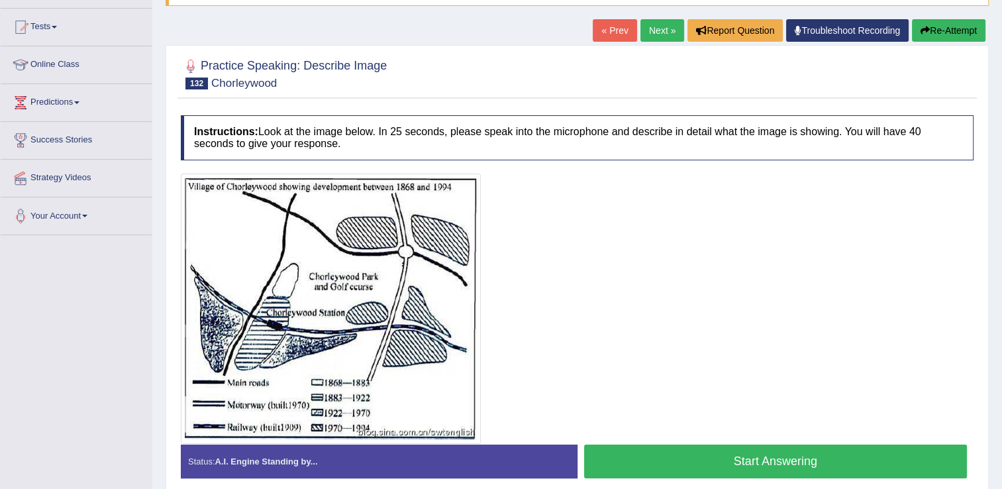
click at [687, 451] on button "Start Answering" at bounding box center [776, 462] width 384 height 34
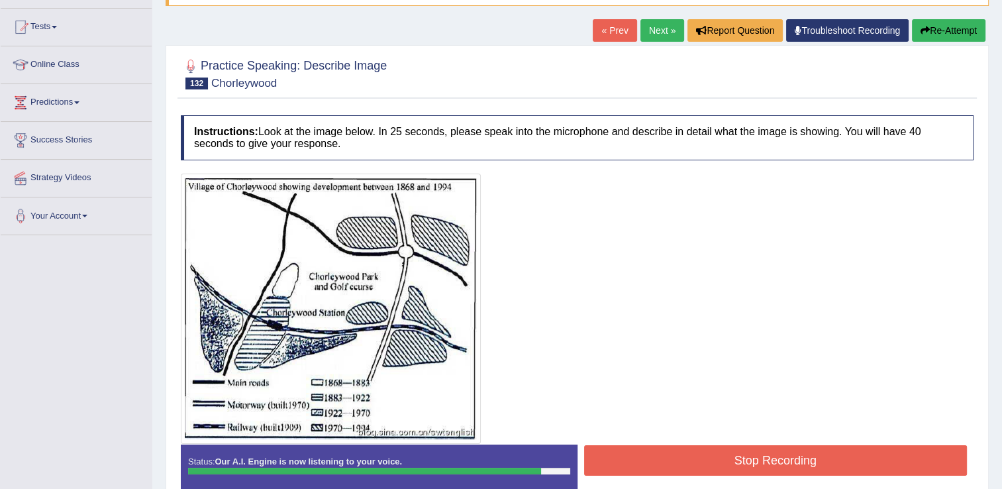
click at [665, 457] on button "Stop Recording" at bounding box center [776, 460] width 384 height 30
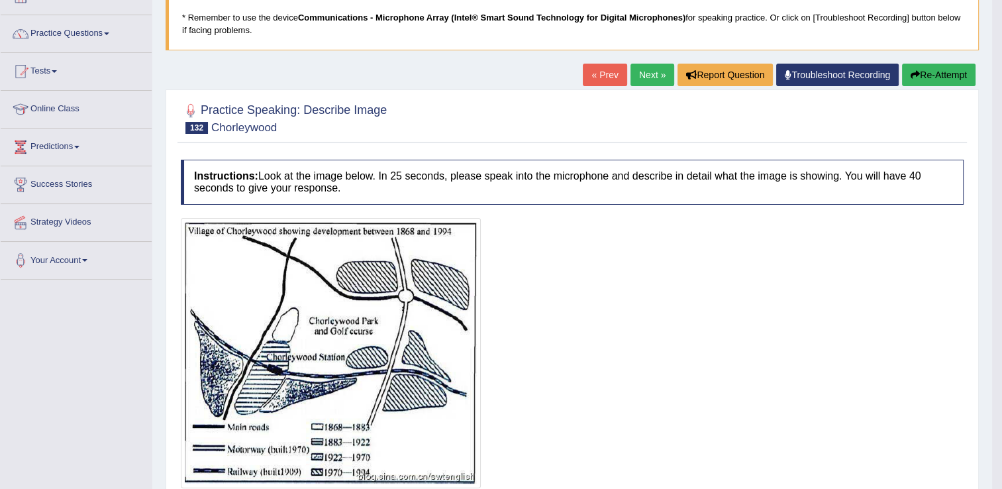
scroll to position [66, 0]
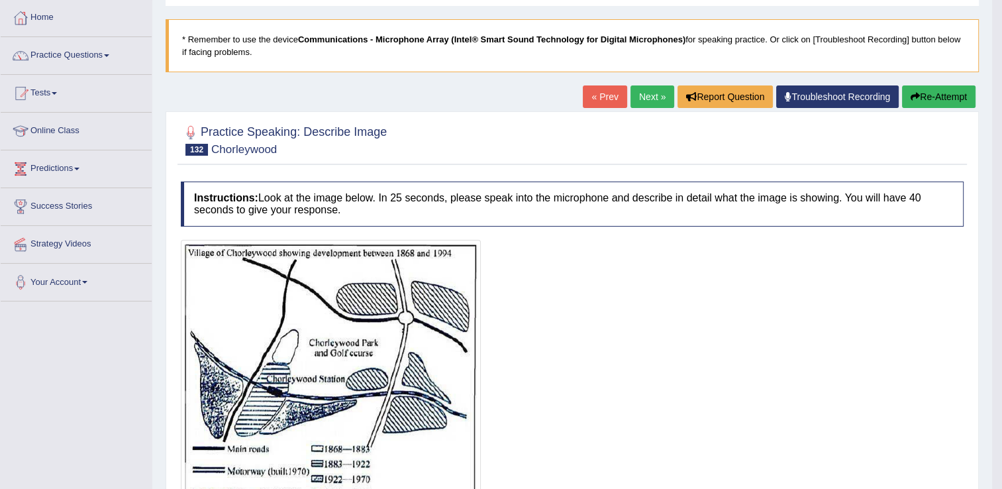
click at [647, 100] on link "Next »" at bounding box center [653, 96] width 44 height 23
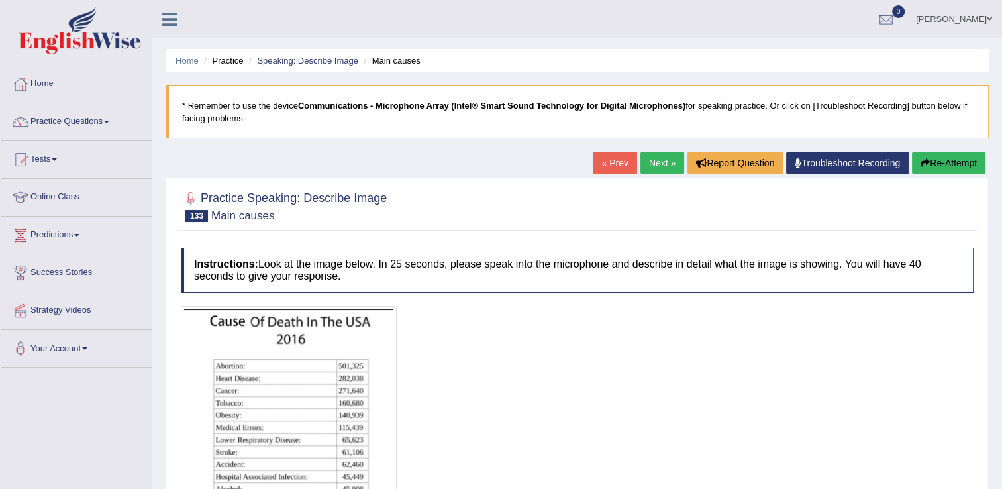
click at [625, 161] on link "« Prev" at bounding box center [615, 163] width 44 height 23
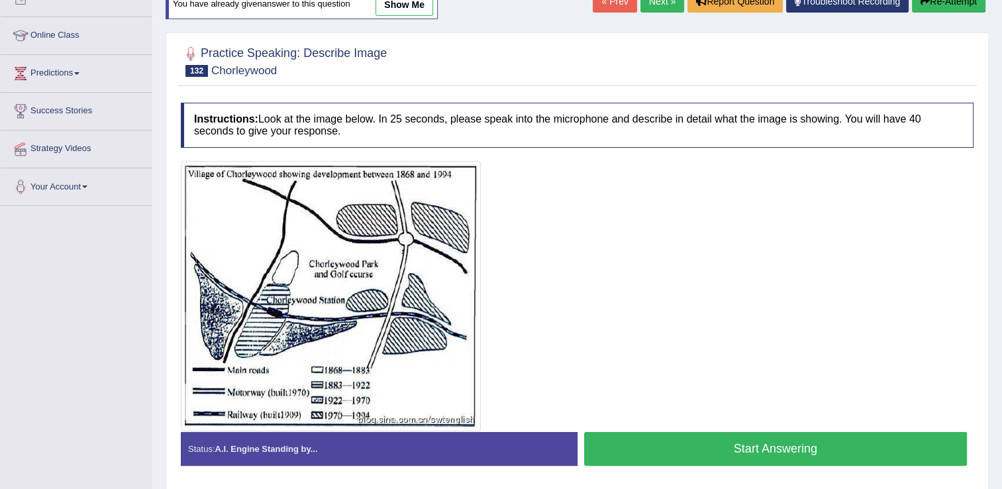
scroll to position [199, 0]
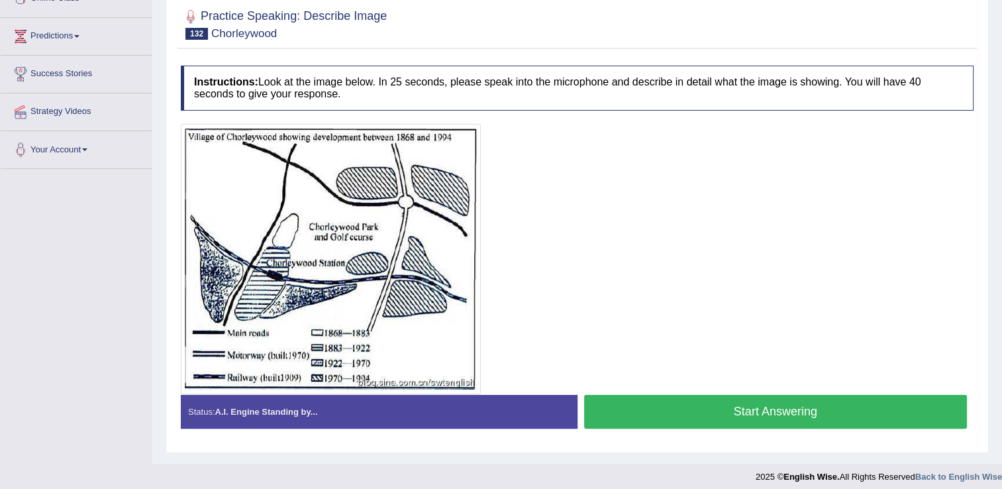
click at [712, 407] on button "Start Answering" at bounding box center [776, 412] width 384 height 34
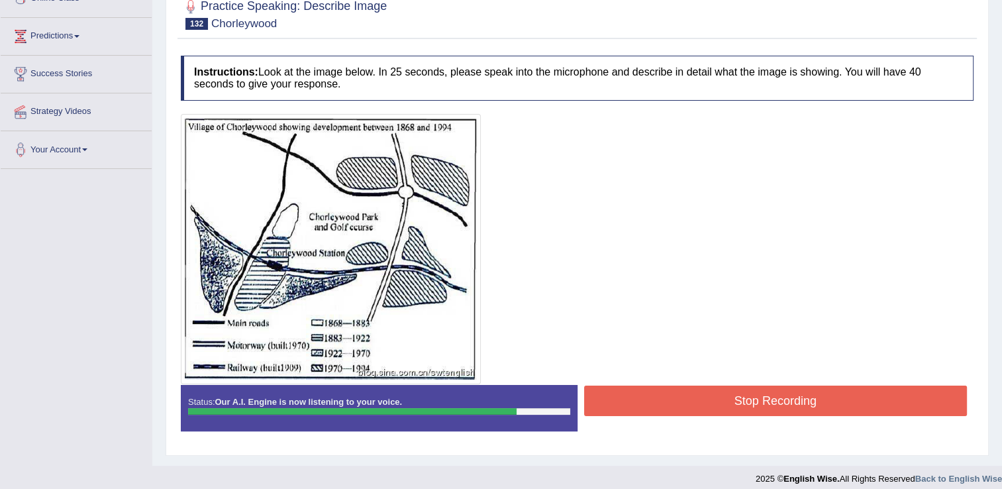
click at [641, 398] on button "Stop Recording" at bounding box center [776, 401] width 384 height 30
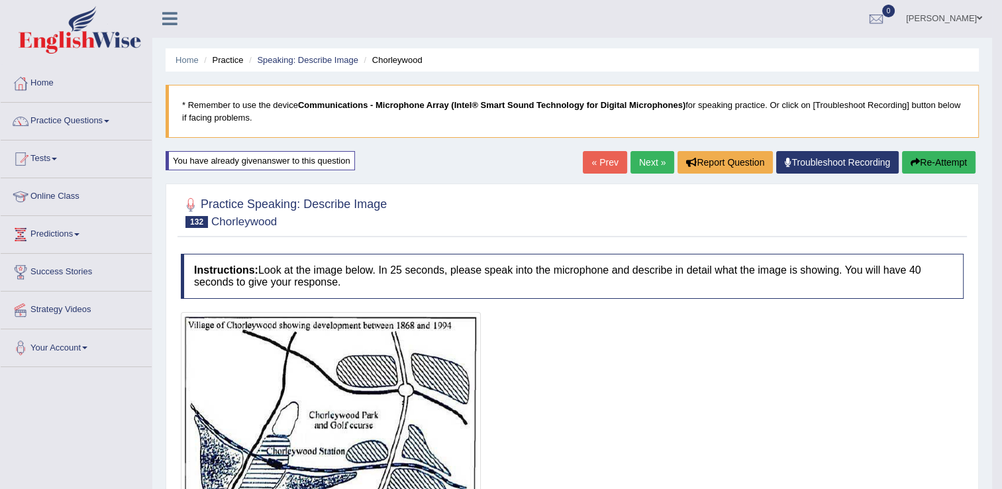
scroll to position [0, 0]
click at [655, 158] on link "Next »" at bounding box center [653, 163] width 44 height 23
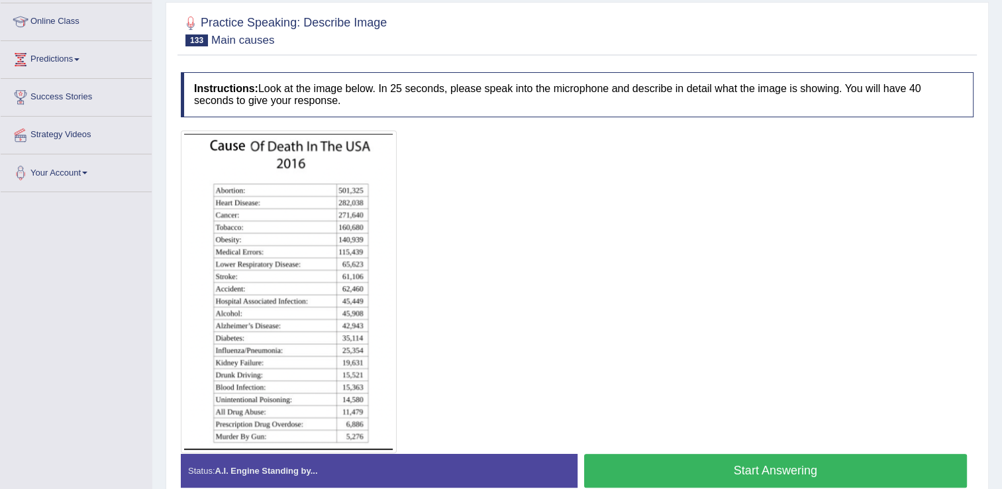
scroll to position [199, 0]
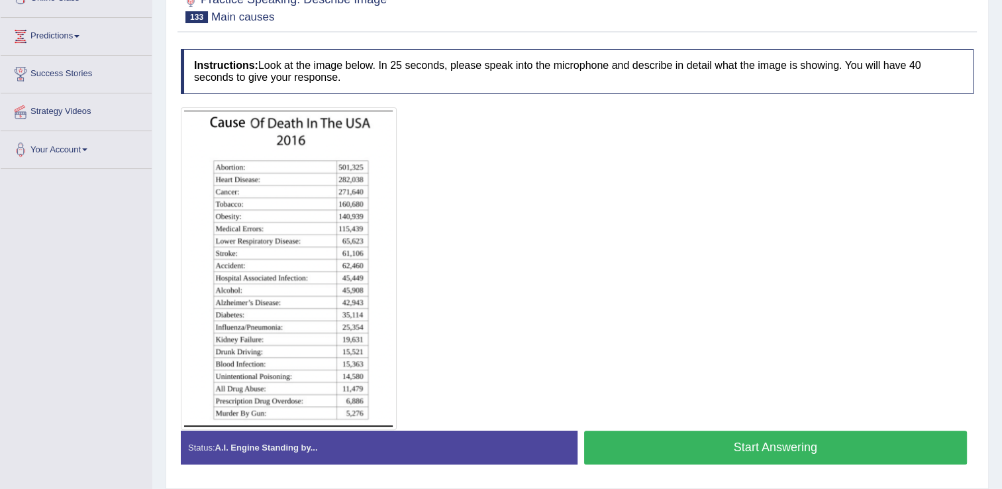
click at [696, 435] on button "Start Answering" at bounding box center [776, 448] width 384 height 34
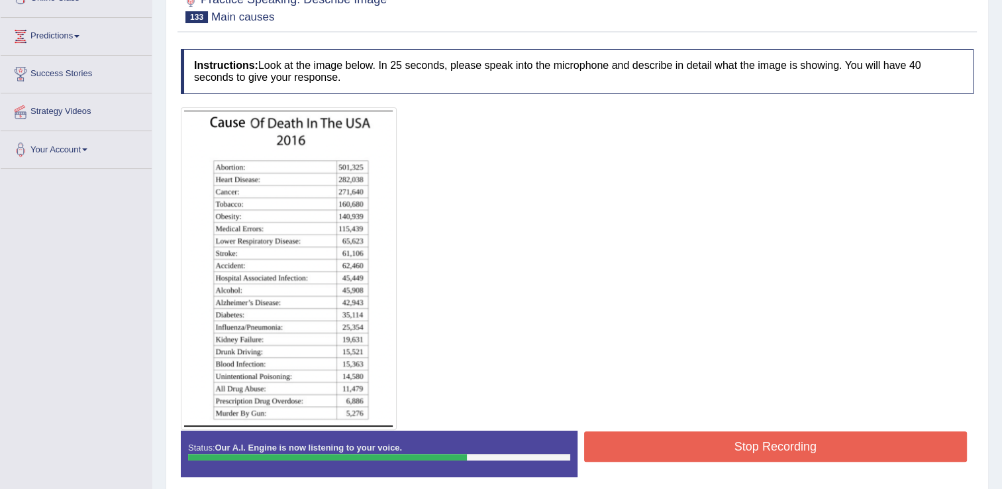
click at [701, 439] on button "Stop Recording" at bounding box center [776, 446] width 384 height 30
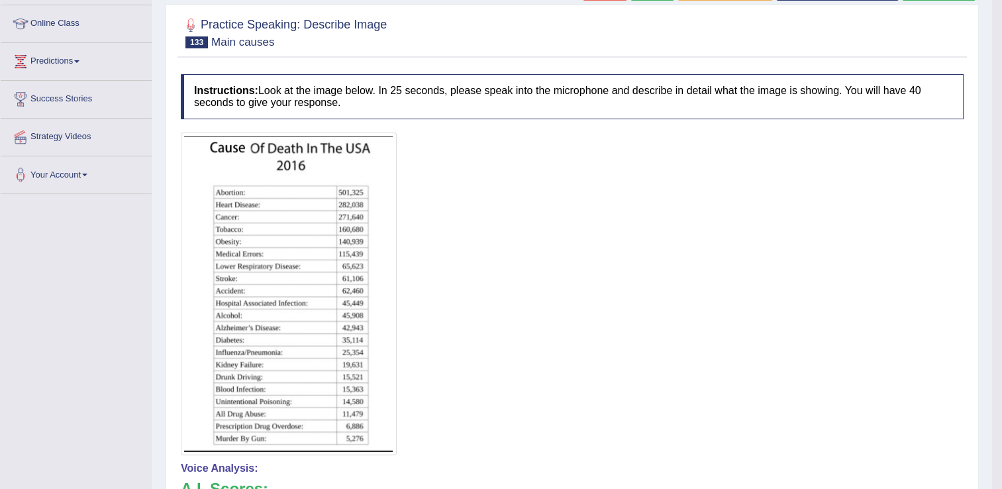
scroll to position [66, 0]
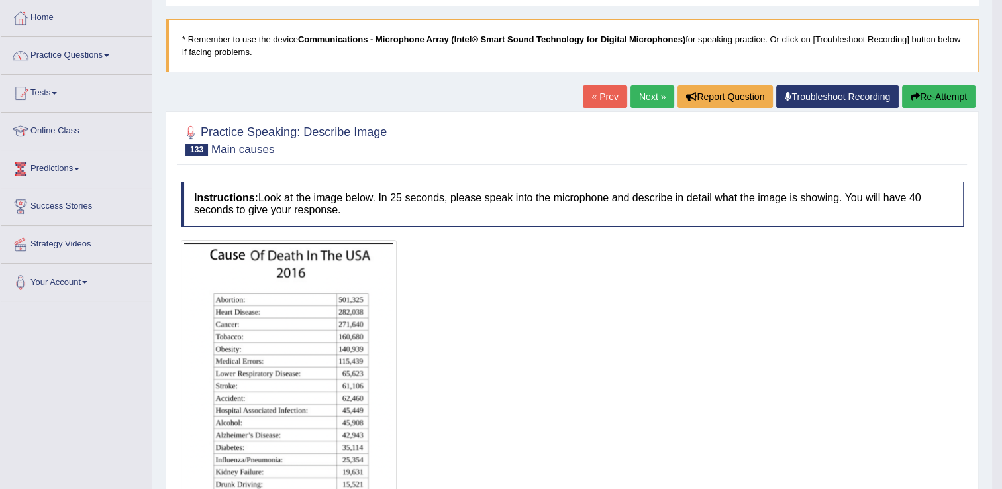
click at [661, 97] on link "Next »" at bounding box center [653, 96] width 44 height 23
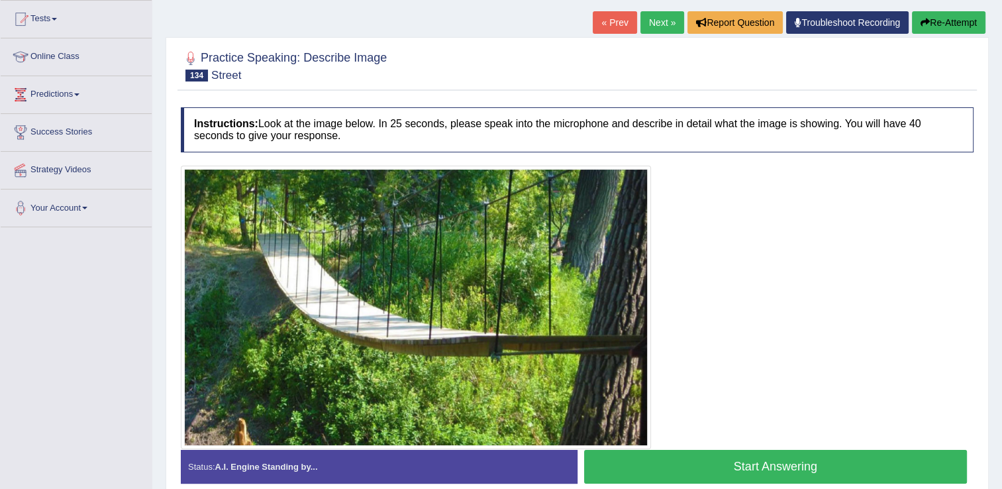
scroll to position [207, 0]
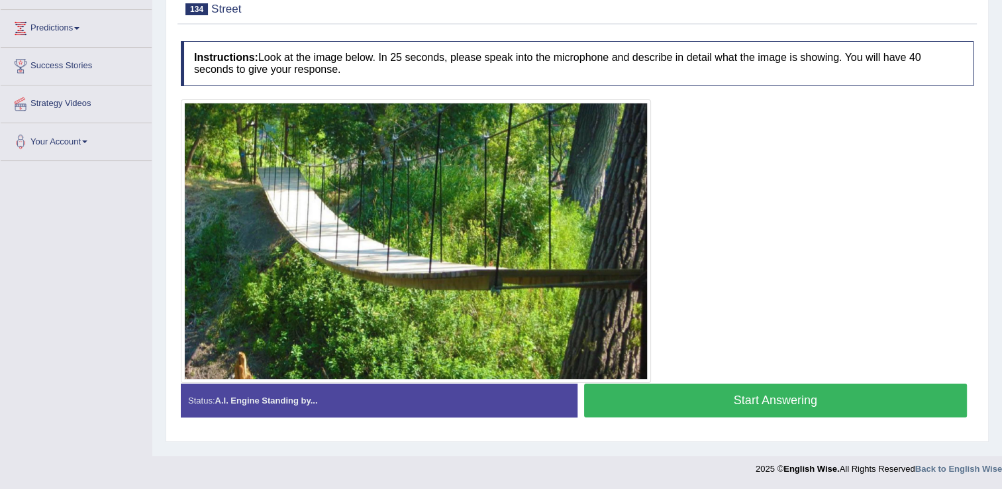
click at [733, 405] on button "Start Answering" at bounding box center [776, 401] width 384 height 34
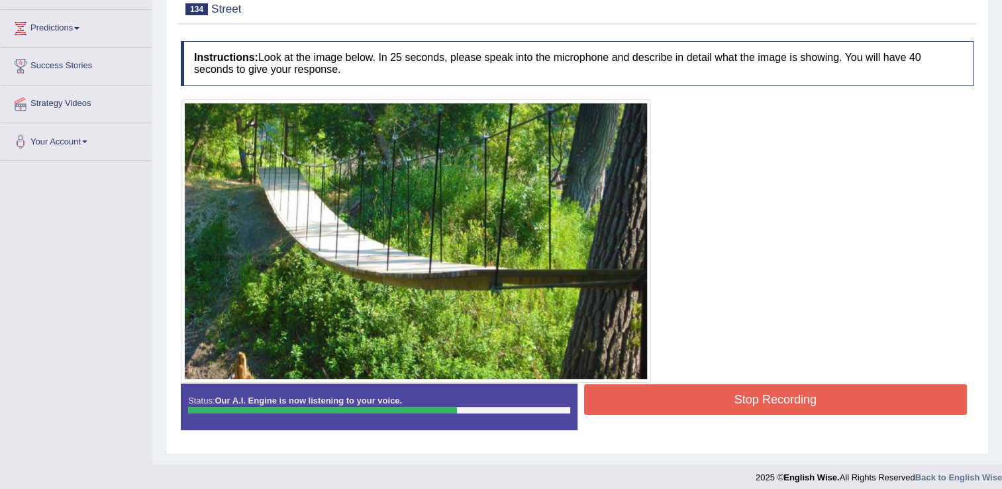
click at [664, 389] on button "Stop Recording" at bounding box center [776, 399] width 384 height 30
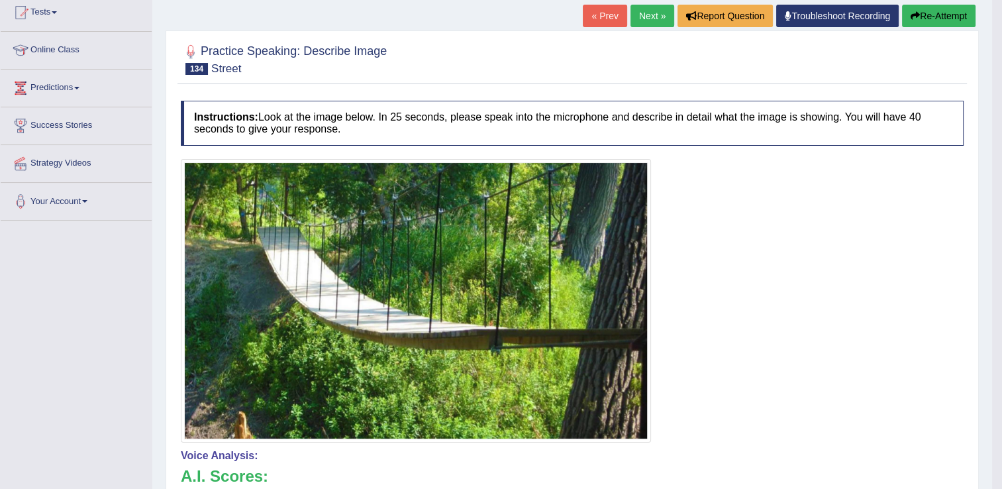
scroll to position [140, 0]
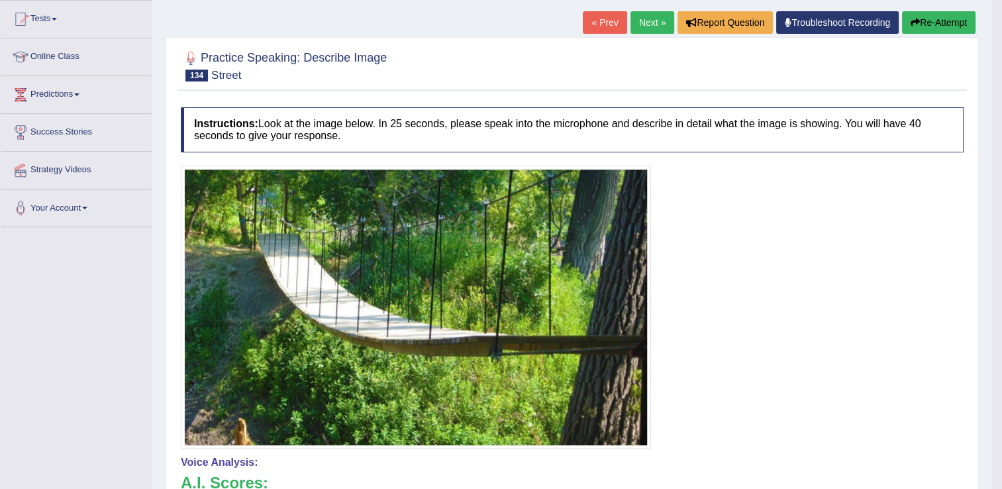
click at [921, 23] on button "Re-Attempt" at bounding box center [939, 22] width 74 height 23
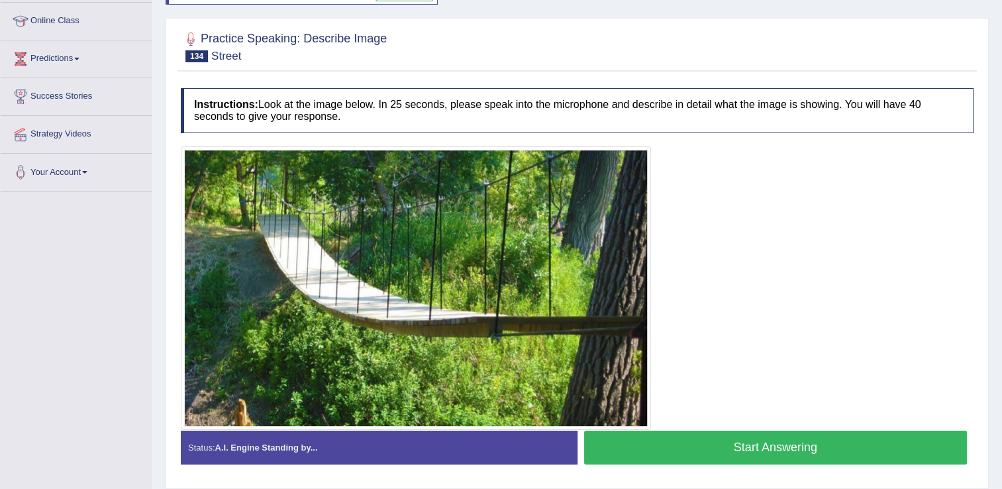
scroll to position [199, 0]
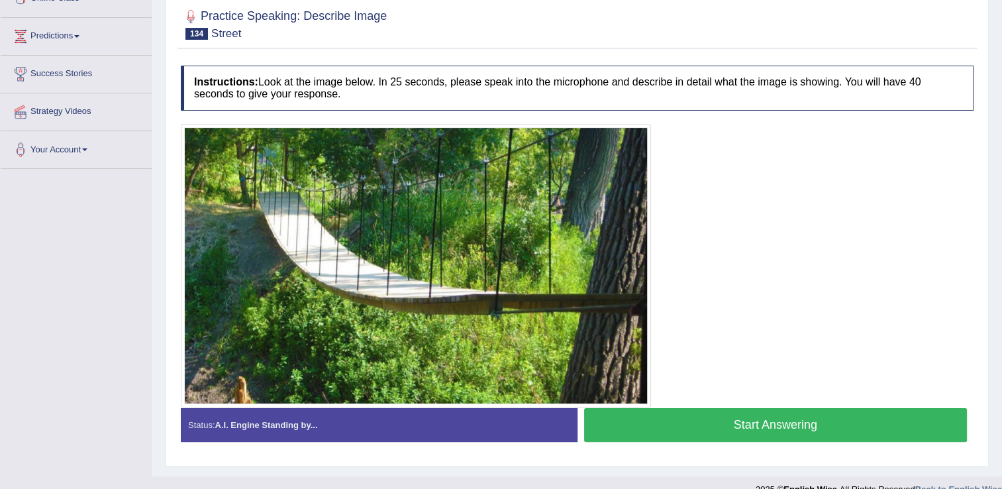
click at [718, 420] on button "Start Answering" at bounding box center [776, 425] width 384 height 34
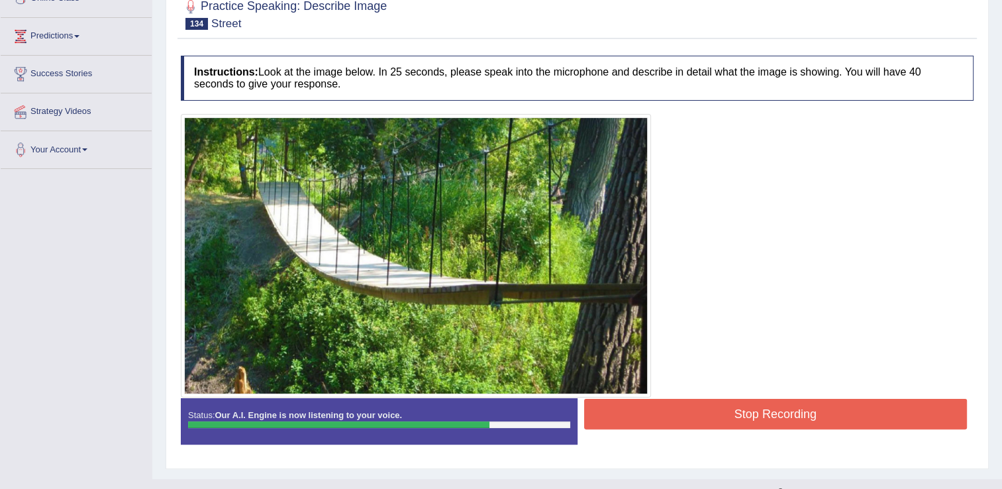
click at [644, 405] on button "Stop Recording" at bounding box center [776, 414] width 384 height 30
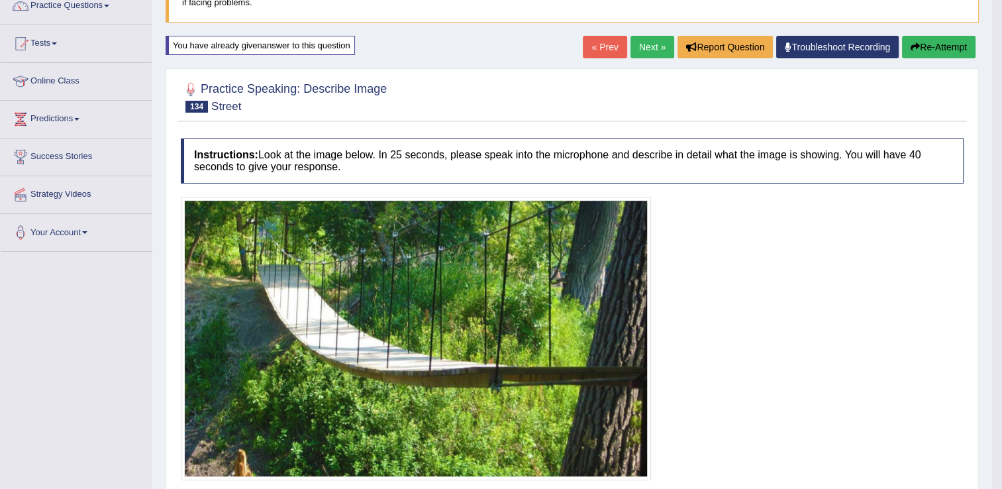
scroll to position [0, 0]
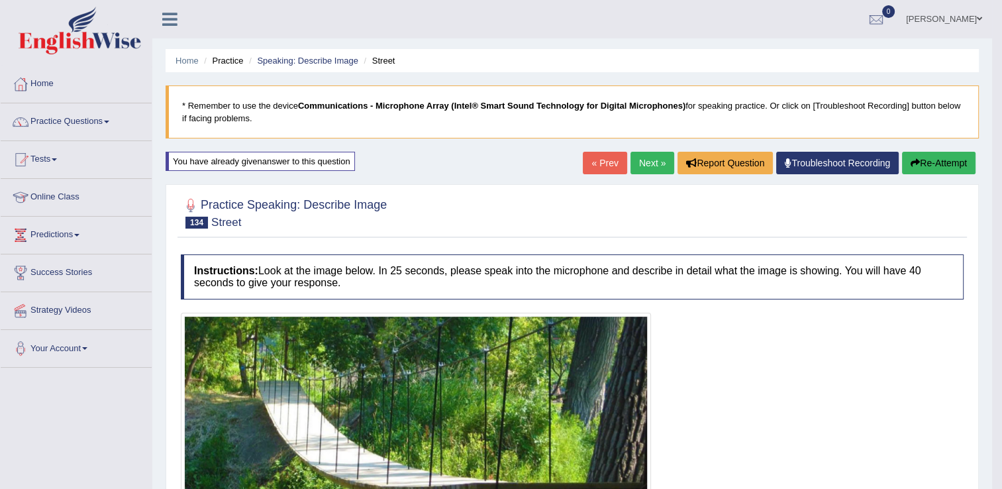
click at [651, 164] on link "Next »" at bounding box center [653, 163] width 44 height 23
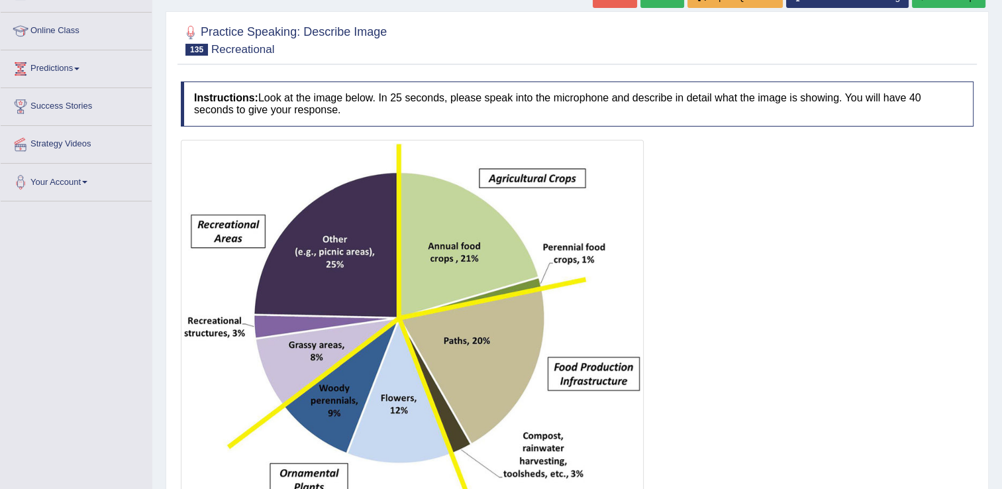
scroll to position [199, 0]
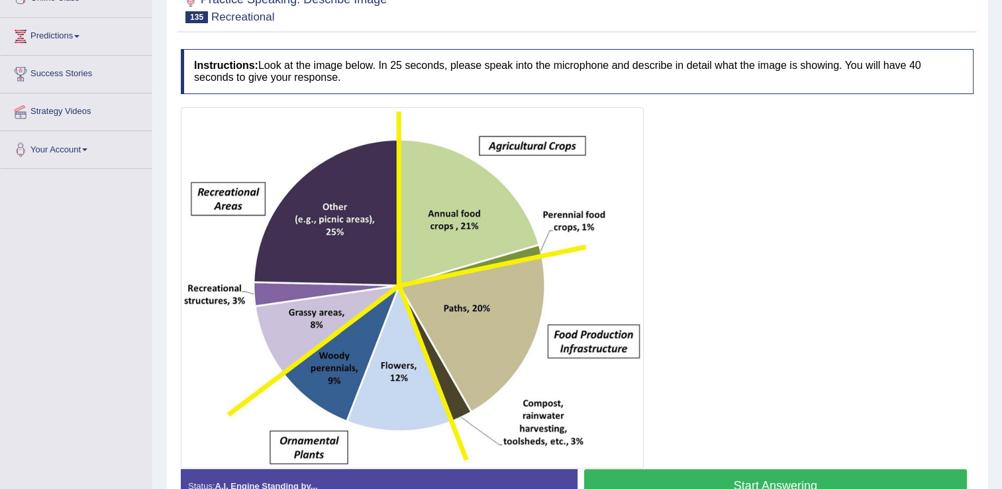
click at [761, 479] on button "Start Answering" at bounding box center [776, 486] width 384 height 34
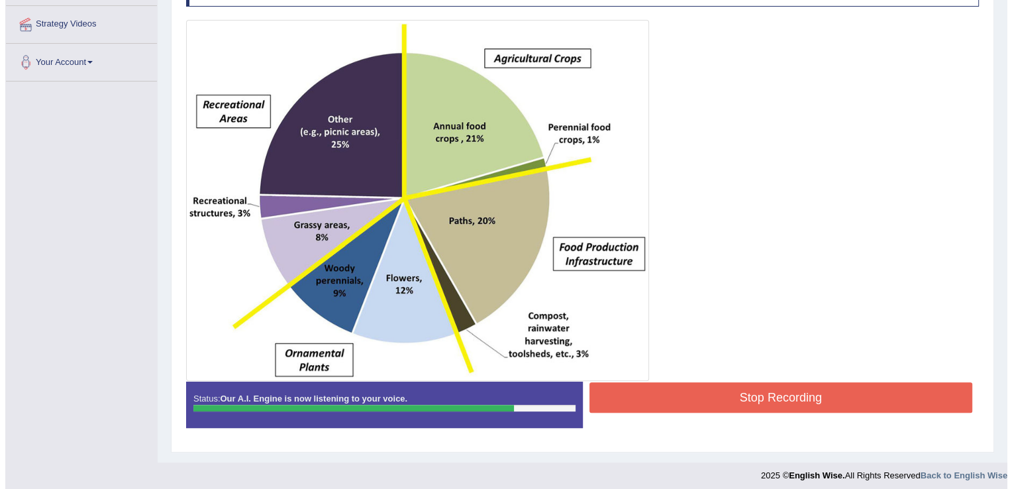
scroll to position [291, 0]
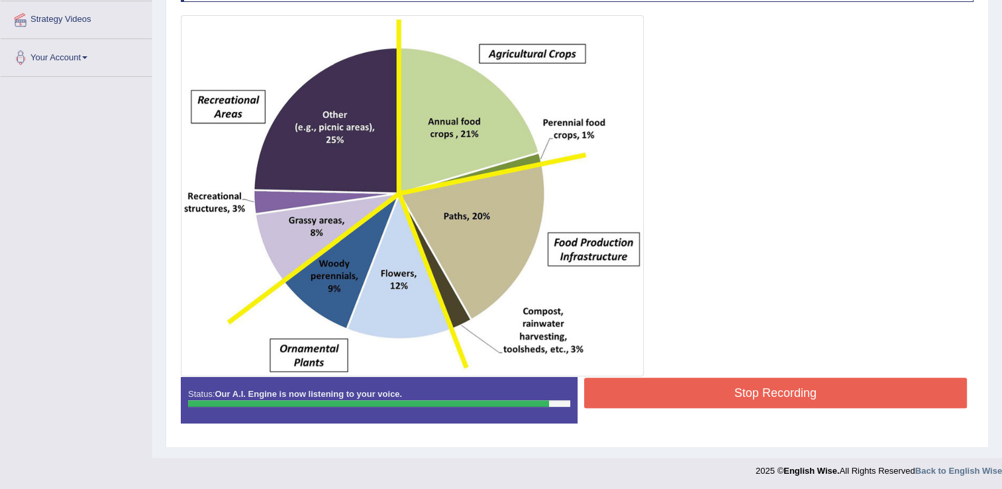
click at [686, 395] on button "Stop Recording" at bounding box center [776, 393] width 384 height 30
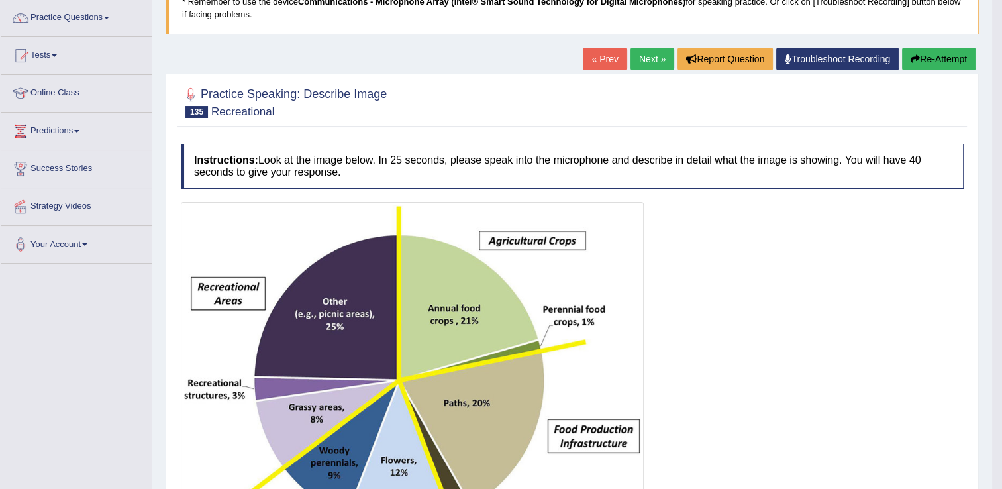
scroll to position [0, 0]
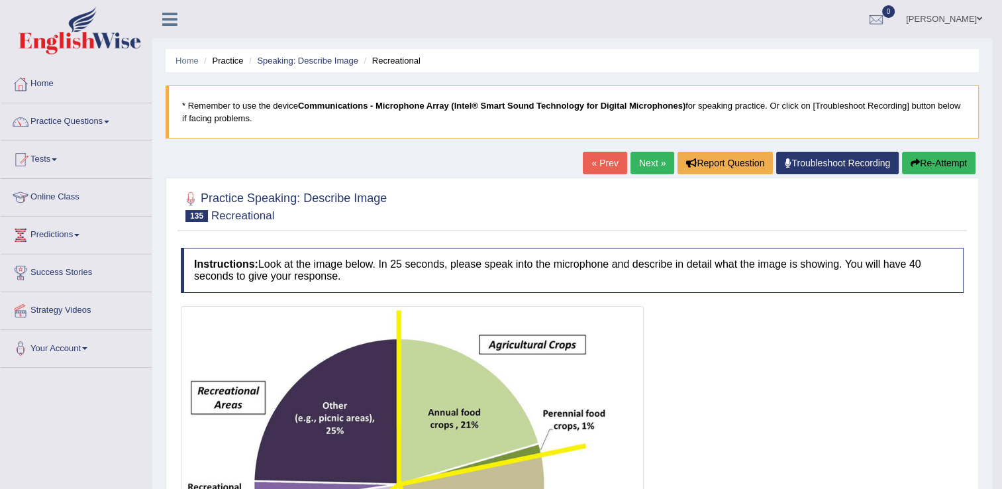
click at [641, 166] on link "Next »" at bounding box center [653, 163] width 44 height 23
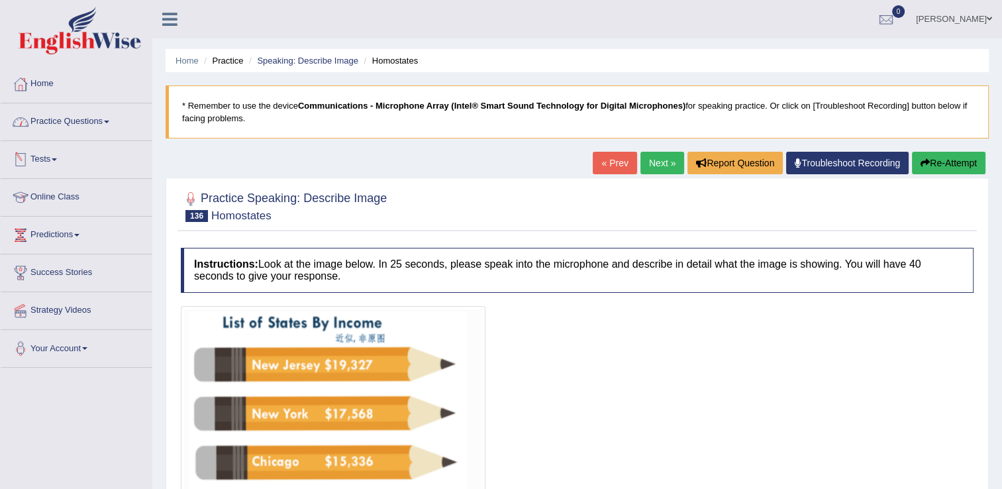
click at [62, 125] on link "Practice Questions" at bounding box center [76, 119] width 151 height 33
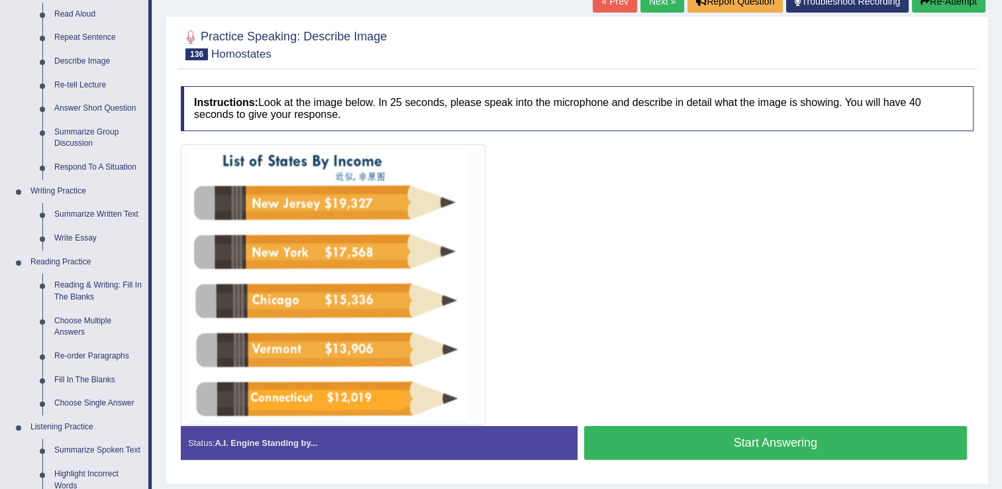
scroll to position [133, 0]
